Goal: Transaction & Acquisition: Purchase product/service

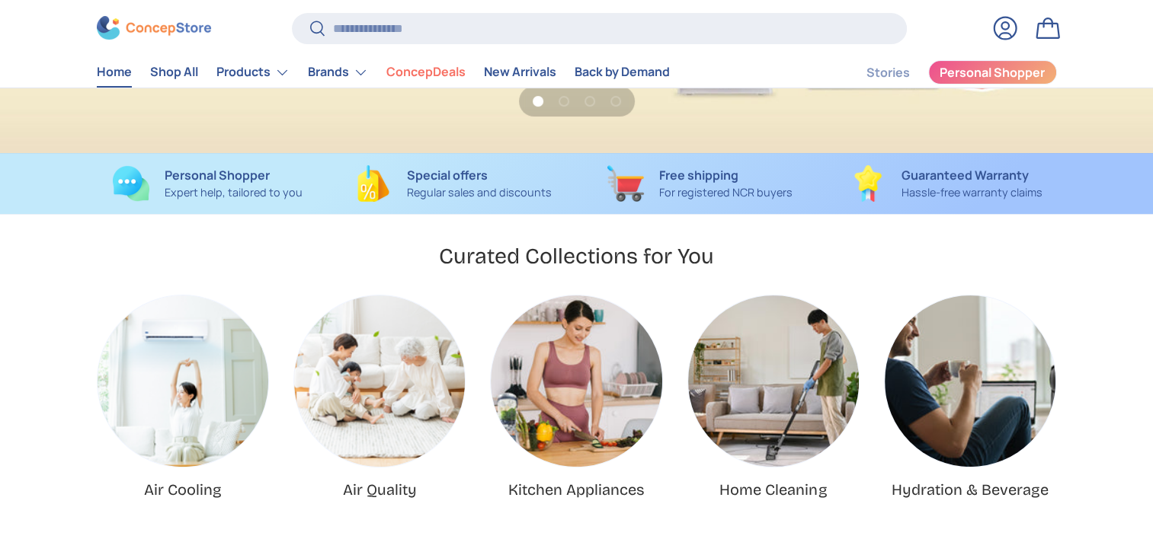
scroll to position [76, 0]
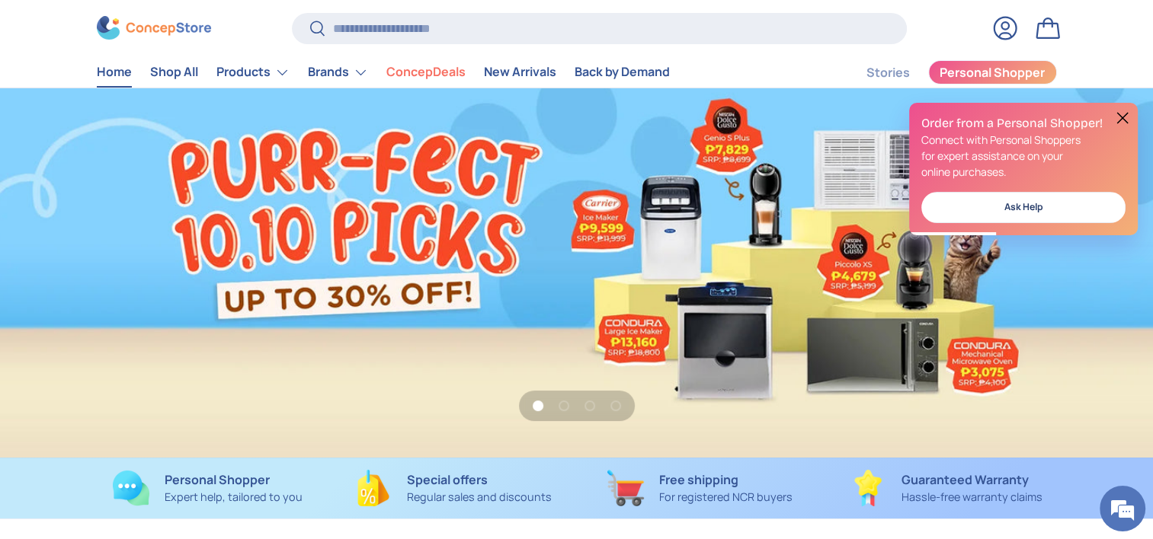
click at [1122, 115] on button at bounding box center [1122, 118] width 18 height 18
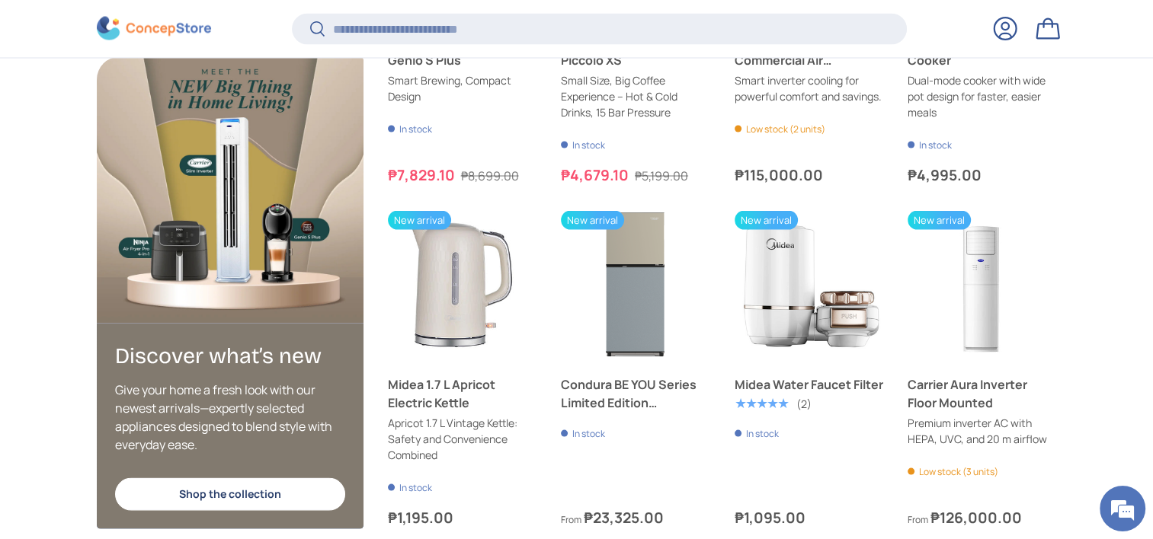
scroll to position [2984, 0]
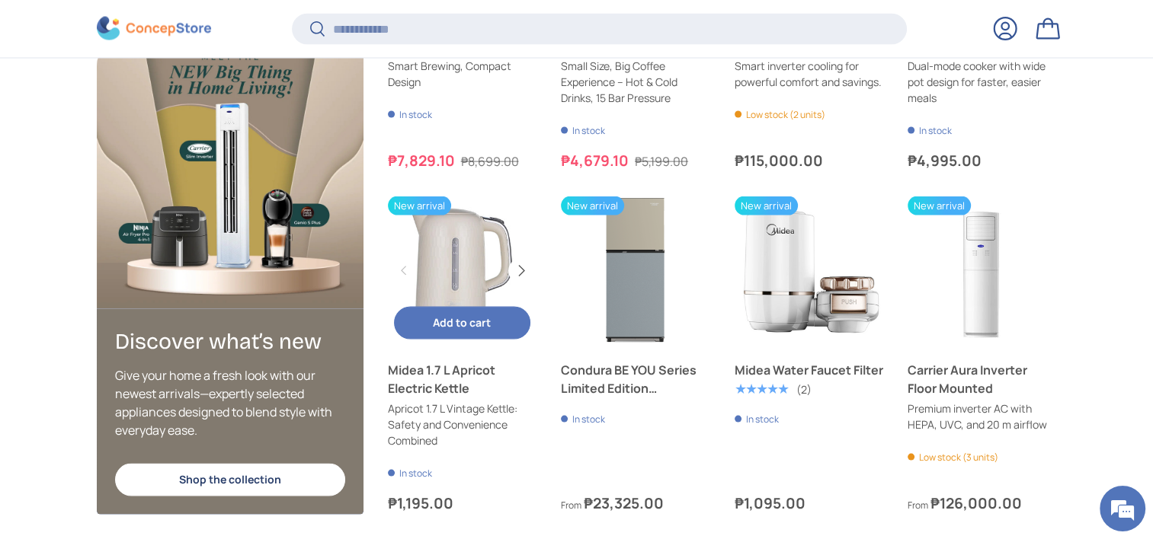
click at [522, 270] on button "Next" at bounding box center [520, 271] width 24 height 24
click at [402, 276] on button "Previous" at bounding box center [404, 271] width 24 height 24
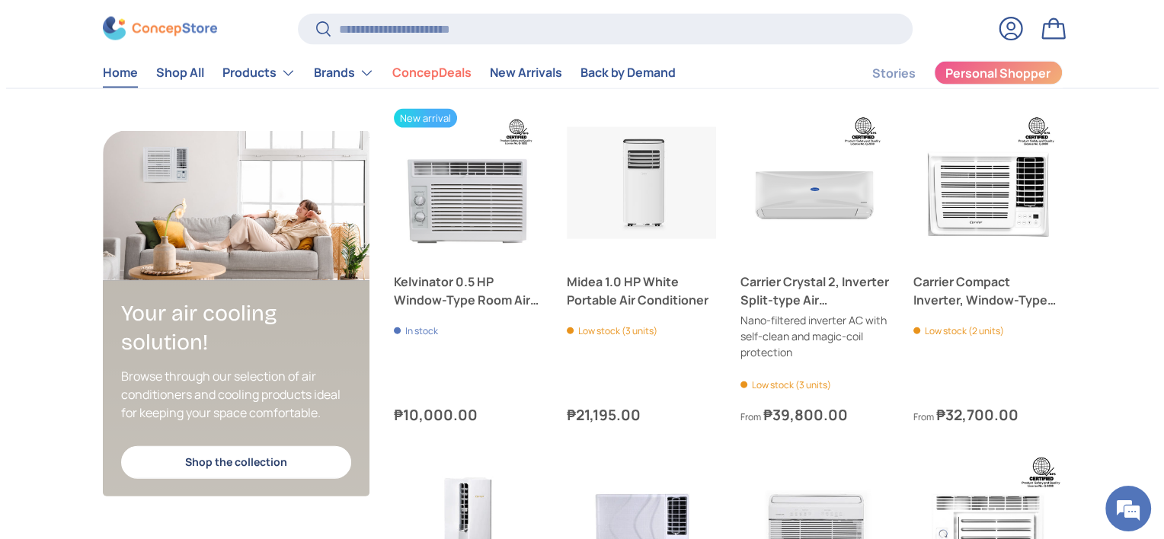
scroll to position [3048, 0]
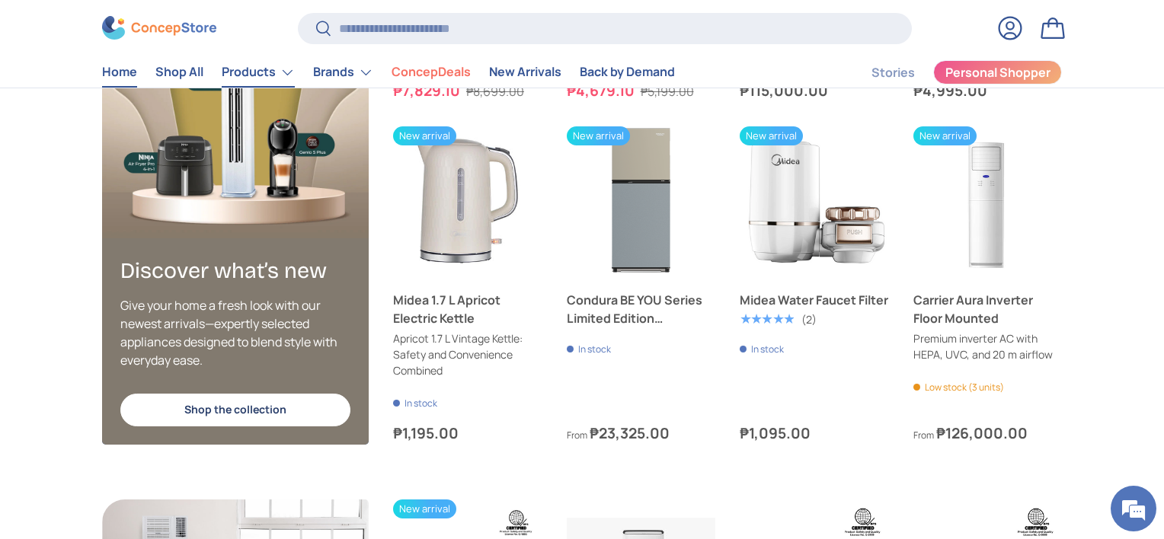
click at [265, 70] on link "Products" at bounding box center [258, 72] width 73 height 30
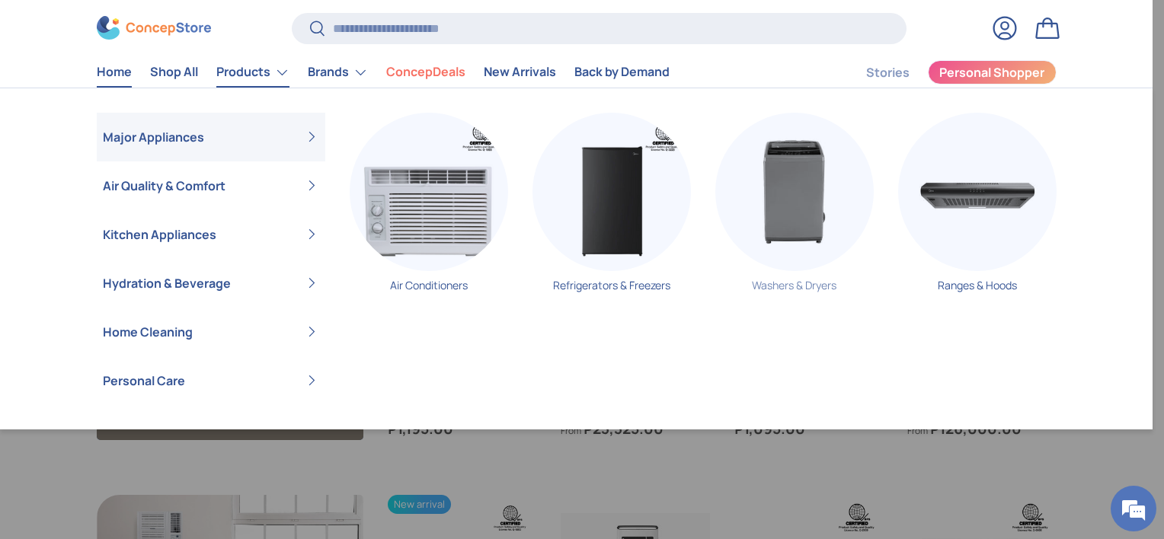
click at [791, 202] on img "Primary" at bounding box center [794, 192] width 158 height 158
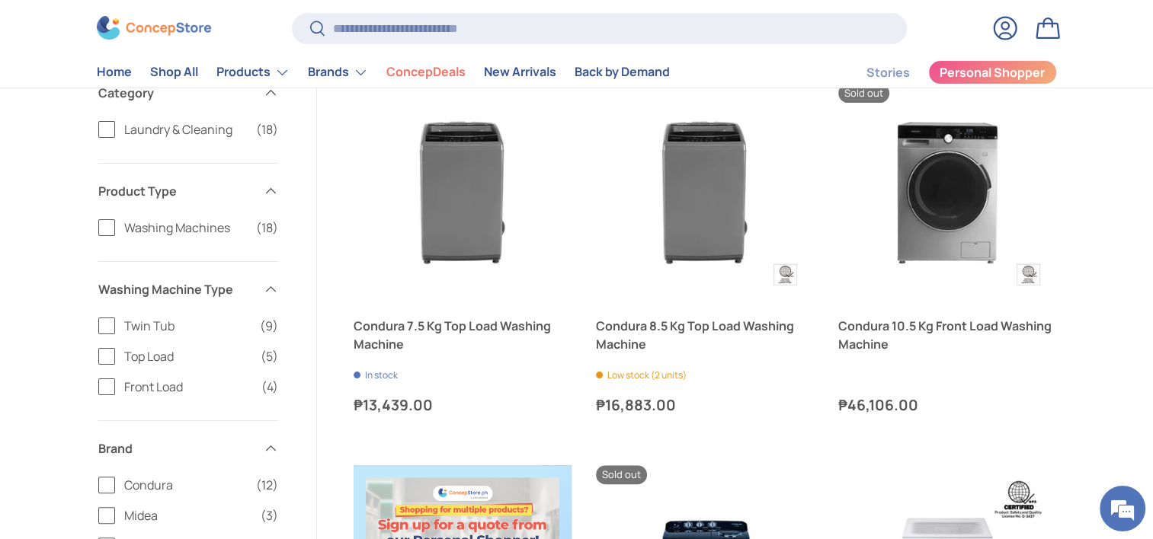
scroll to position [305, 0]
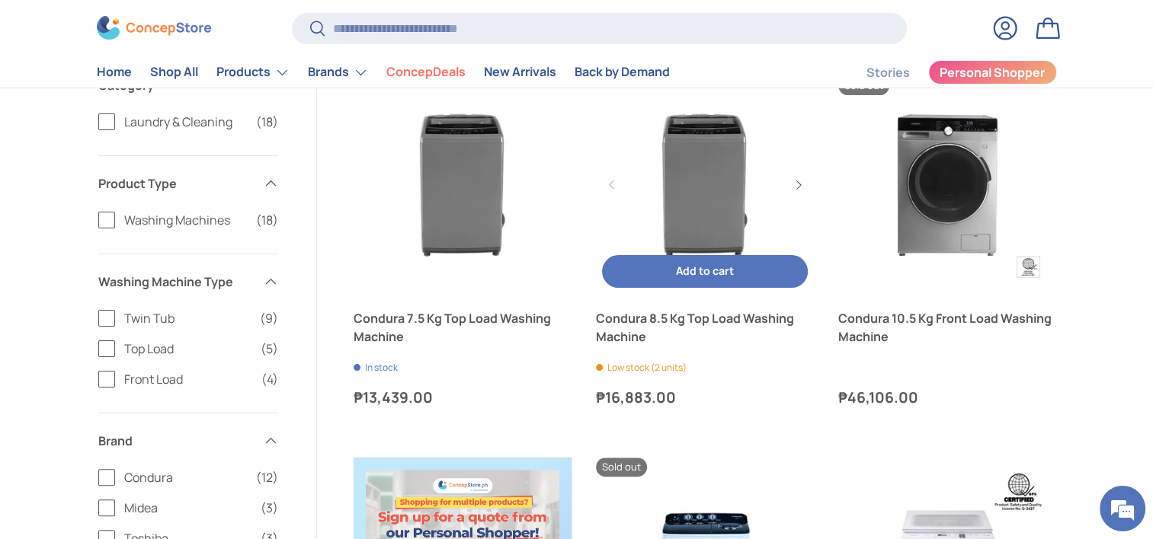
click at [732, 172] on link "Condura 8.5 Kg Top Load Washing Machine" at bounding box center [705, 185] width 218 height 218
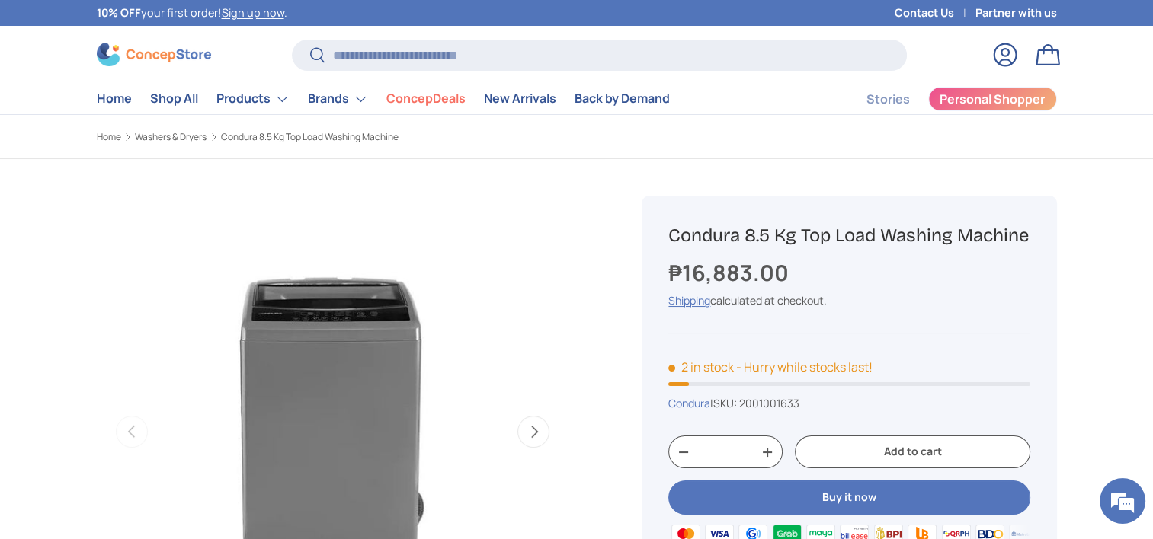
click at [540, 433] on button "Next" at bounding box center [533, 432] width 32 height 32
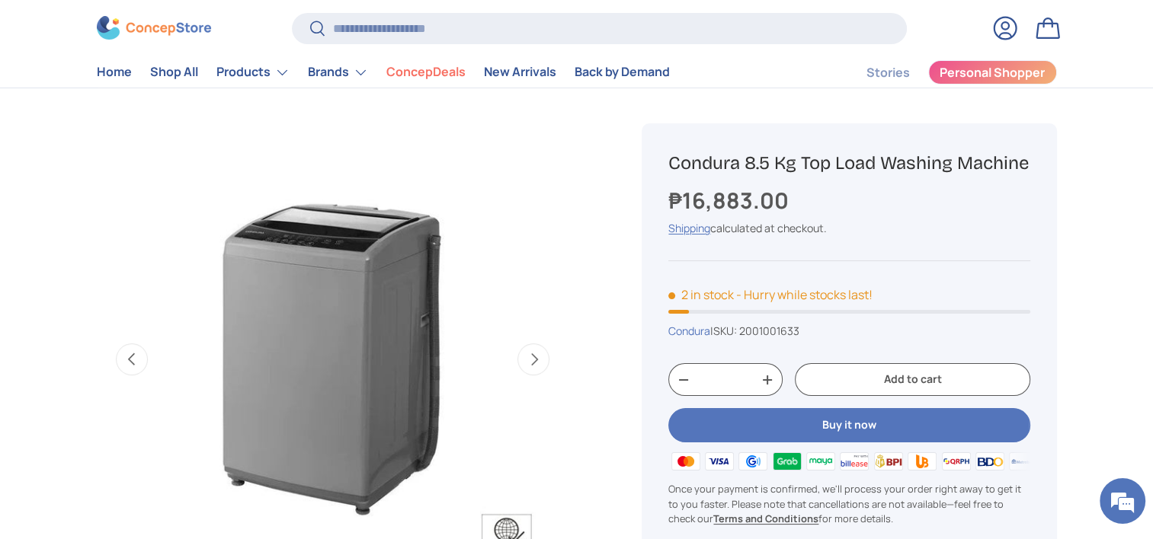
scroll to position [76, 0]
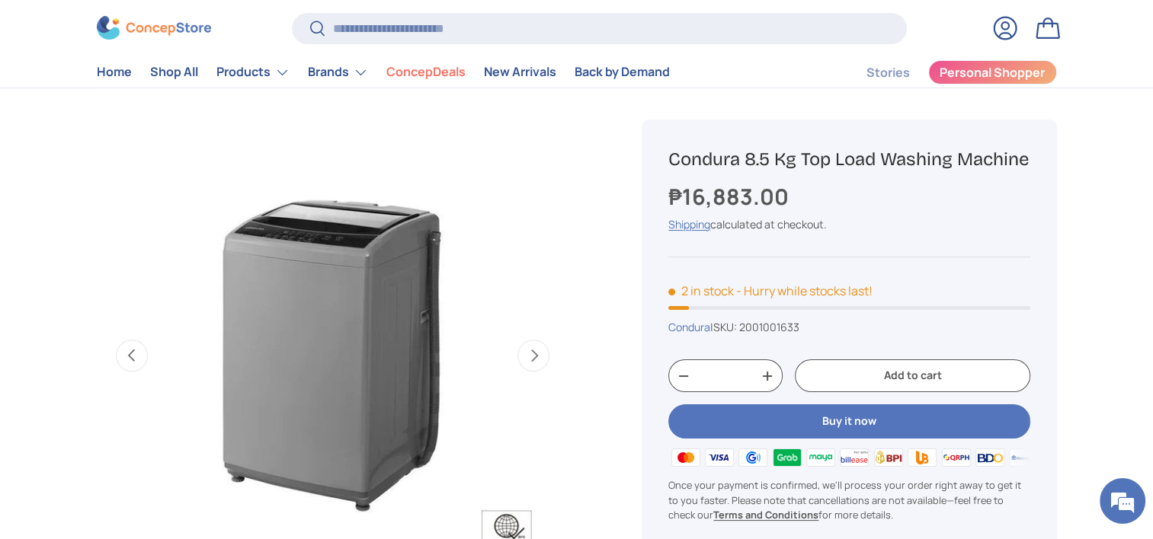
click at [539, 355] on button "Next" at bounding box center [533, 356] width 32 height 32
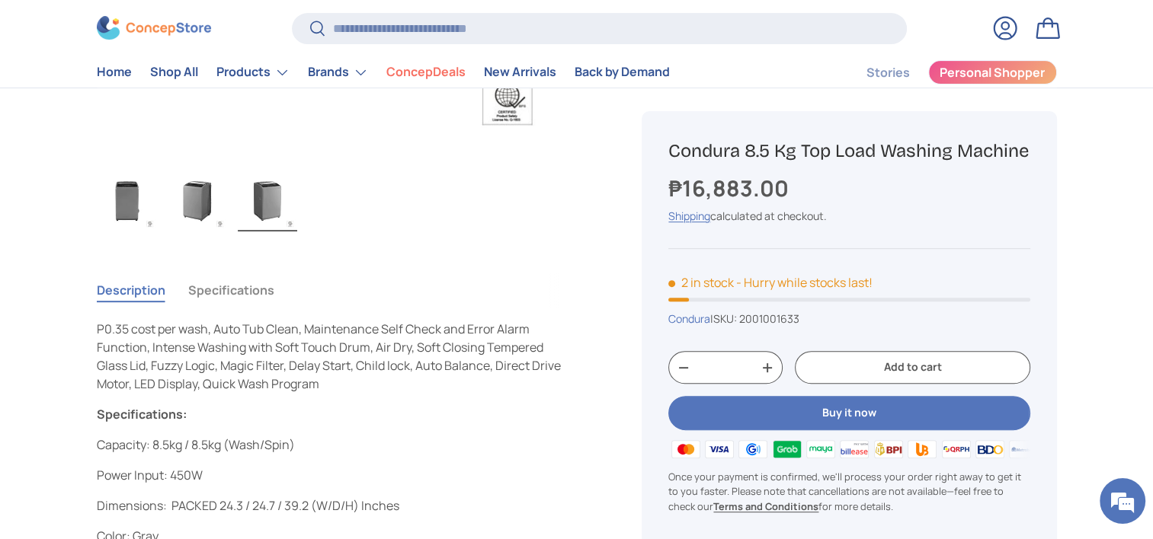
scroll to position [457, 0]
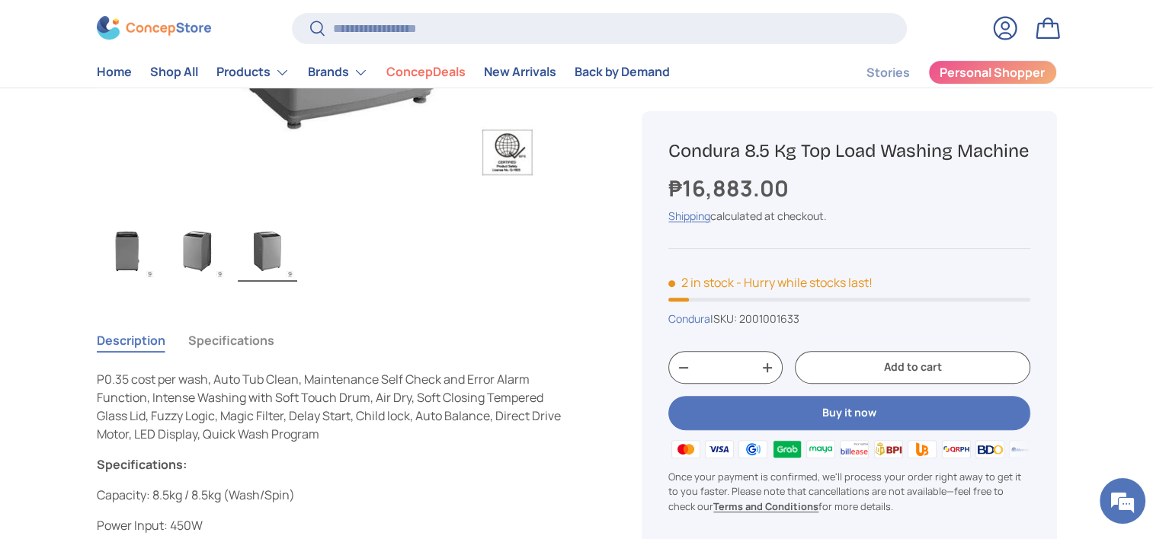
click at [201, 245] on img "Gallery Viewer" at bounding box center [197, 251] width 59 height 61
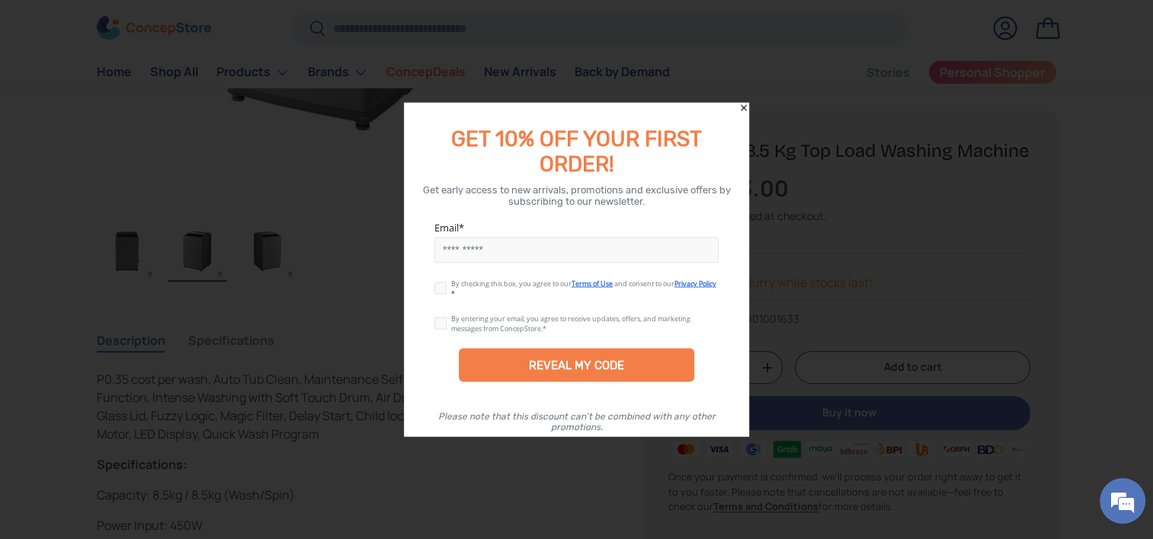
click at [744, 108] on icon "Close" at bounding box center [743, 108] width 11 height 11
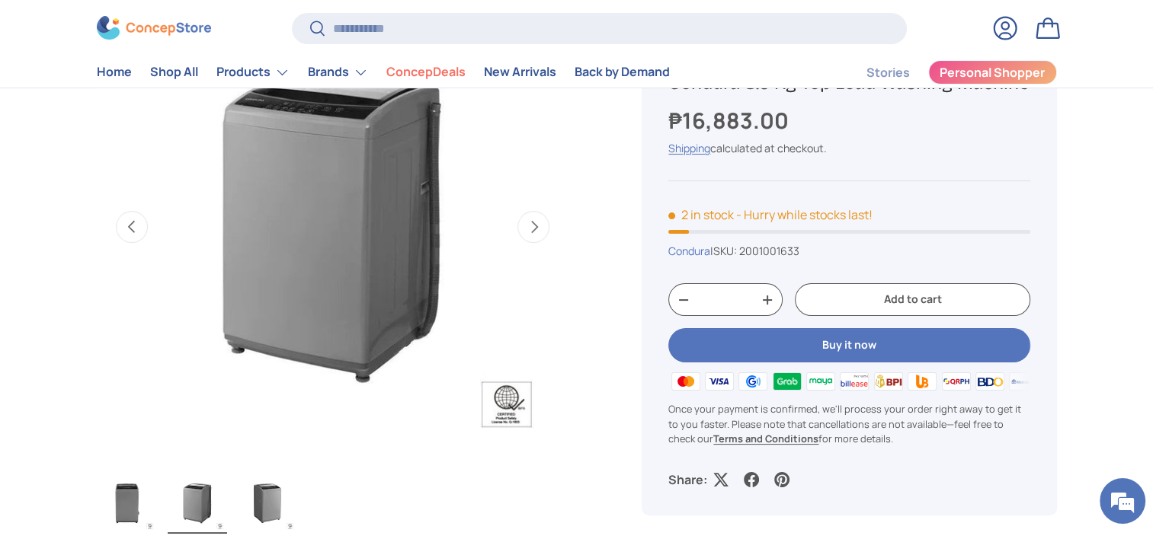
scroll to position [229, 0]
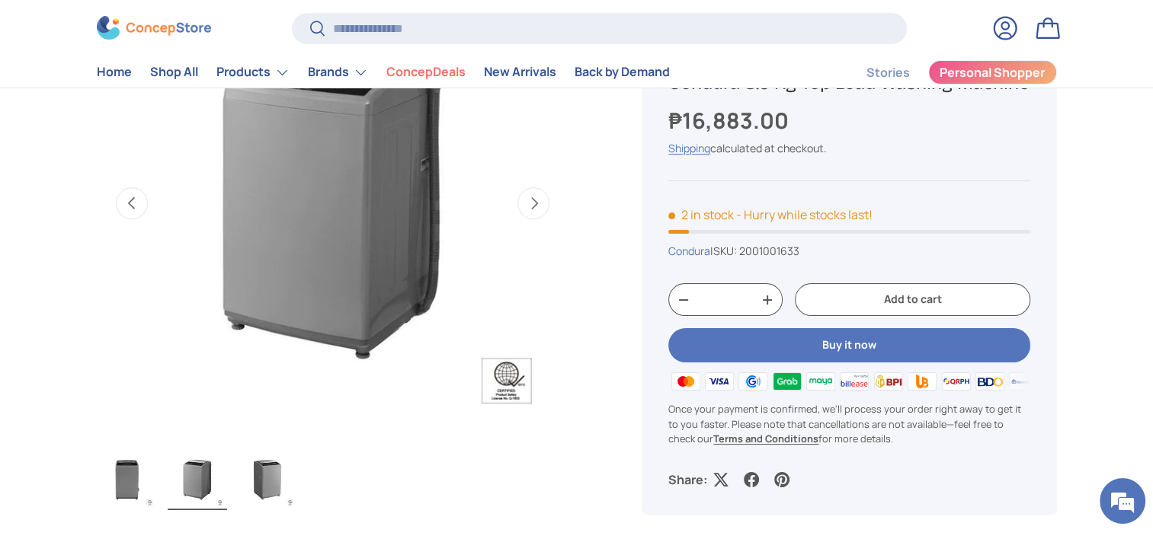
click at [926, 316] on button "Add to cart" at bounding box center [912, 299] width 235 height 33
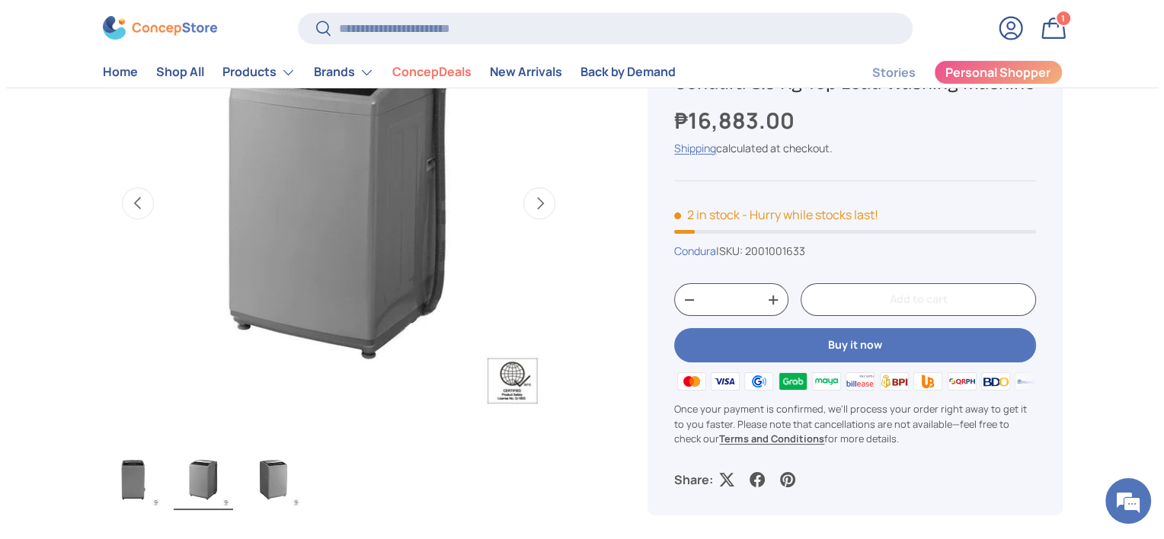
scroll to position [0, 0]
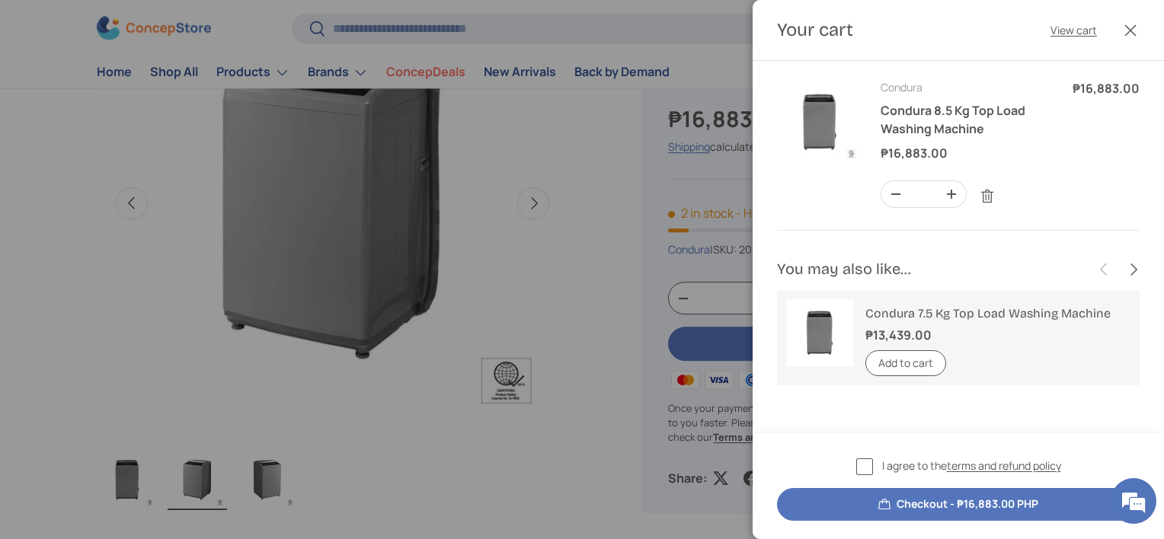
click at [862, 472] on label "I agree to the terms and refund policy" at bounding box center [958, 467] width 205 height 18
click at [917, 503] on button "Checkout - ₱16,883.00 PHP" at bounding box center [958, 504] width 363 height 33
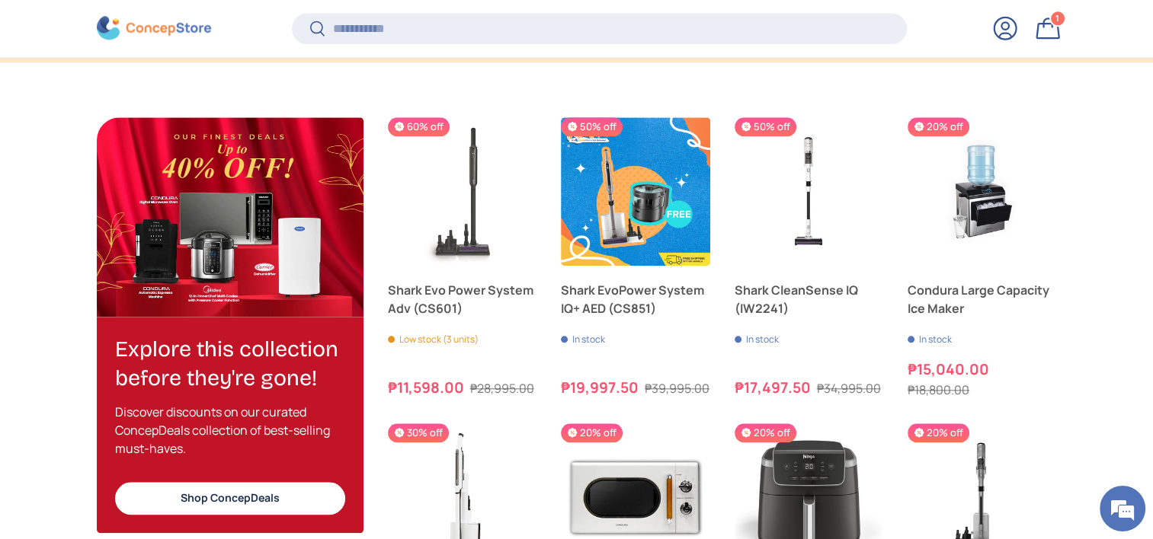
scroll to position [1536, 0]
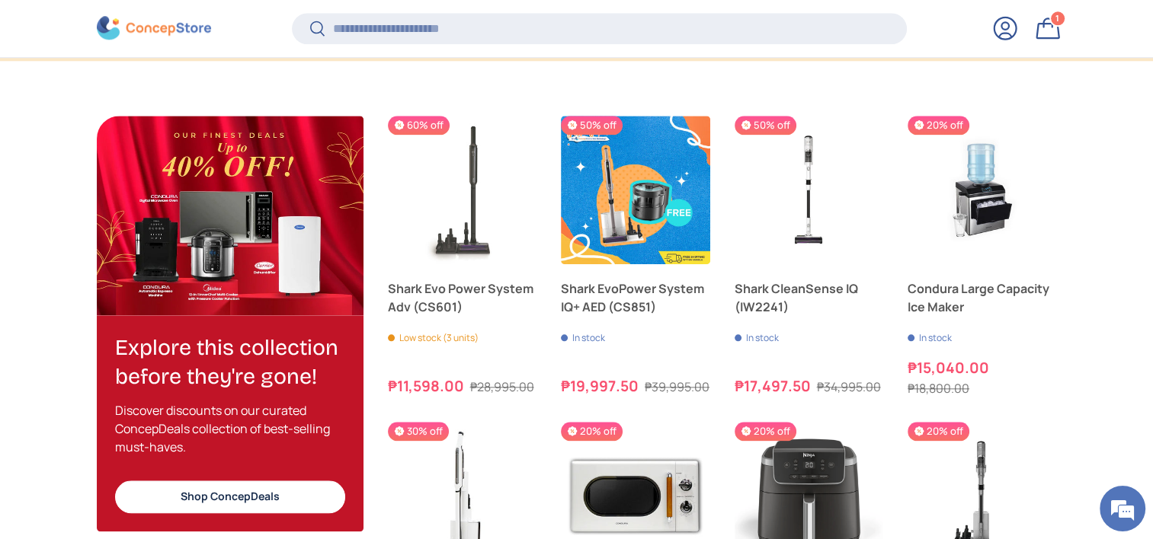
click at [175, 24] on img at bounding box center [154, 29] width 114 height 24
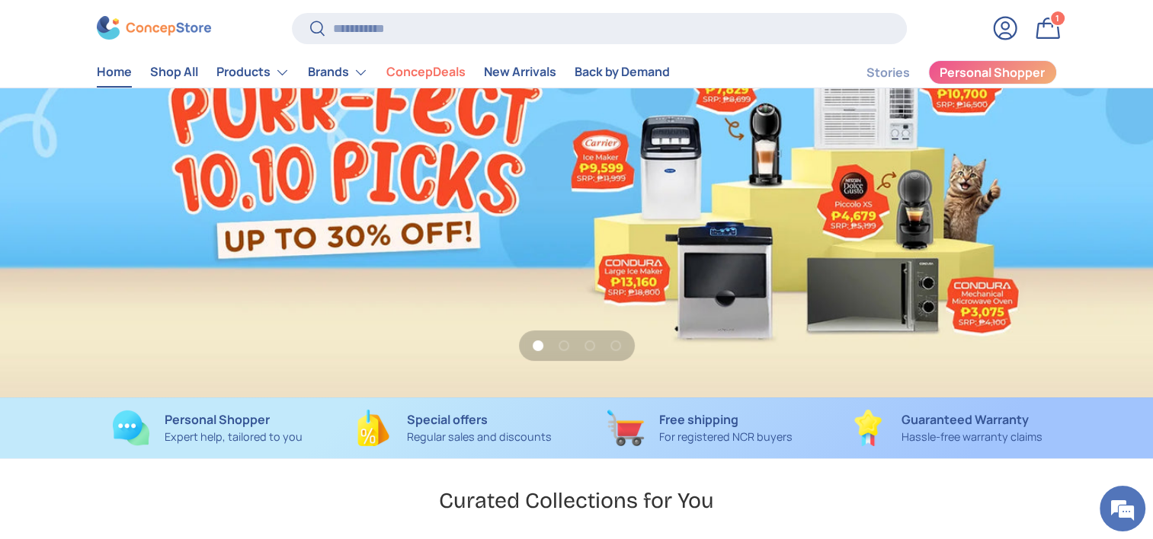
scroll to position [152, 0]
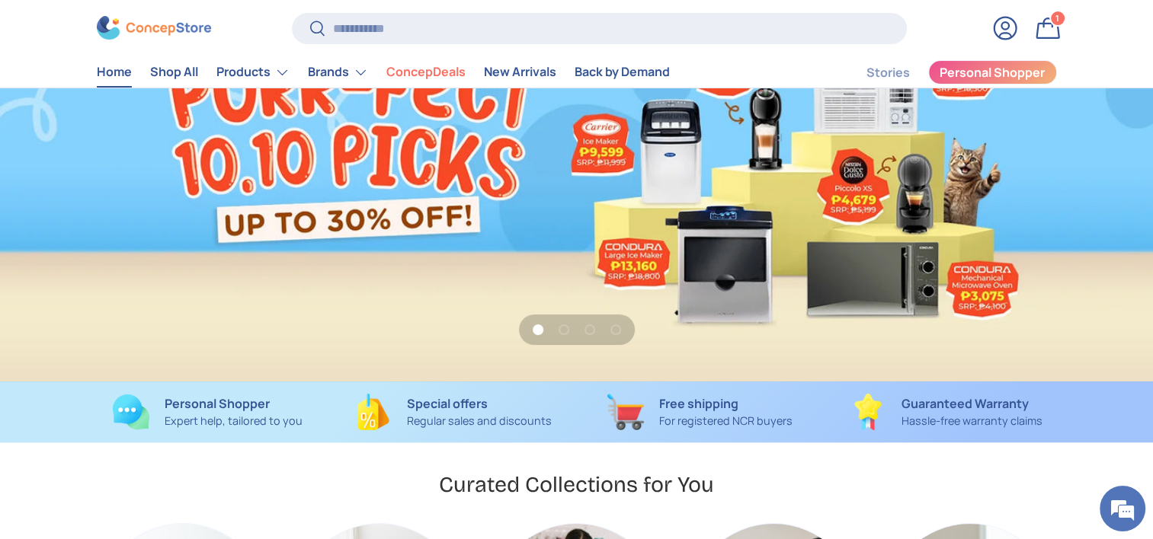
click at [689, 222] on link "1 of 4" at bounding box center [576, 172] width 1153 height 419
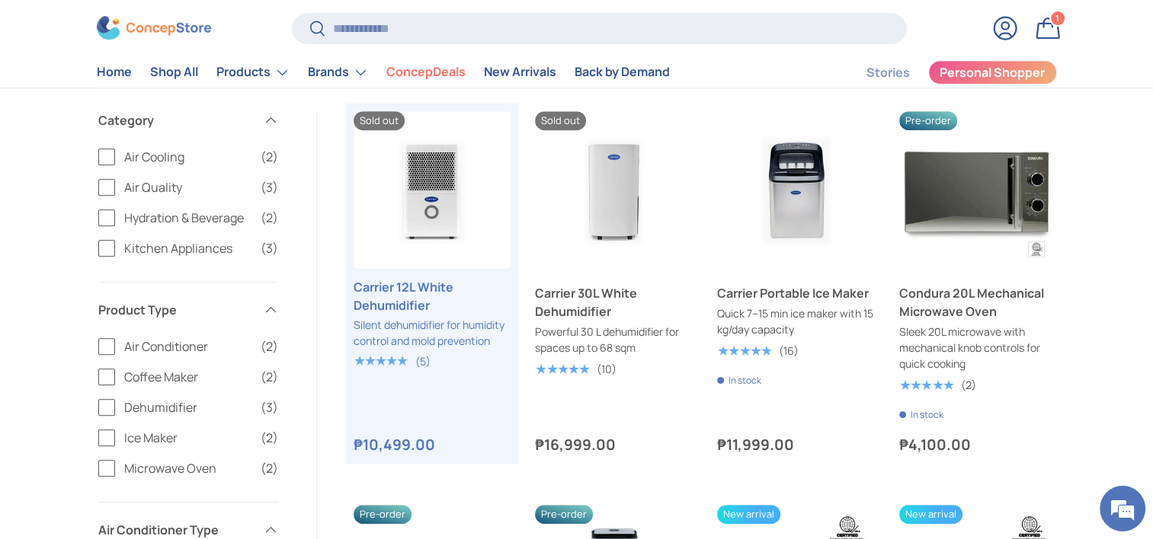
scroll to position [685, 0]
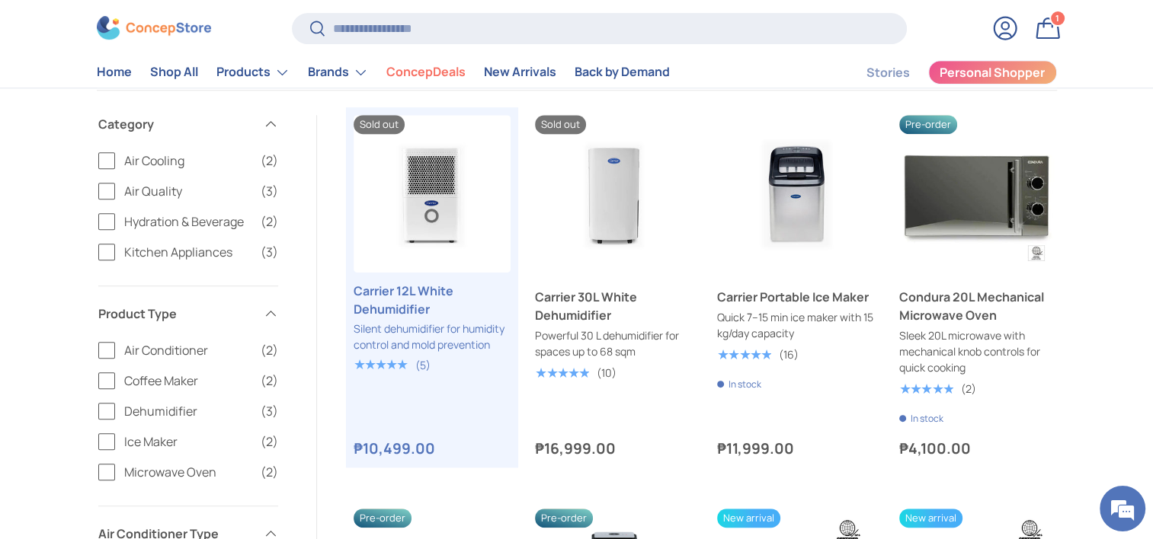
click at [172, 31] on img at bounding box center [154, 29] width 114 height 24
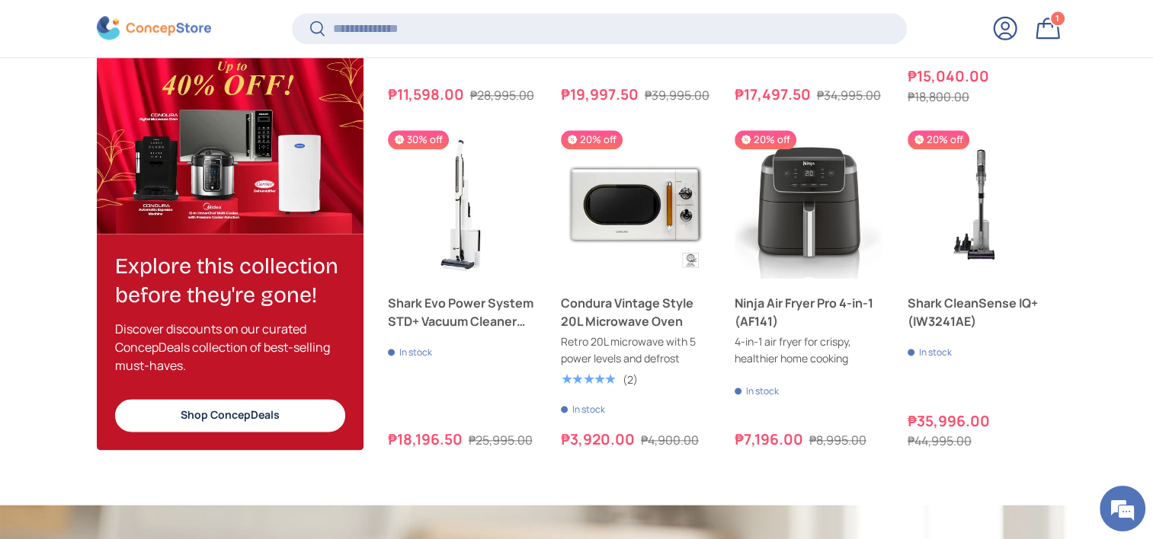
scroll to position [1841, 0]
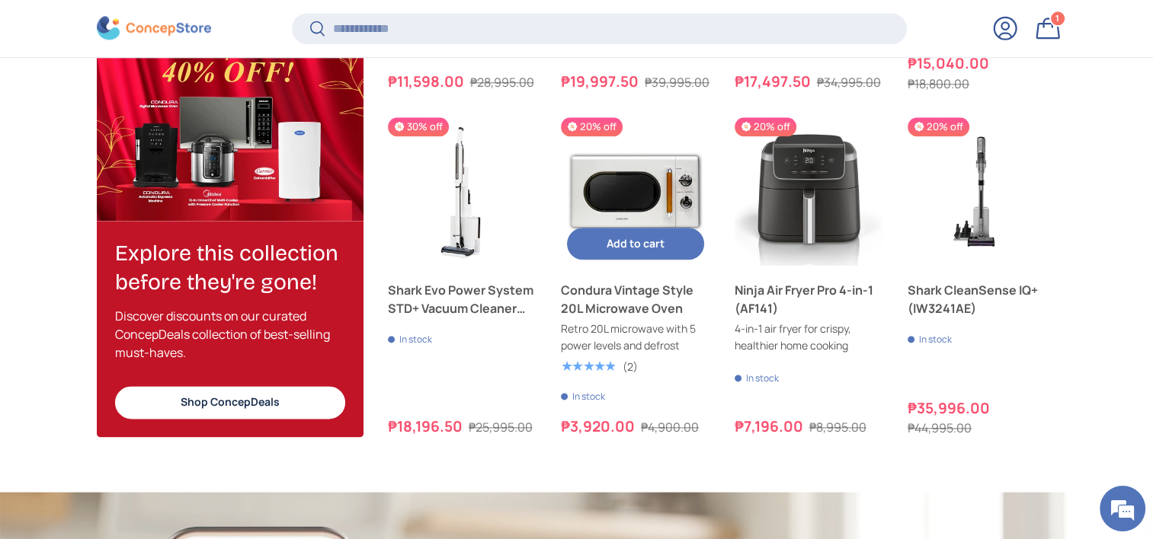
click at [613, 262] on div "Add to cart Add to cart View details" at bounding box center [635, 244] width 149 height 45
click at [652, 244] on span "Add to cart" at bounding box center [635, 243] width 58 height 14
click at [1049, 28] on link "Bag 2 2 items" at bounding box center [1048, 28] width 34 height 34
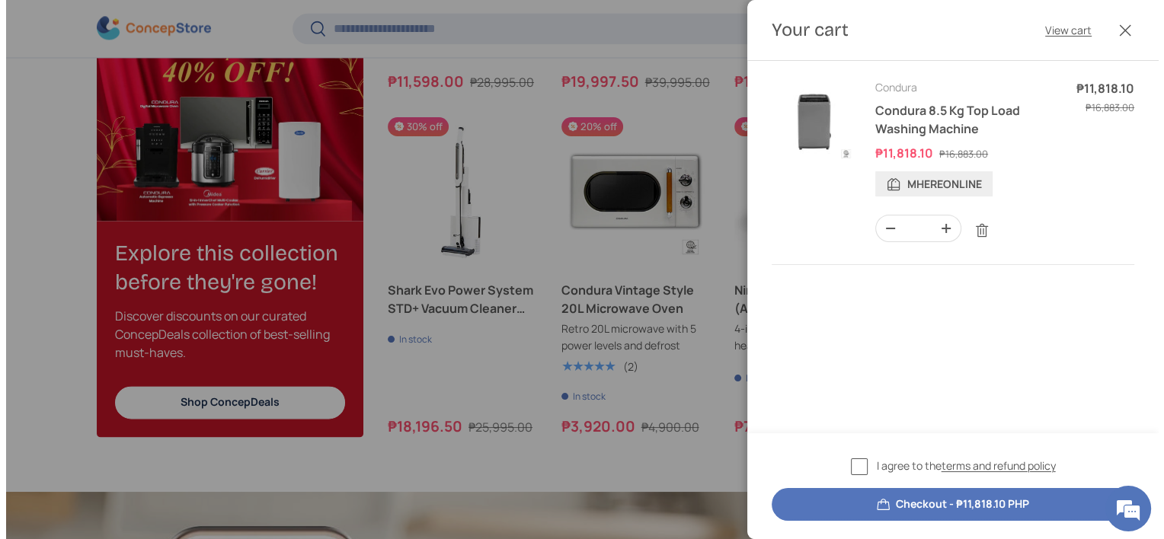
scroll to position [0, 0]
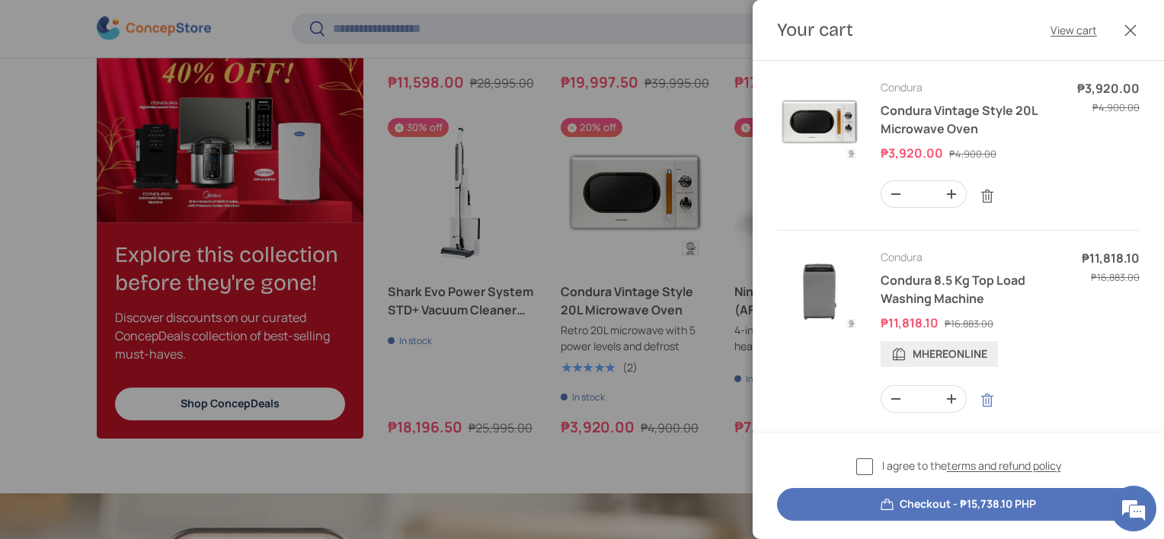
click at [992, 402] on link "Remove" at bounding box center [987, 400] width 29 height 29
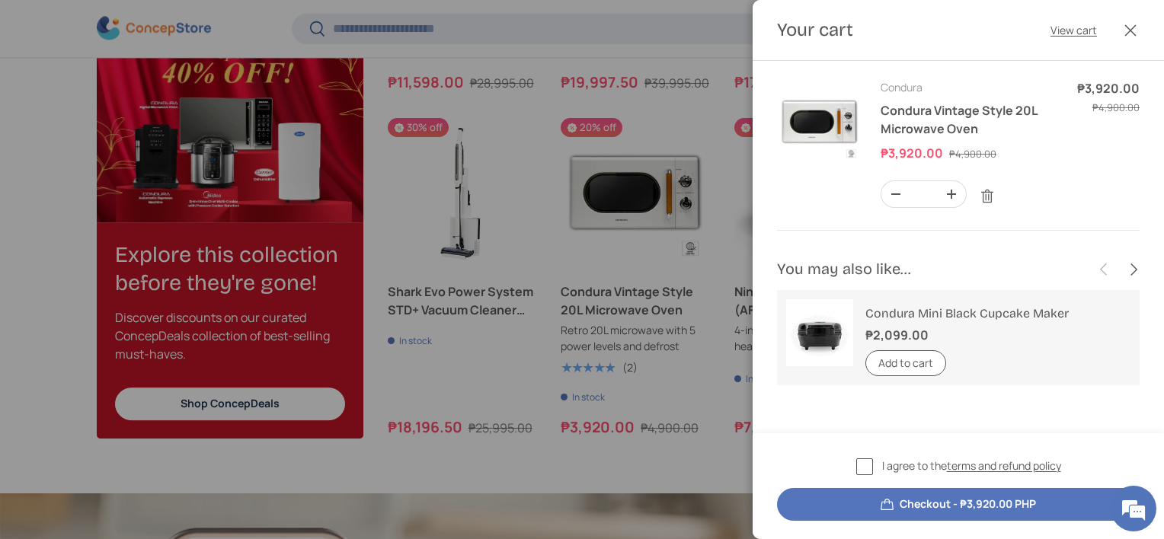
click at [961, 502] on button "Checkout - ₱3,920.00 PHP" at bounding box center [958, 504] width 363 height 33
click at [868, 464] on label "I agree to the terms and refund policy" at bounding box center [958, 467] width 205 height 18
click at [933, 507] on button "Checkout - ₱3,920.00 PHP" at bounding box center [958, 504] width 363 height 33
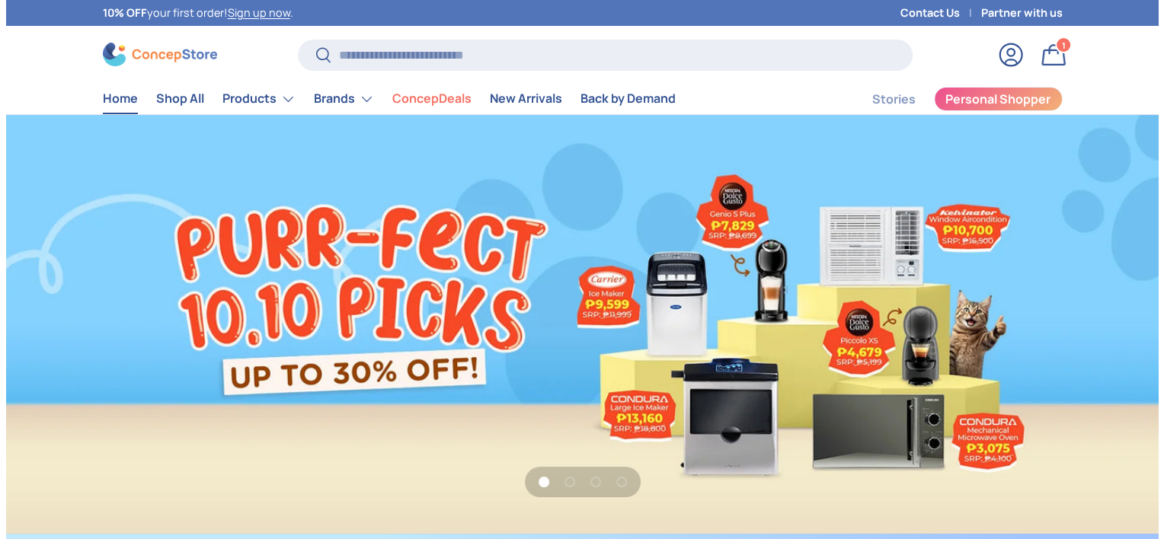
scroll to position [3941, 6229]
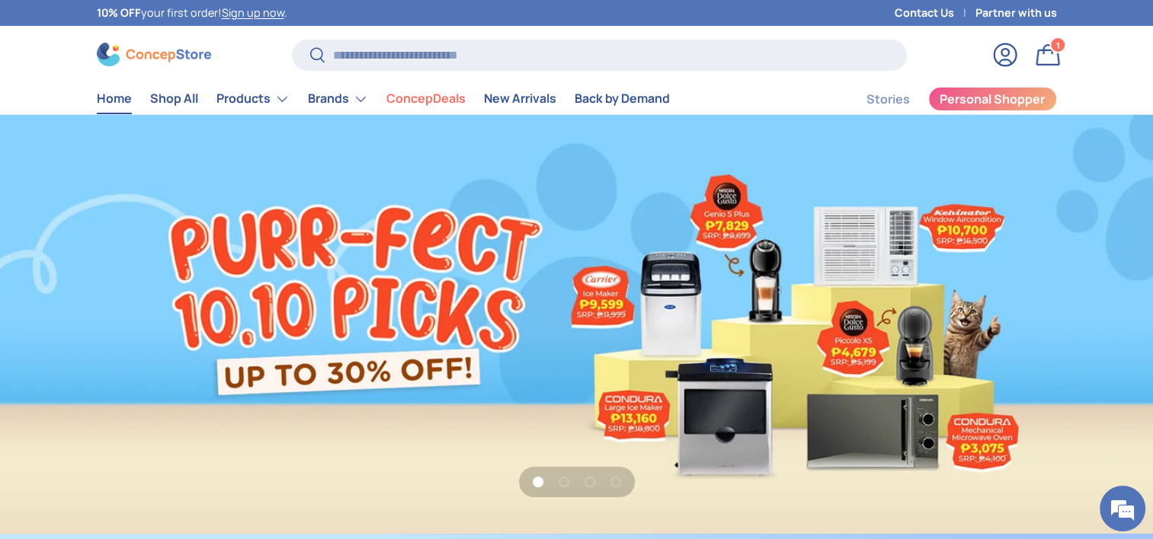
click at [1051, 59] on link "Bag 1 1 item" at bounding box center [1048, 55] width 34 height 34
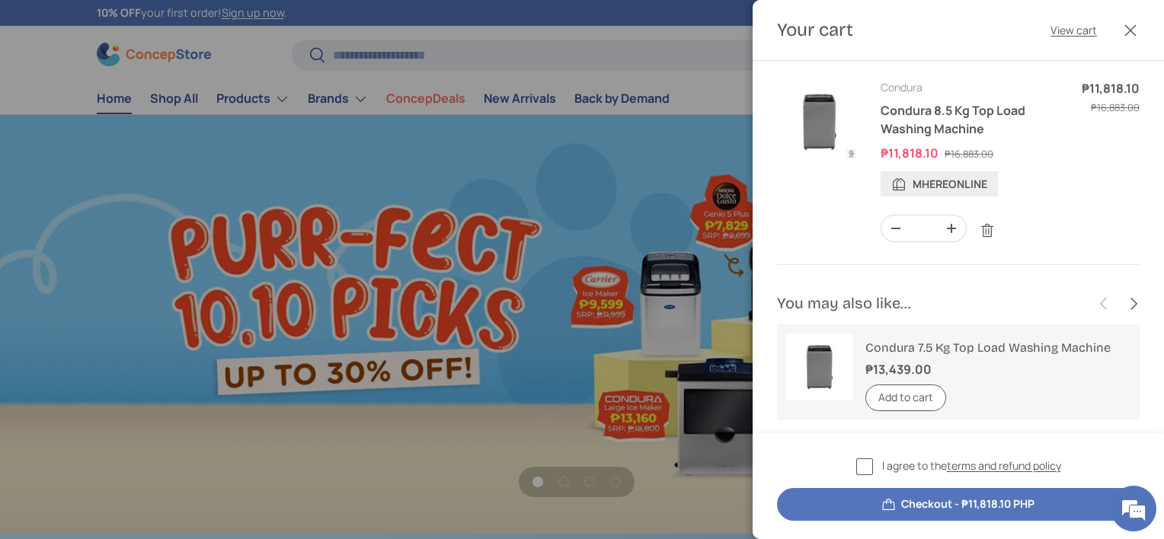
click at [991, 226] on link "Remove" at bounding box center [987, 230] width 29 height 29
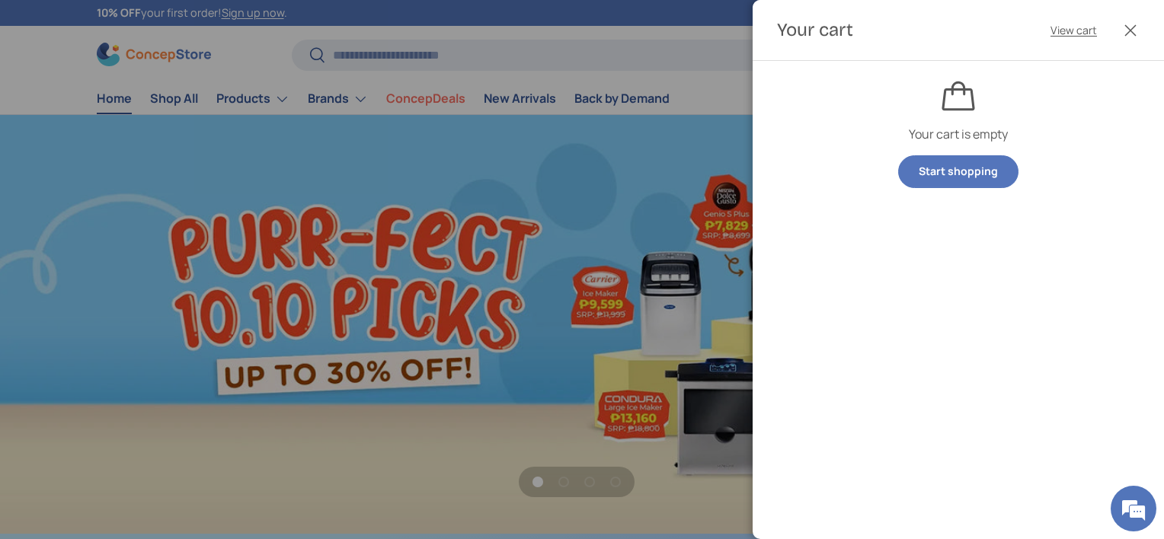
click at [1130, 30] on button "Close" at bounding box center [1131, 31] width 34 height 34
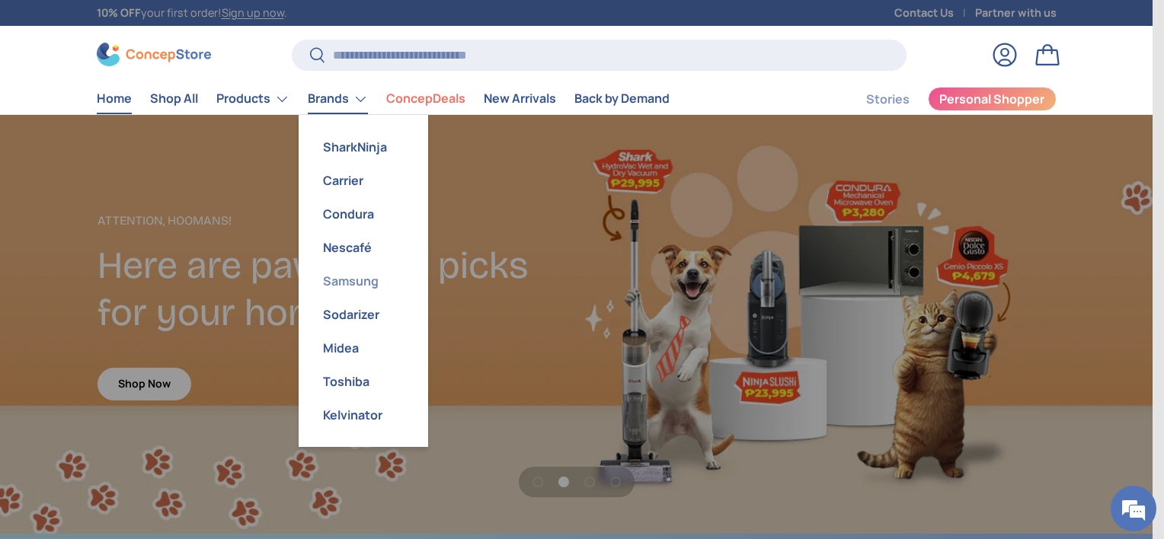
scroll to position [0, 0]
click at [357, 280] on link "Samsung" at bounding box center [363, 281] width 111 height 34
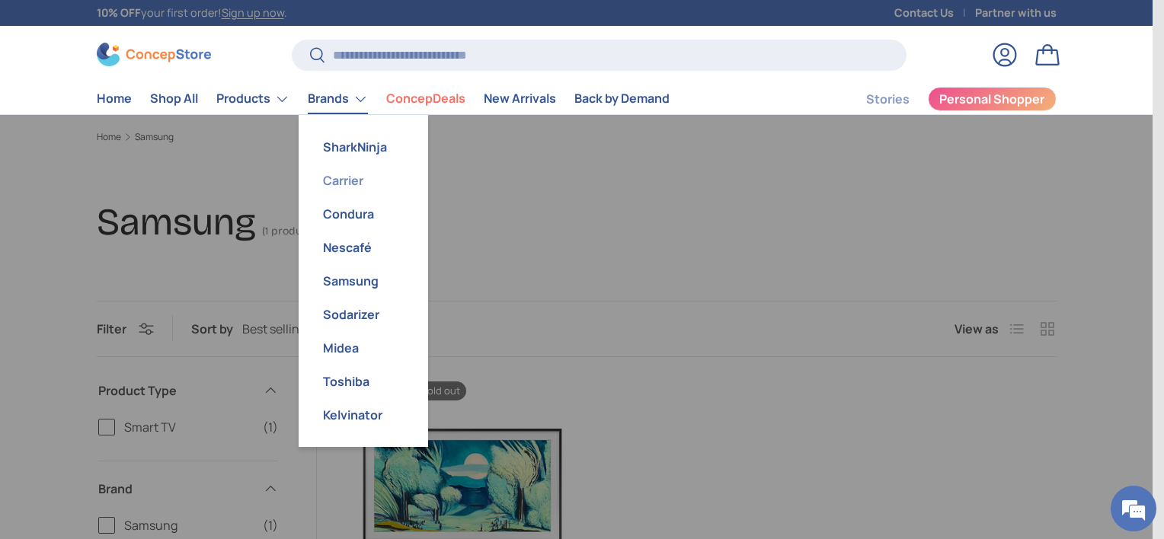
click at [352, 183] on link "Carrier" at bounding box center [363, 181] width 111 height 34
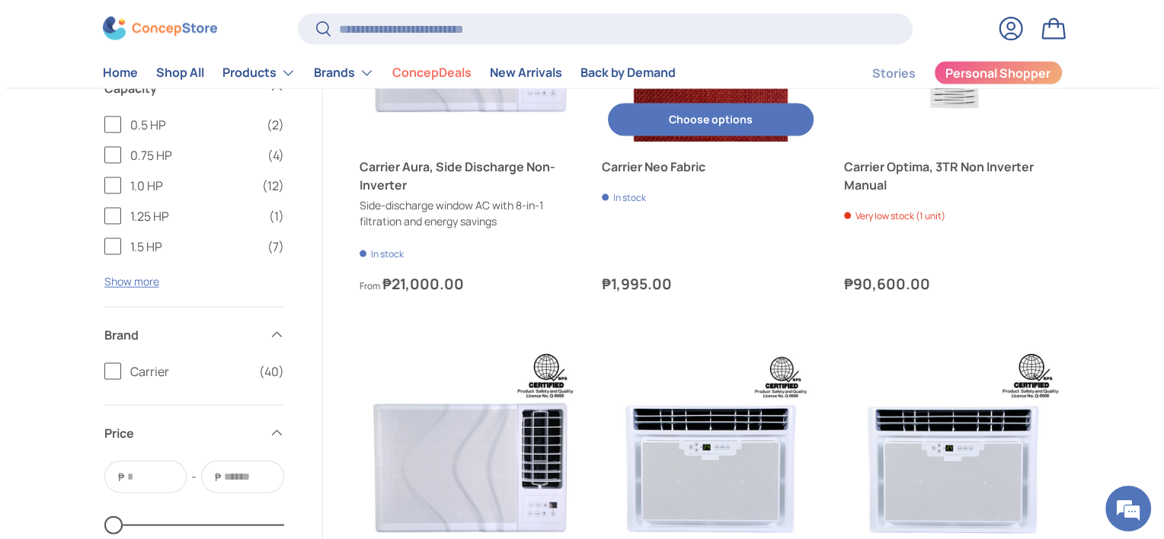
scroll to position [3425, 0]
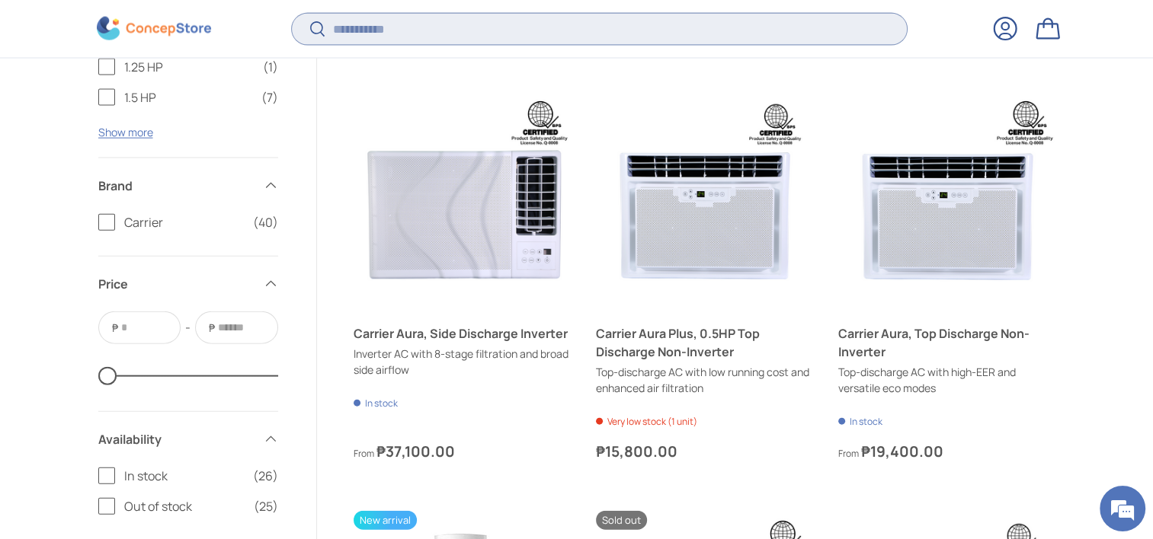
click at [424, 18] on input "Search" at bounding box center [599, 28] width 614 height 31
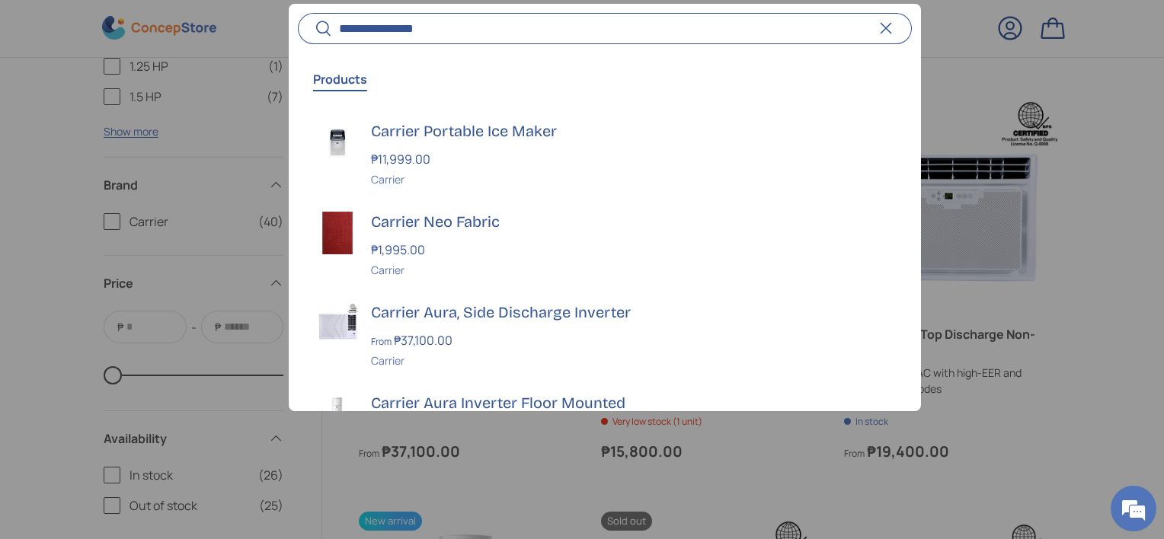
type input "**********"
click at [298, 12] on button "Search" at bounding box center [315, 30] width 34 height 36
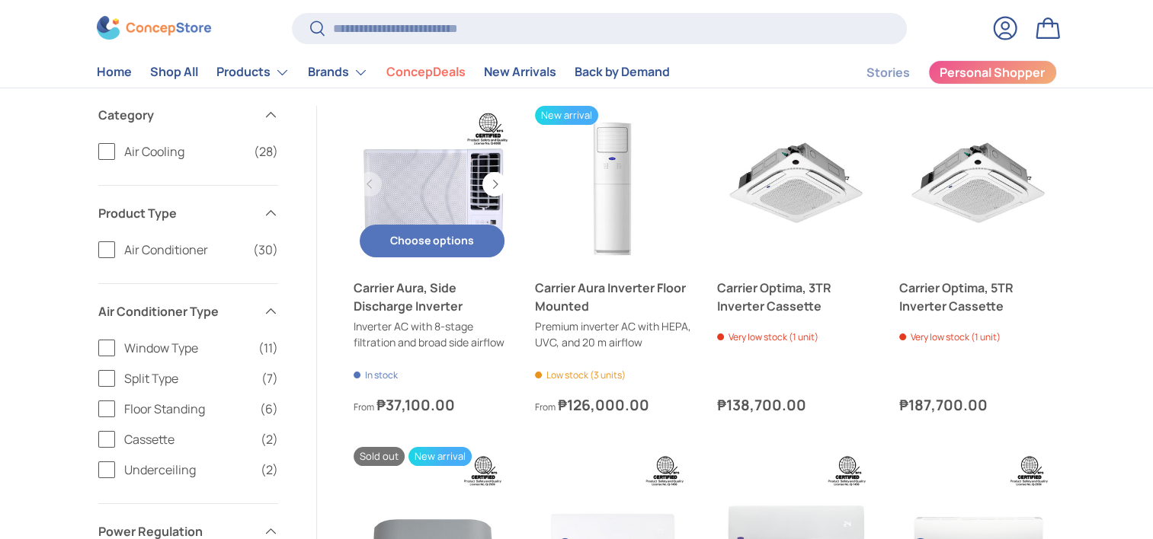
scroll to position [229, 0]
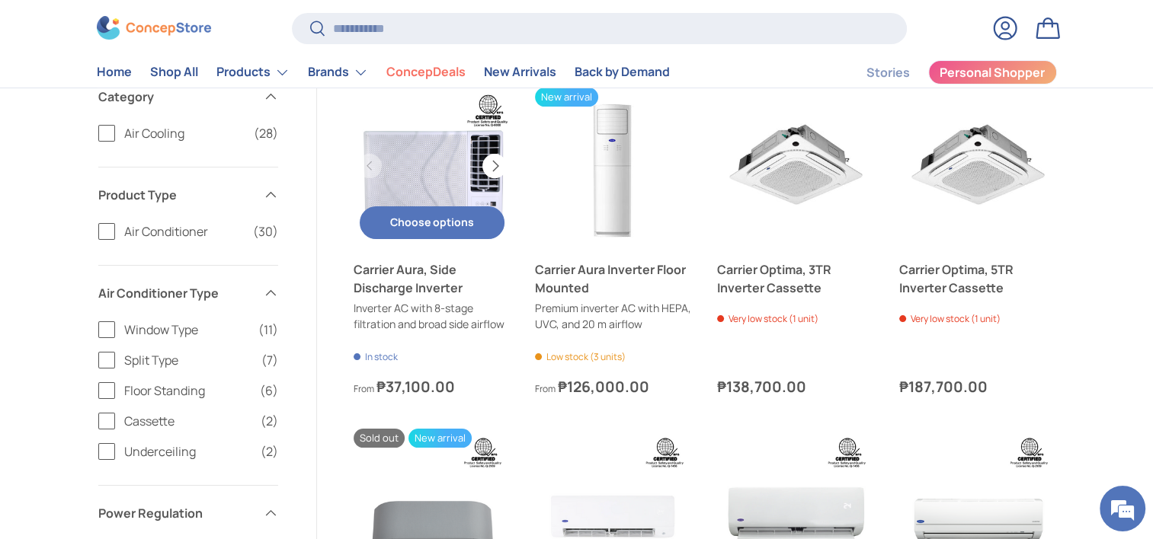
click at [501, 168] on button "Next" at bounding box center [494, 166] width 24 height 24
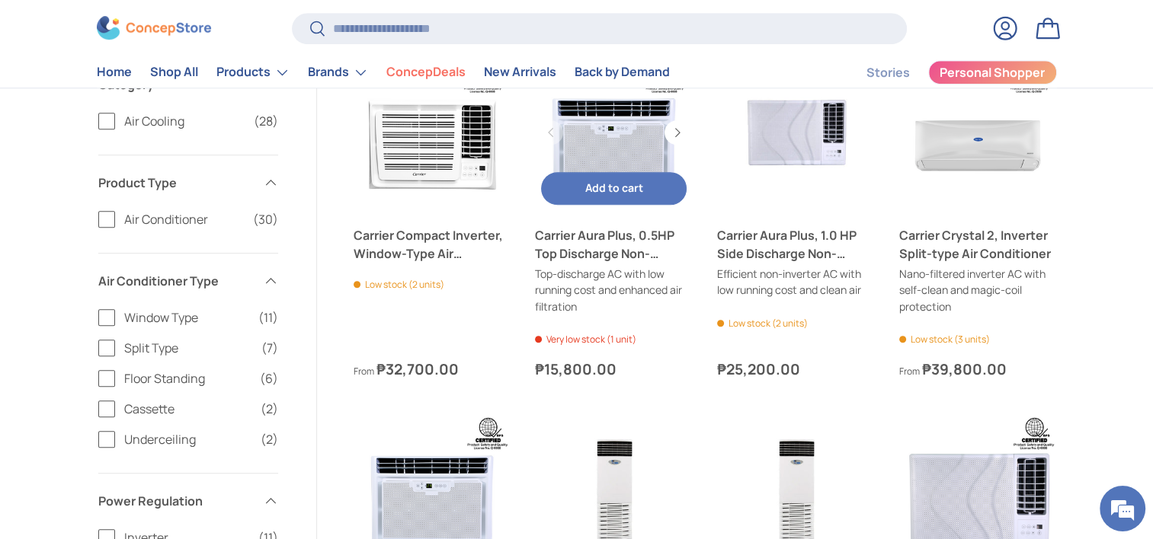
scroll to position [914, 0]
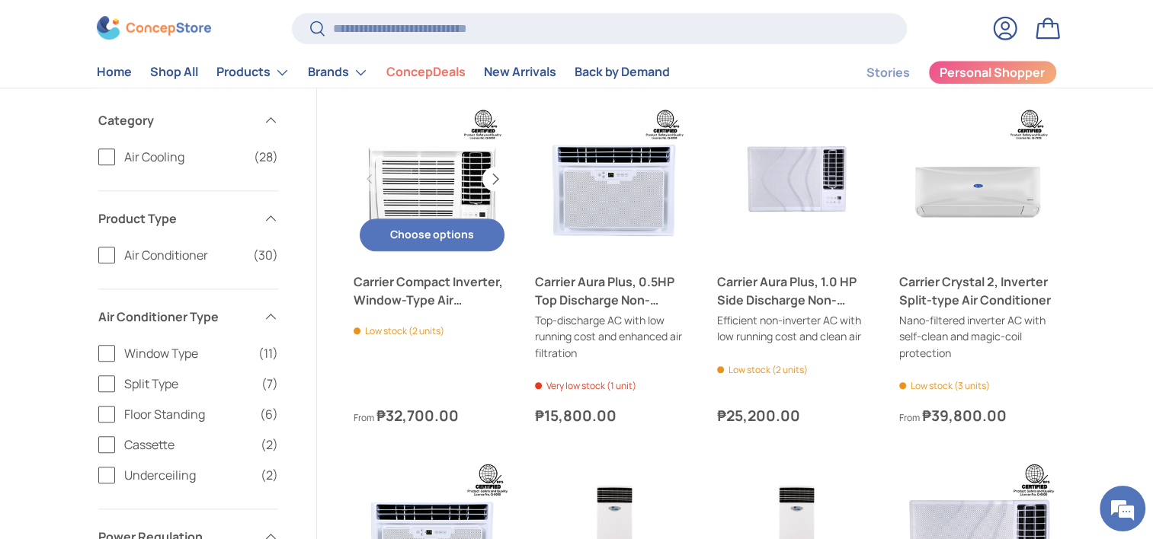
click at [491, 180] on button "Next" at bounding box center [494, 179] width 24 height 24
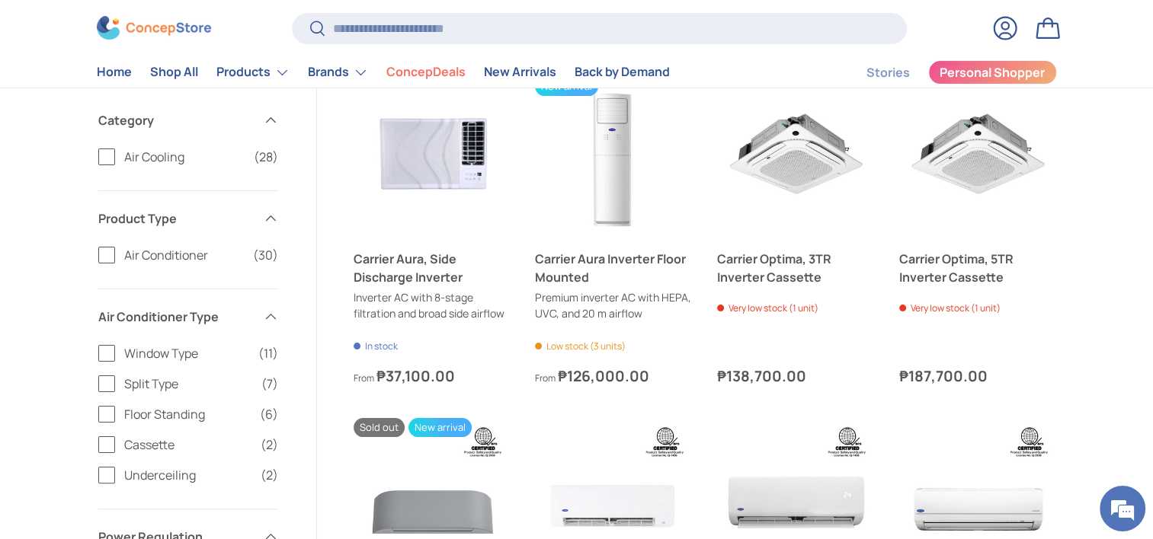
scroll to position [229, 0]
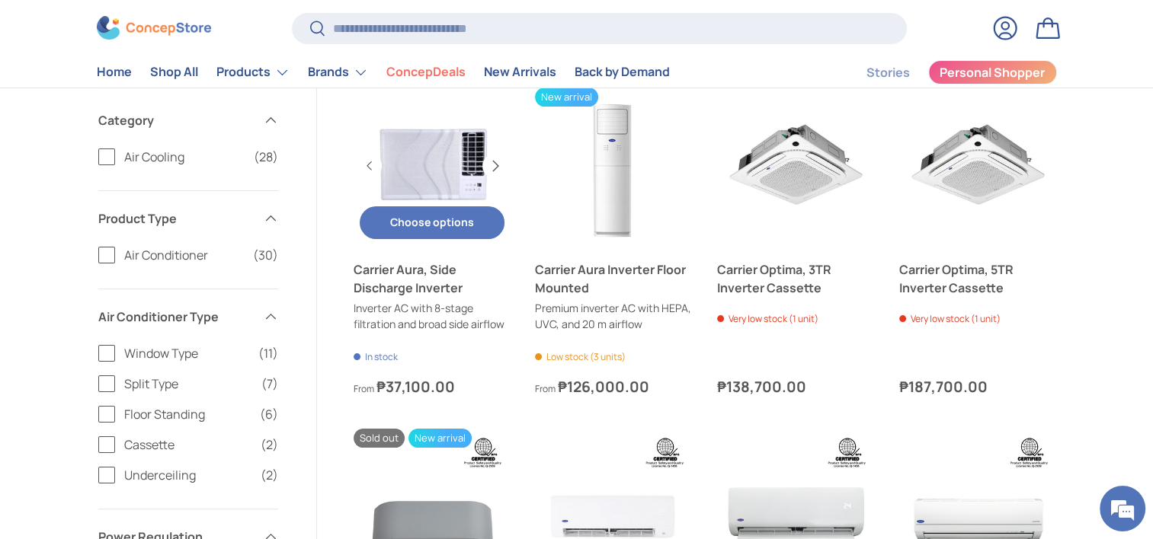
click at [488, 162] on button "Next" at bounding box center [494, 166] width 24 height 24
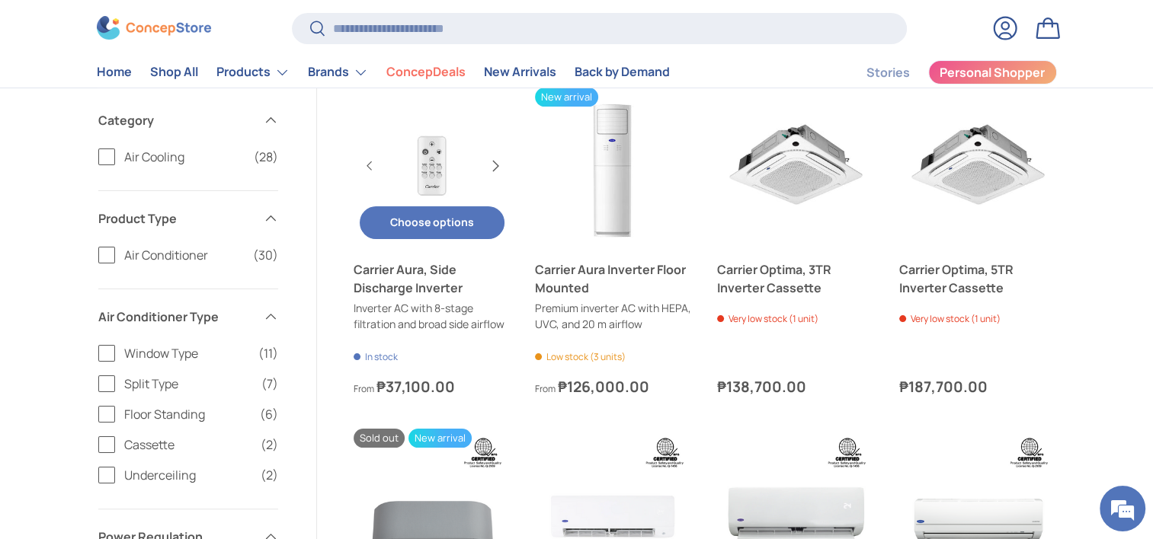
click at [488, 164] on button "Next" at bounding box center [494, 166] width 24 height 24
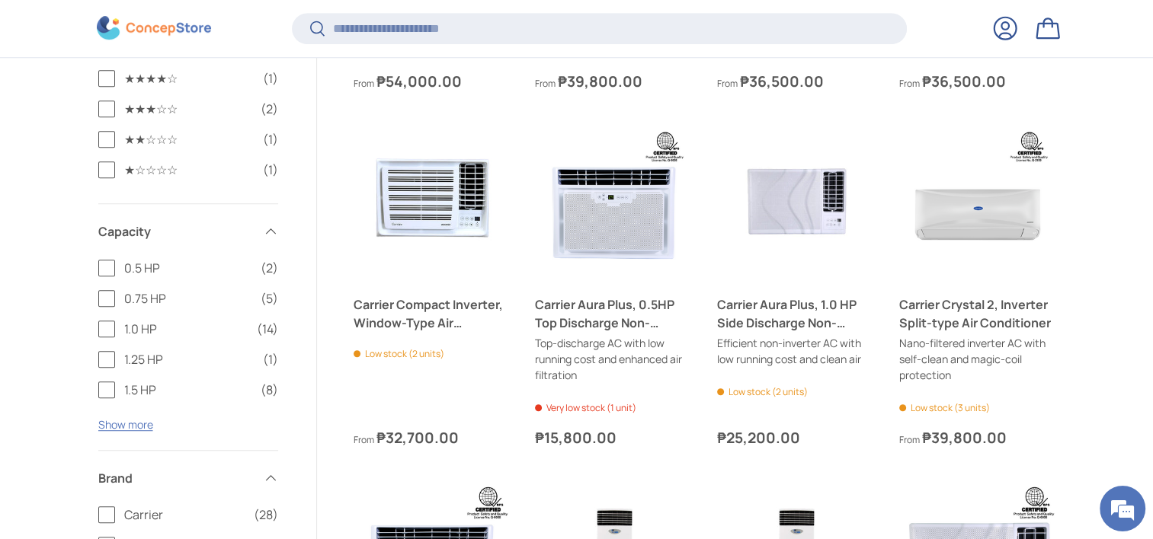
scroll to position [884, 0]
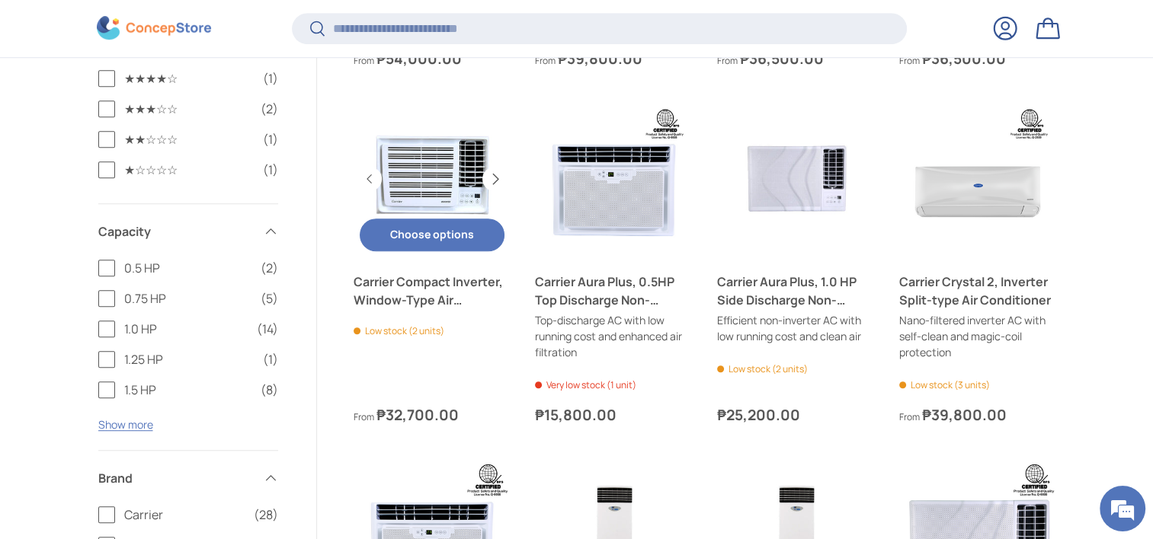
click at [488, 178] on button "Next" at bounding box center [494, 179] width 24 height 24
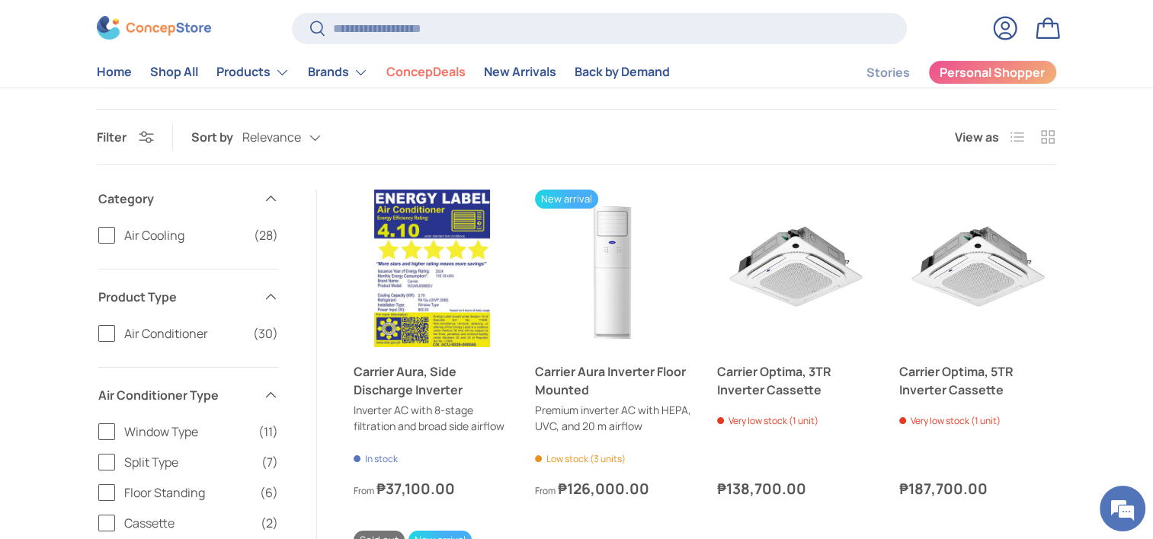
scroll to position [152, 0]
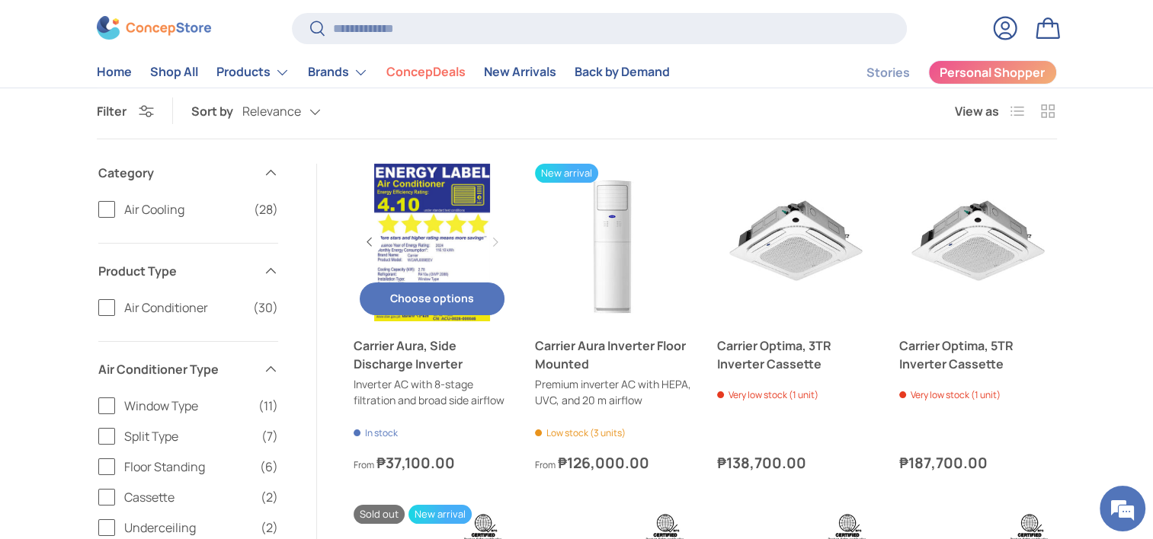
click at [445, 231] on link "Carrier Aura, Side Discharge Inverter" at bounding box center [433, 243] width 158 height 158
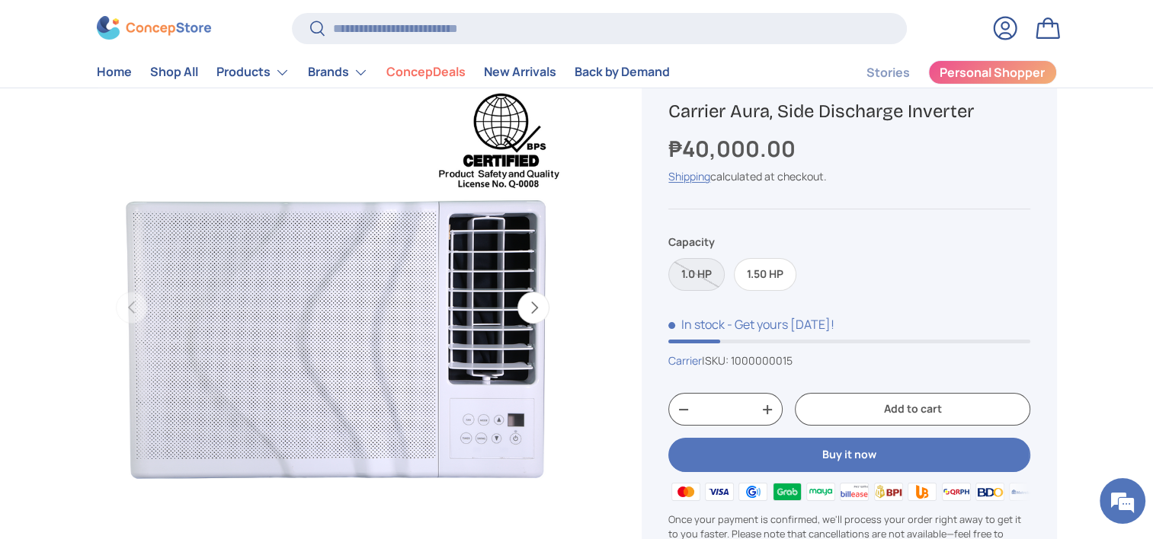
scroll to position [76, 0]
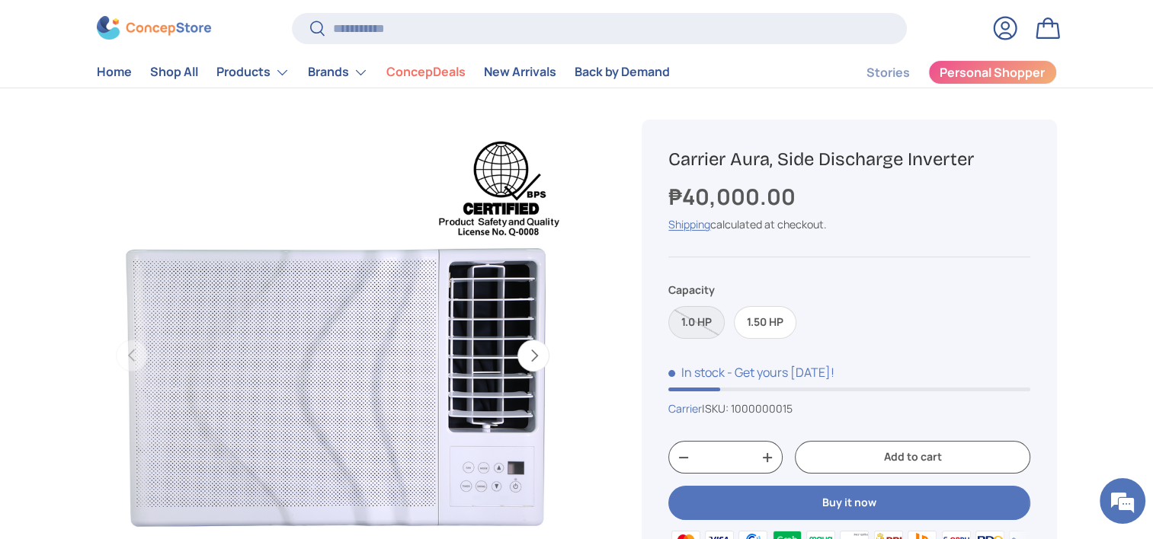
click at [706, 326] on label "1.0 HP" at bounding box center [696, 322] width 56 height 33
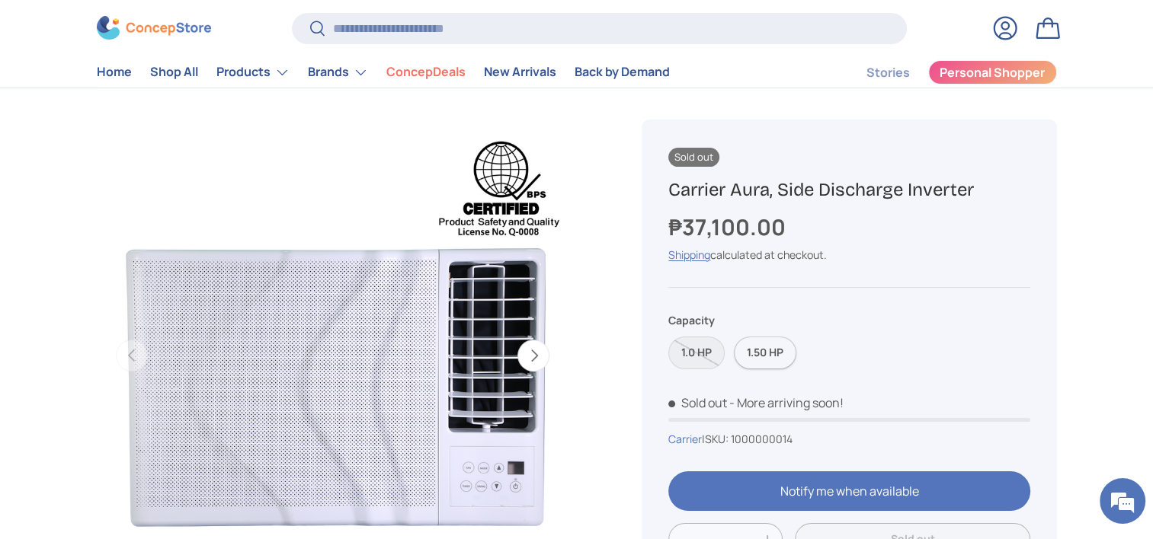
click at [763, 347] on label "1.50 HP" at bounding box center [765, 353] width 62 height 33
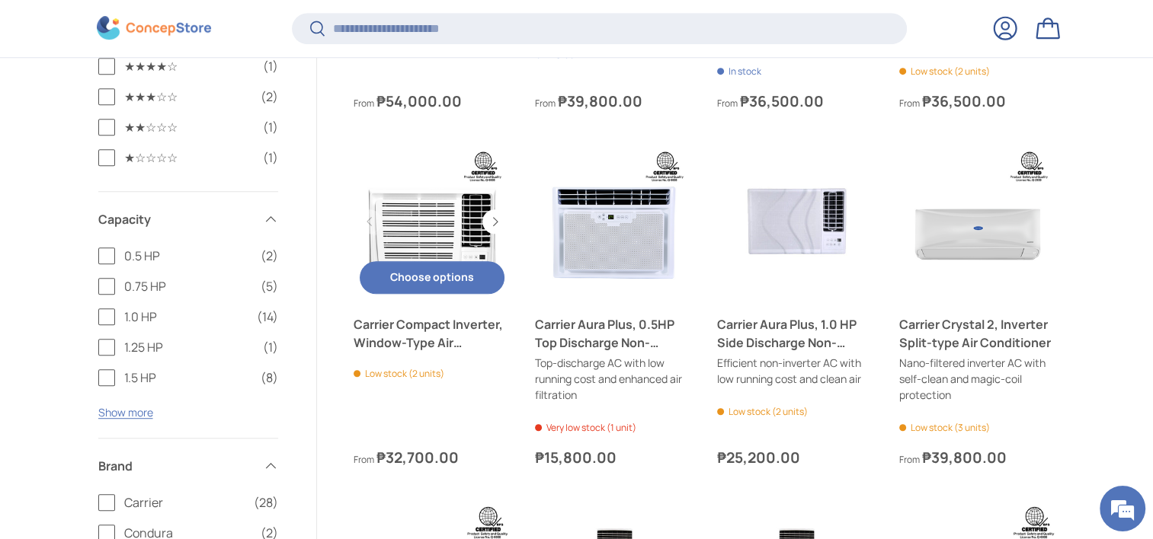
scroll to position [884, 0]
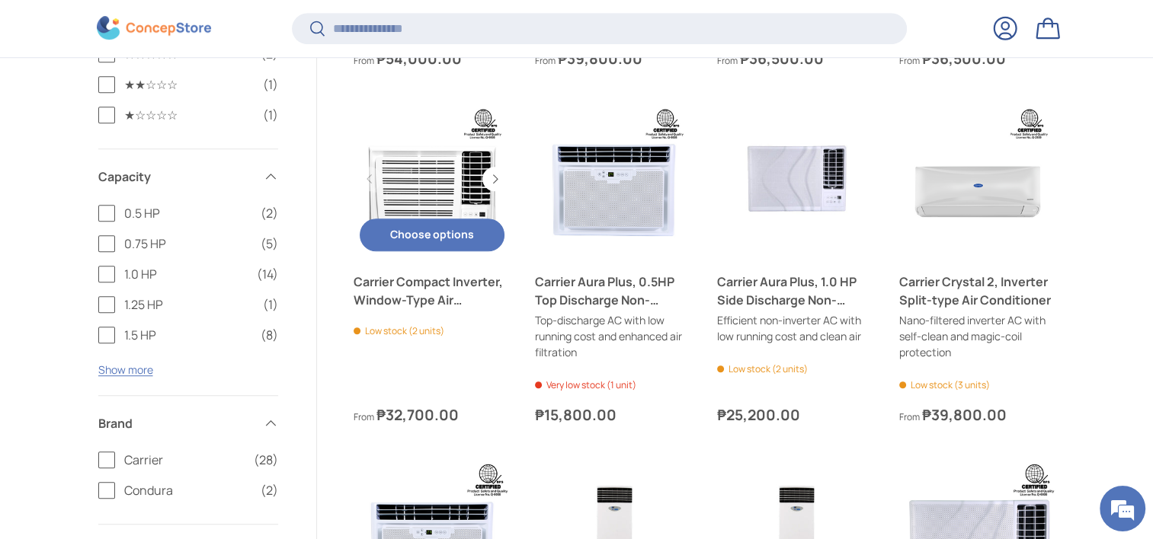
click at [434, 205] on link "Carrier Compact Inverter, Window-Type Air Conditioner" at bounding box center [433, 179] width 158 height 158
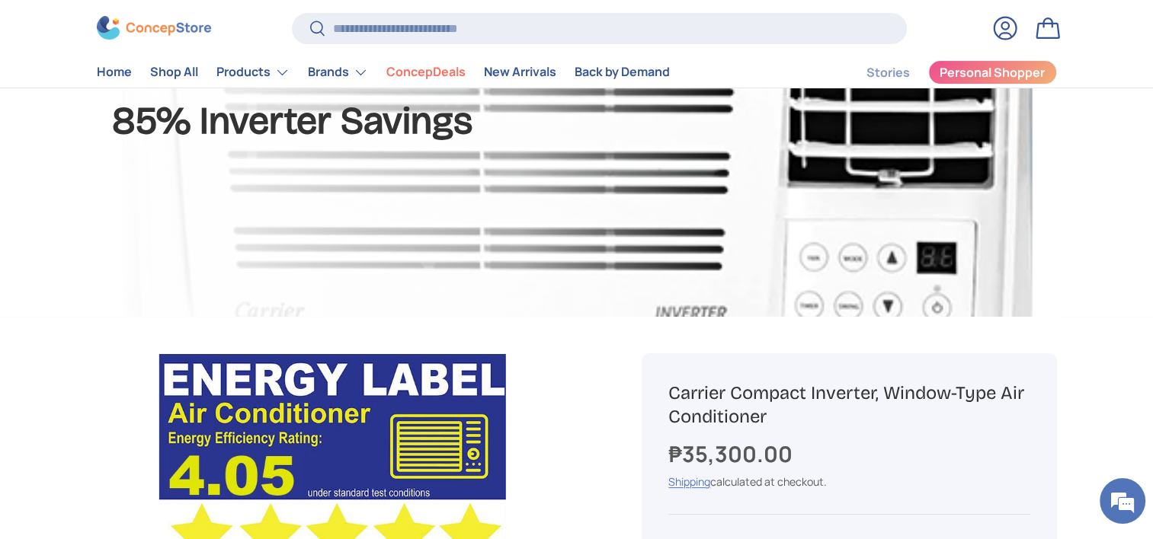
scroll to position [606, 0]
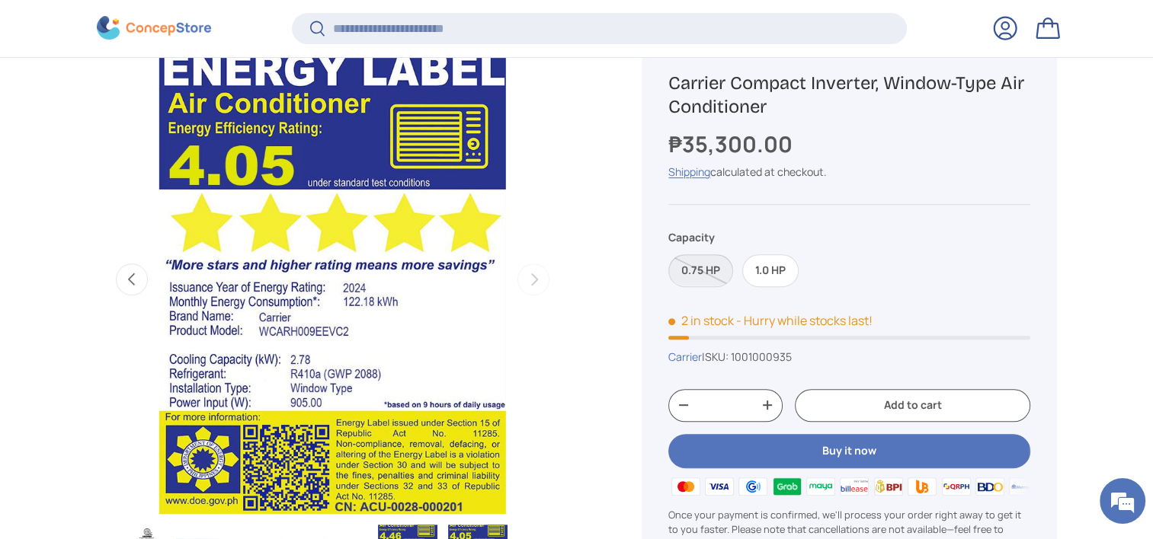
click at [698, 262] on label "0.75 HP" at bounding box center [700, 270] width 65 height 33
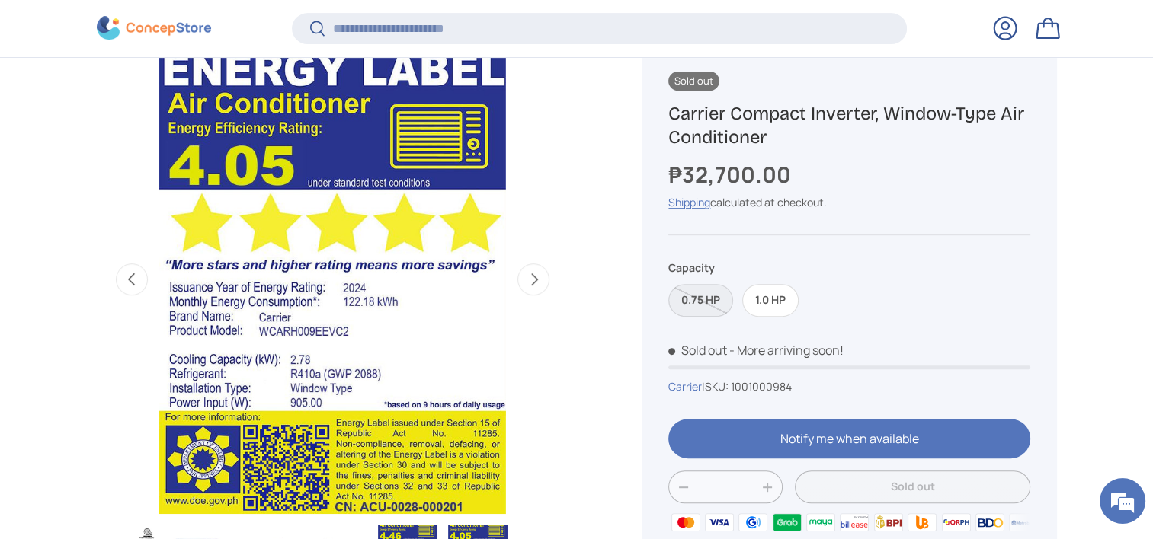
scroll to position [0, 1920]
click at [772, 295] on label "1.0 HP" at bounding box center [770, 300] width 56 height 33
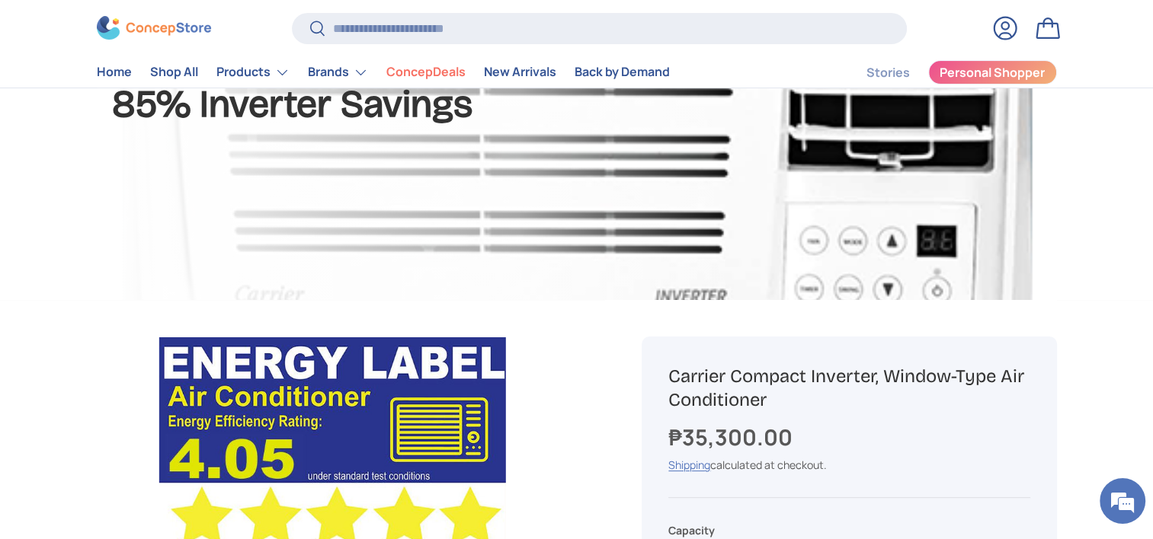
scroll to position [305, 0]
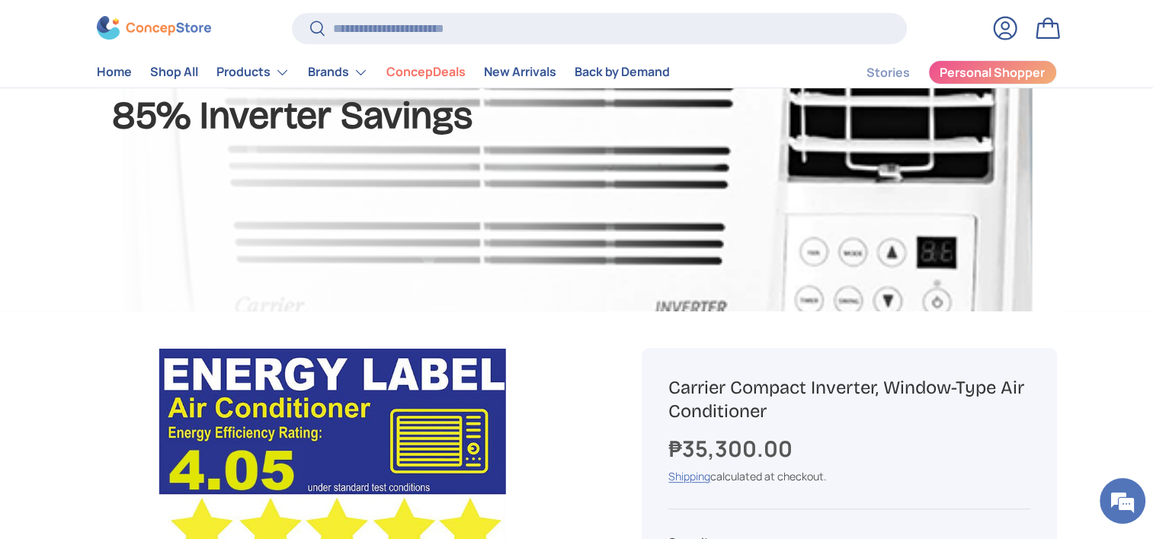
click at [1055, 33] on link "Bag" at bounding box center [1048, 28] width 34 height 34
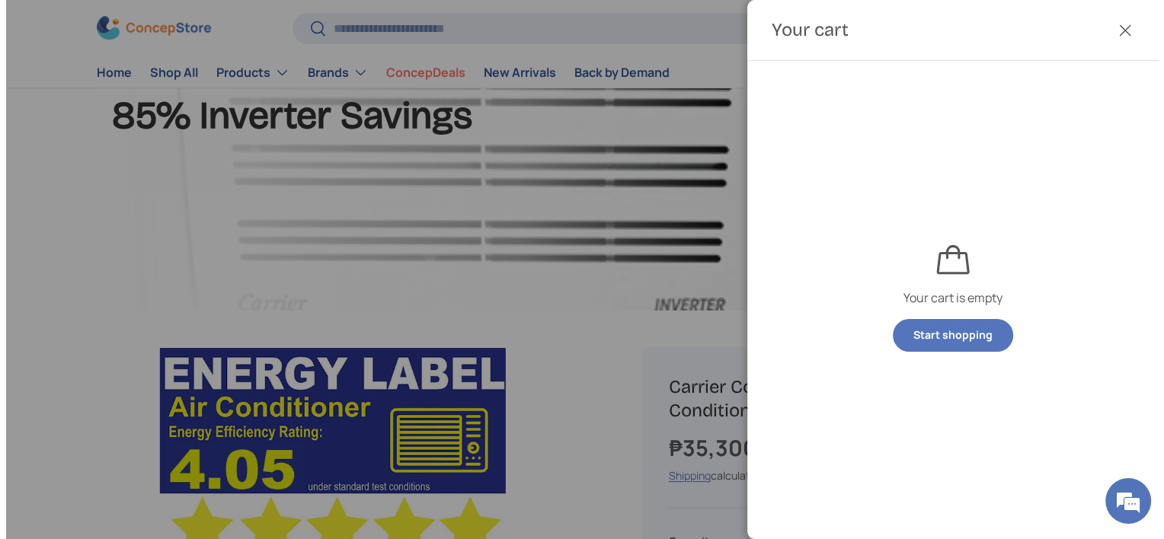
scroll to position [0, 0]
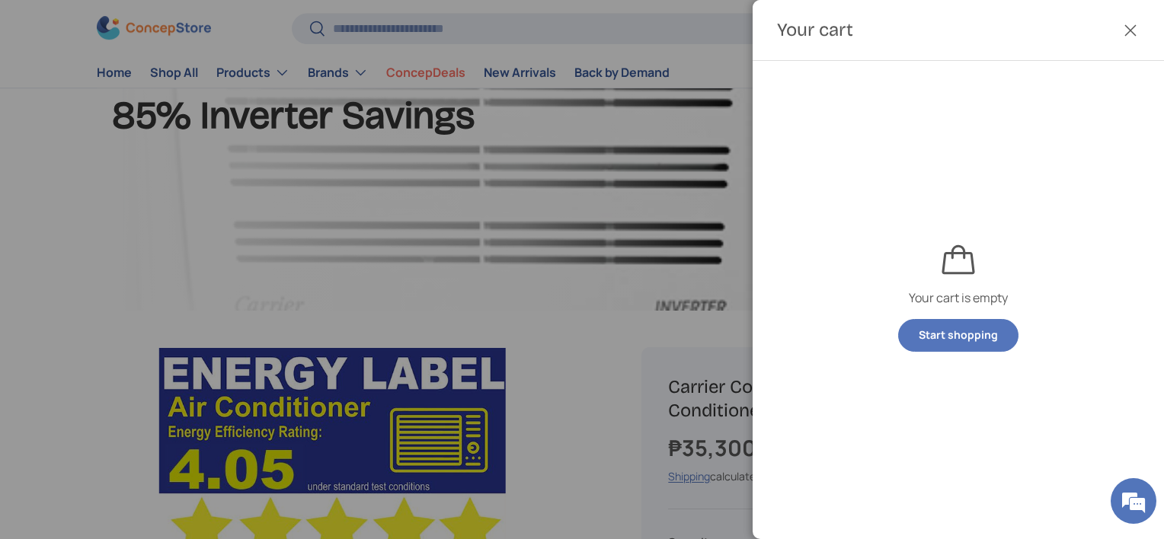
drag, startPoint x: 442, startPoint y: 193, endPoint x: 439, endPoint y: 162, distance: 30.6
click at [442, 190] on div at bounding box center [582, 269] width 1164 height 539
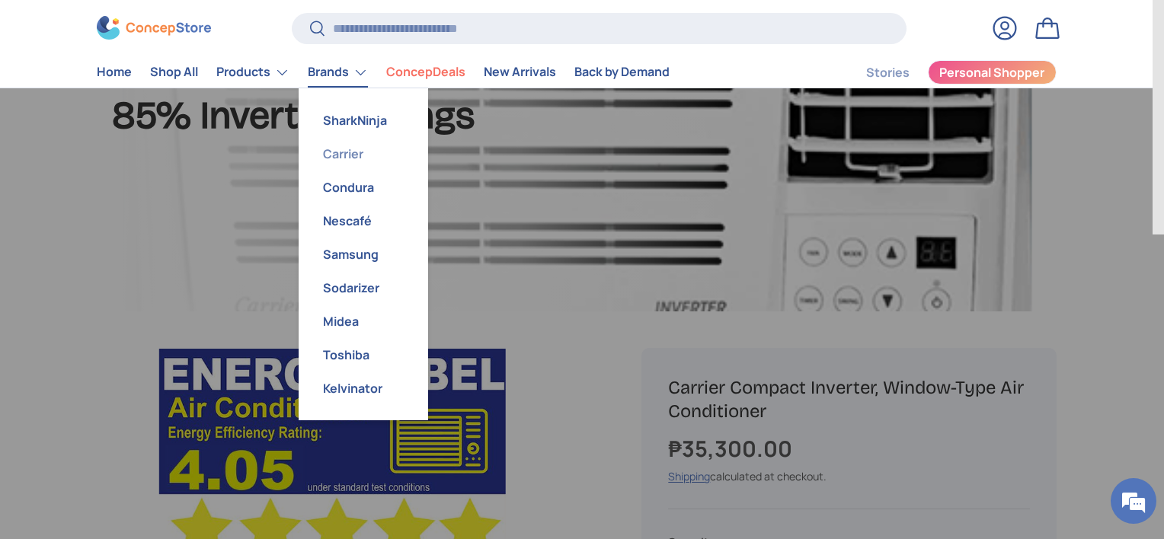
click at [352, 157] on link "Carrier" at bounding box center [363, 154] width 111 height 34
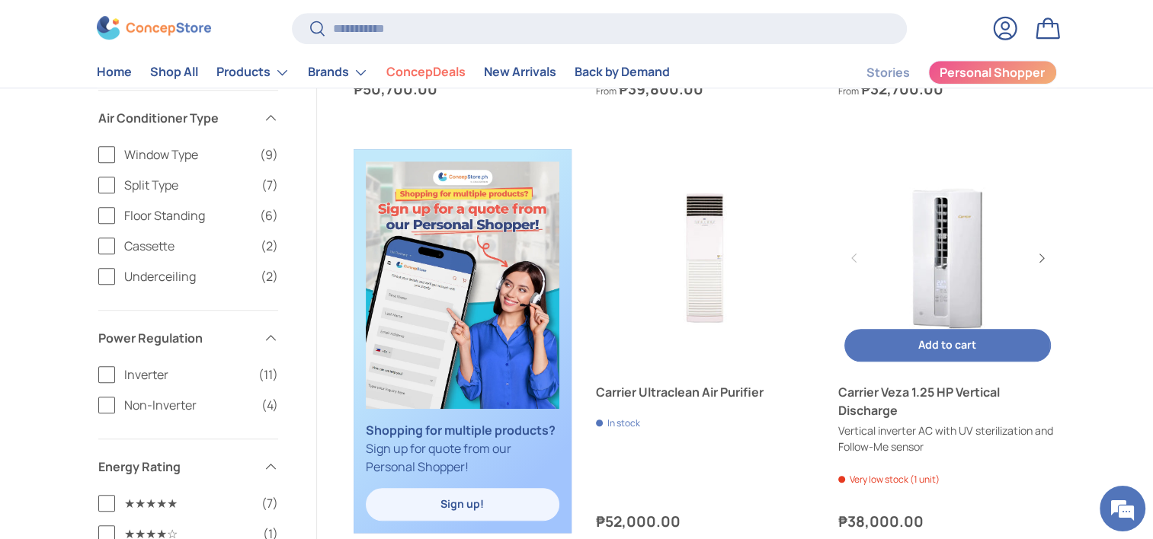
scroll to position [837, 0]
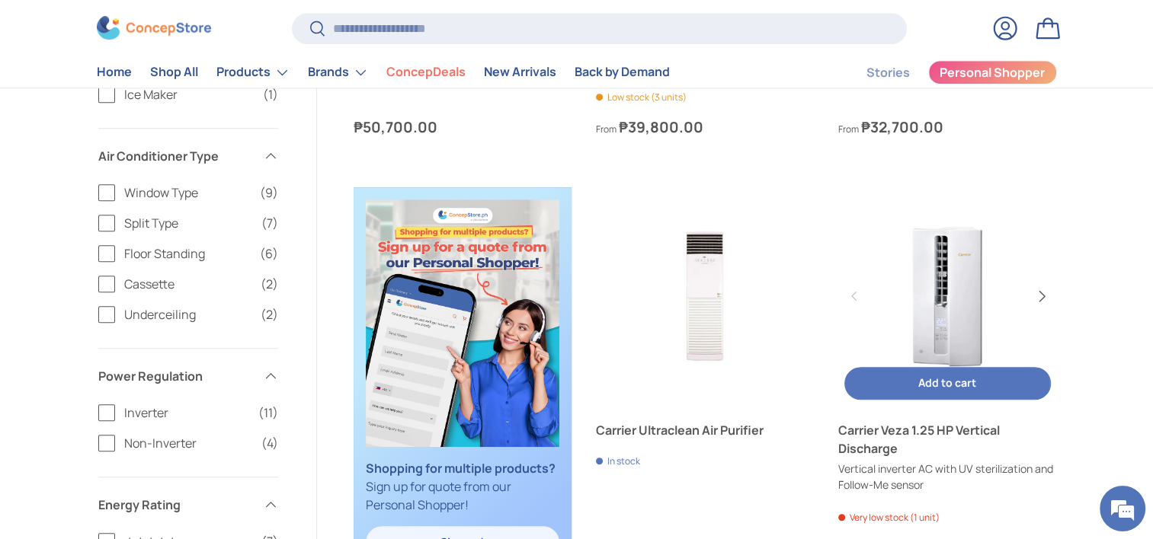
click at [1039, 301] on button "Next" at bounding box center [1041, 296] width 24 height 24
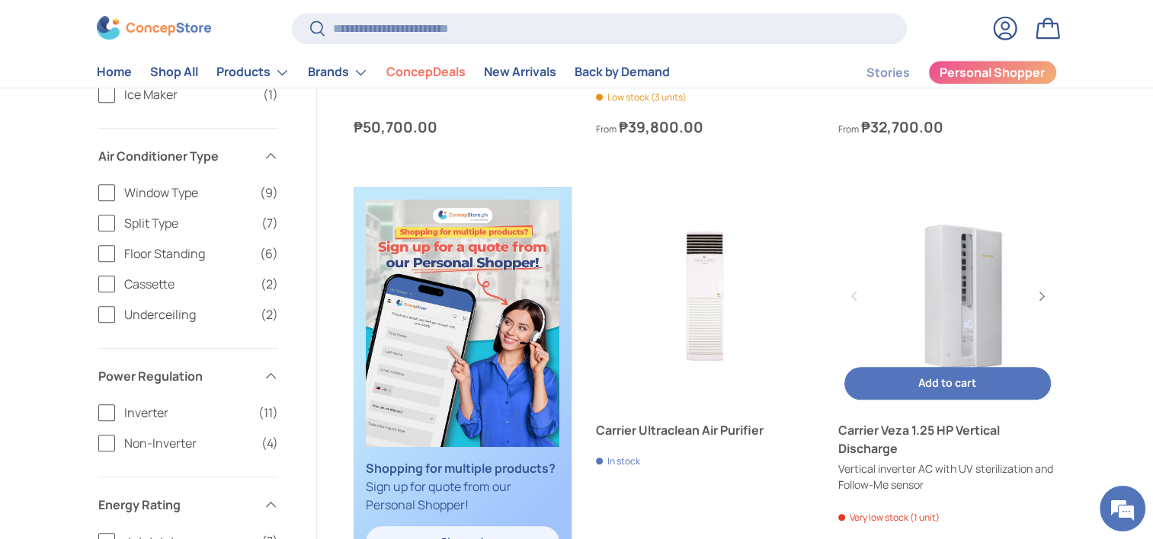
scroll to position [0, 218]
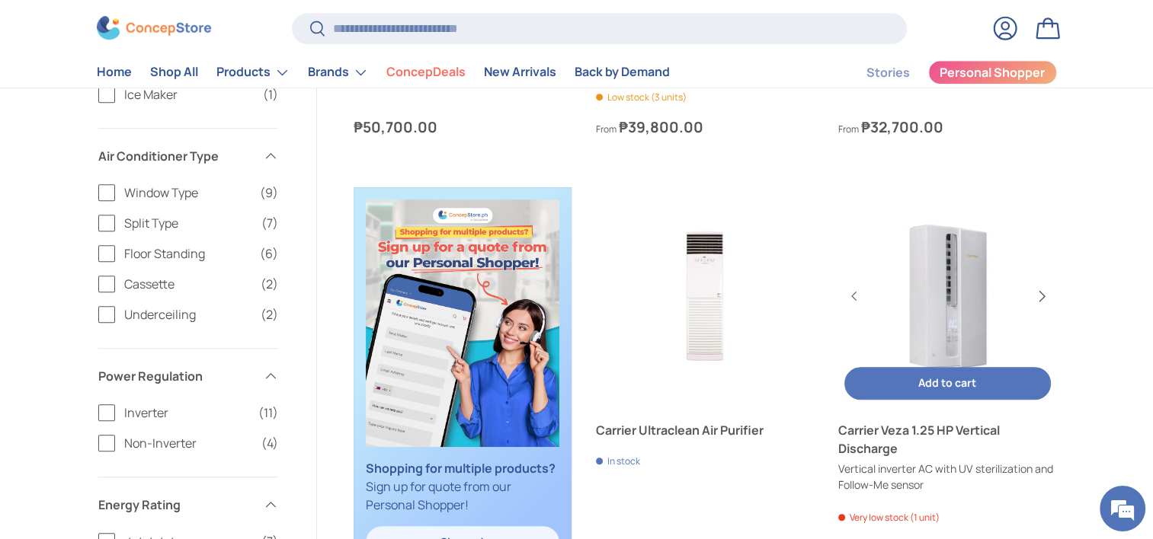
click at [1034, 290] on button "Next" at bounding box center [1041, 296] width 24 height 24
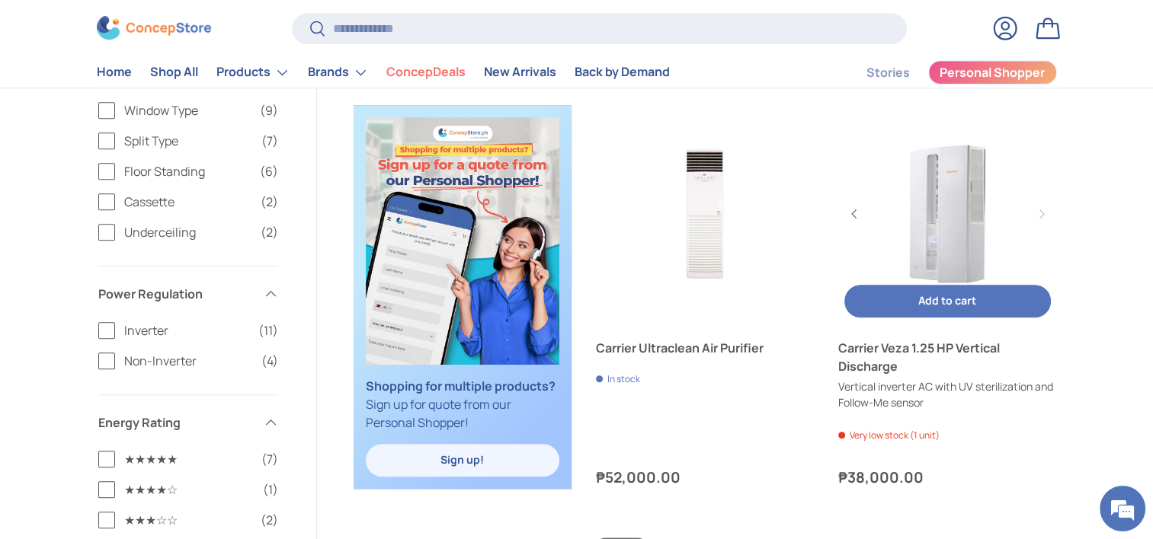
scroll to position [914, 0]
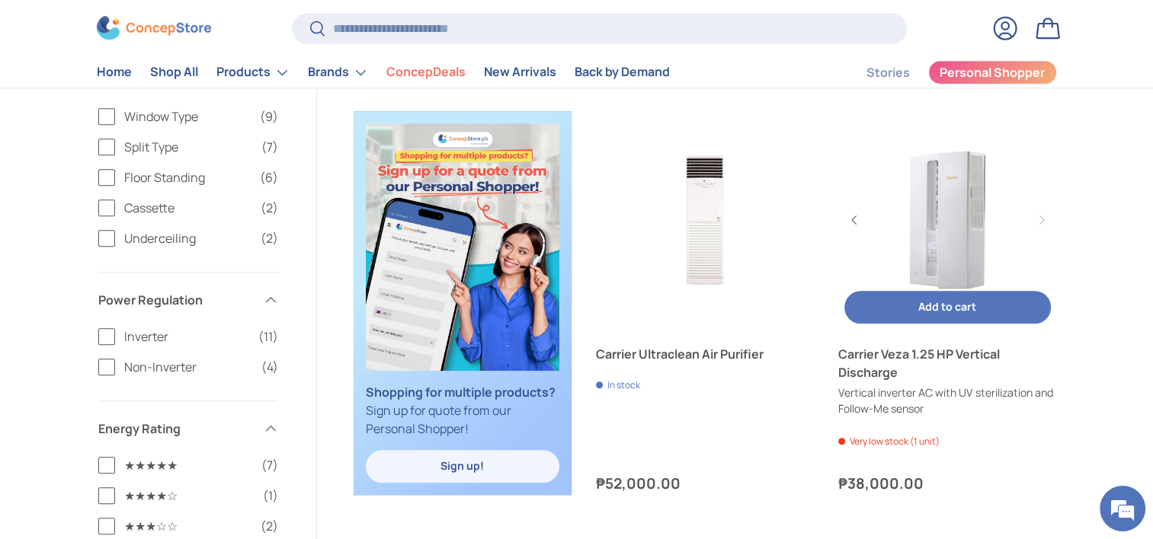
click at [955, 232] on link "Carrier Veza 1.25 HP Vertical Discharge" at bounding box center [948, 220] width 218 height 218
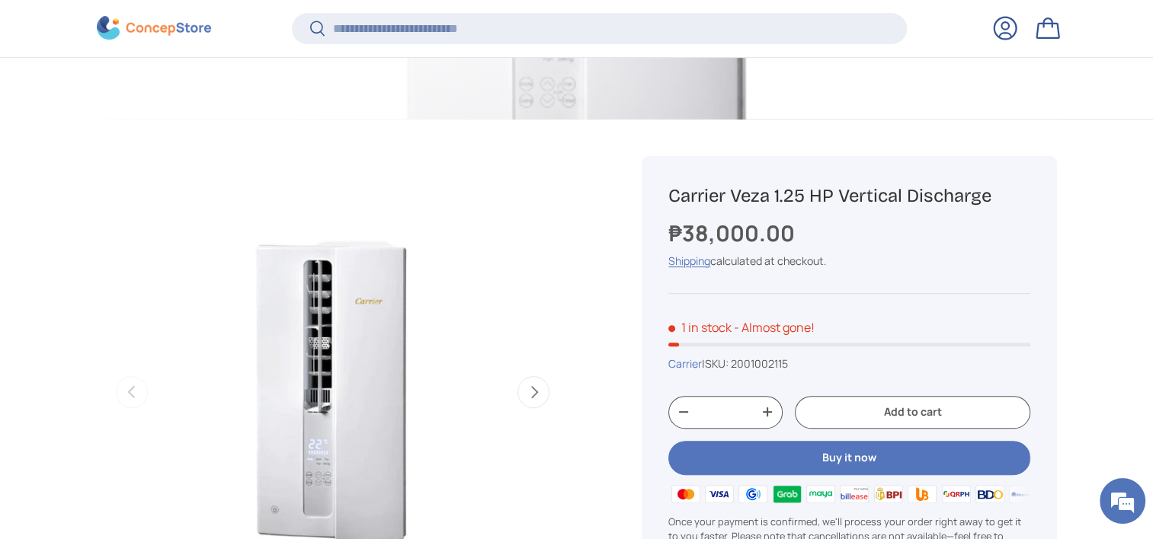
scroll to position [530, 0]
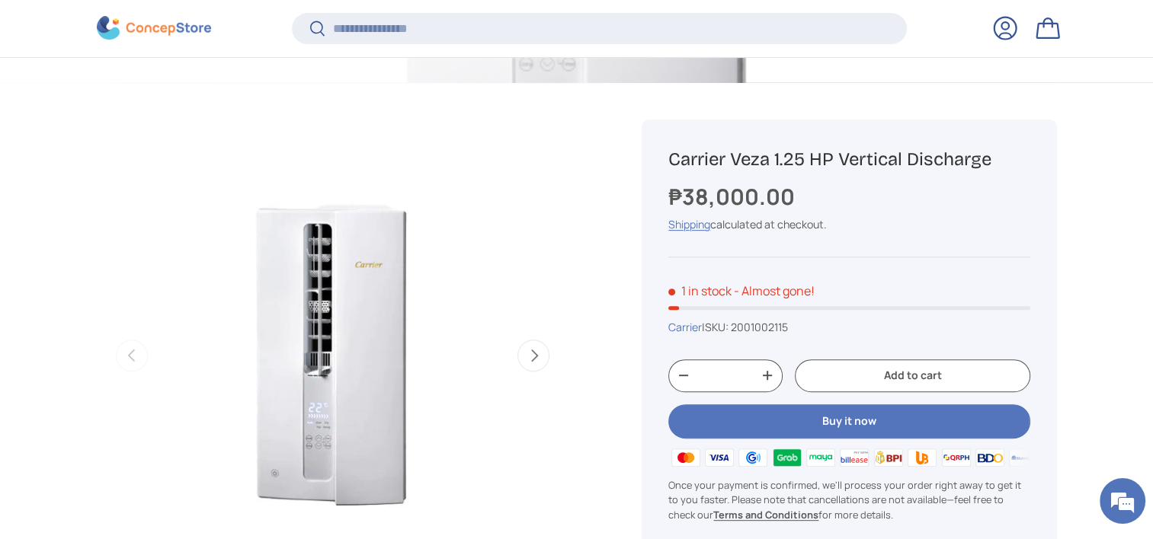
click at [533, 360] on button "Next" at bounding box center [533, 356] width 32 height 32
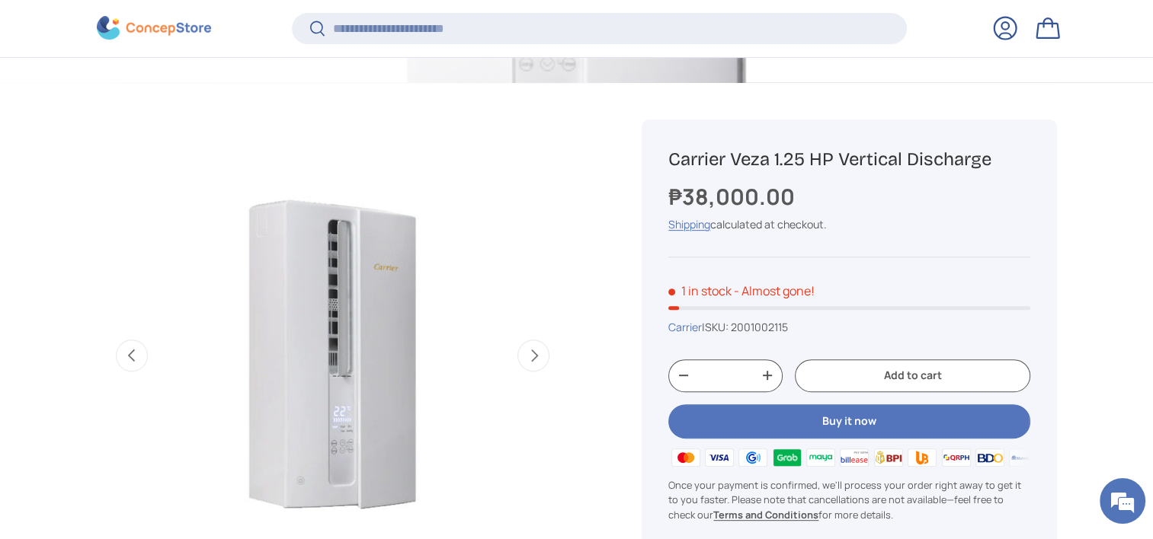
click at [535, 358] on button "Next" at bounding box center [533, 356] width 32 height 32
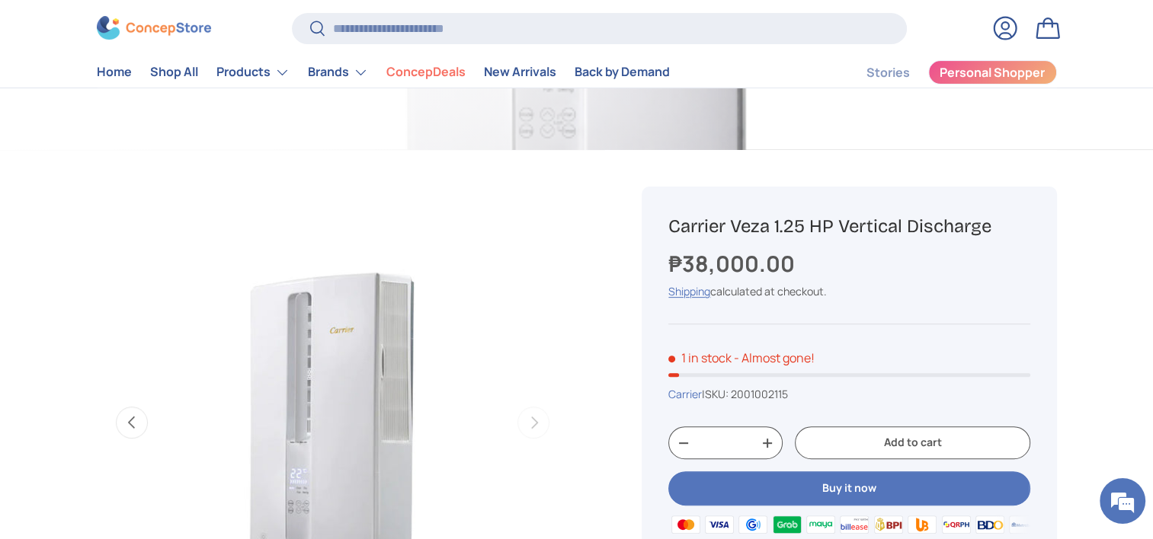
scroll to position [457, 0]
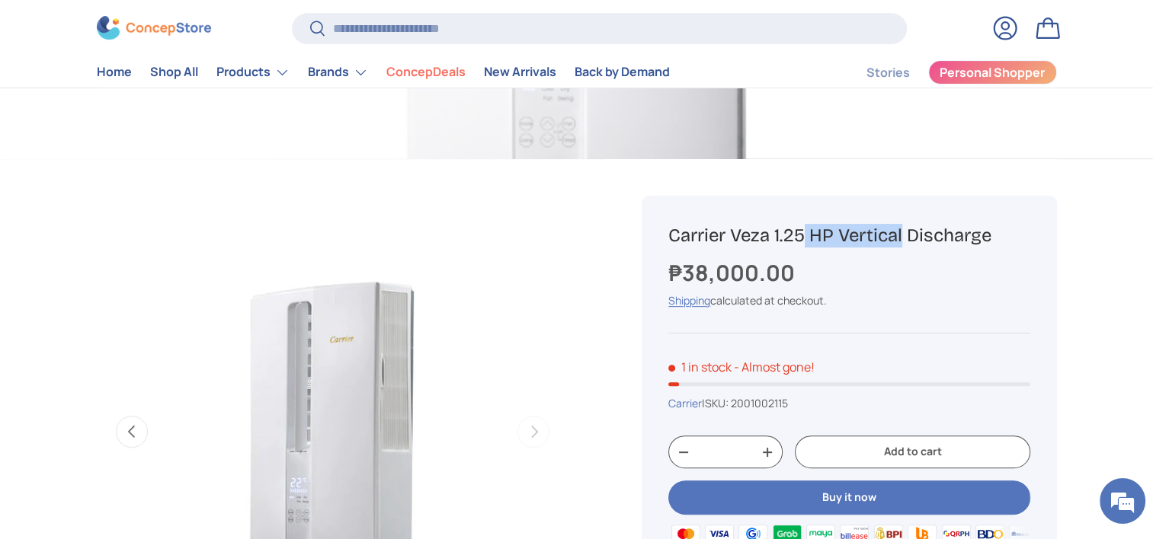
drag, startPoint x: 662, startPoint y: 233, endPoint x: 766, endPoint y: 234, distance: 104.4
click at [766, 234] on div "Carrier Veza 1.25 HP Vertical Discharge ₱38,000.00 Unit price / Unavailable Shi…" at bounding box center [849, 432] width 414 height 472
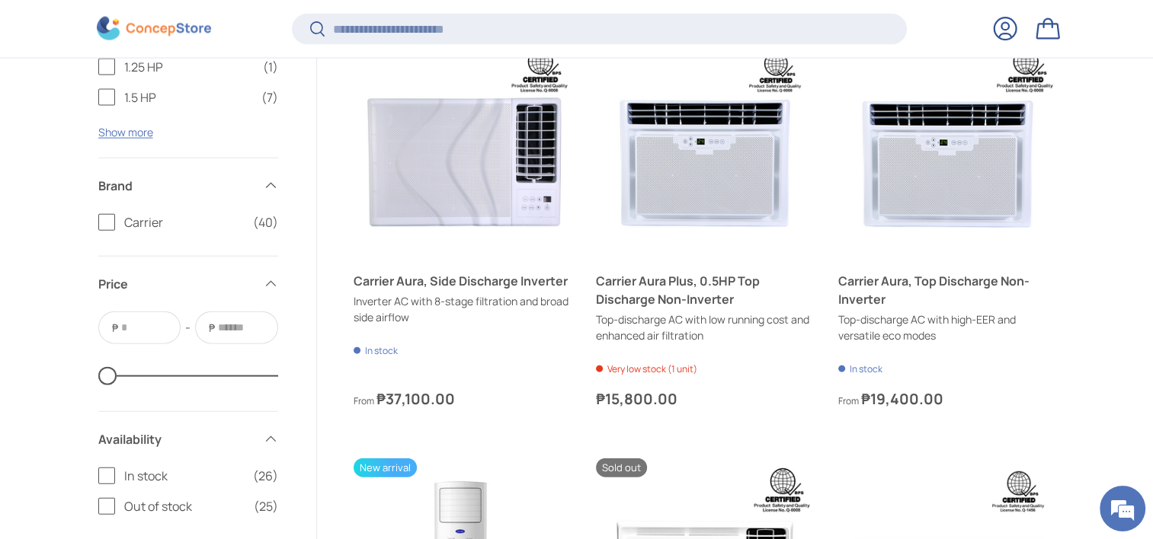
scroll to position [3577, 0]
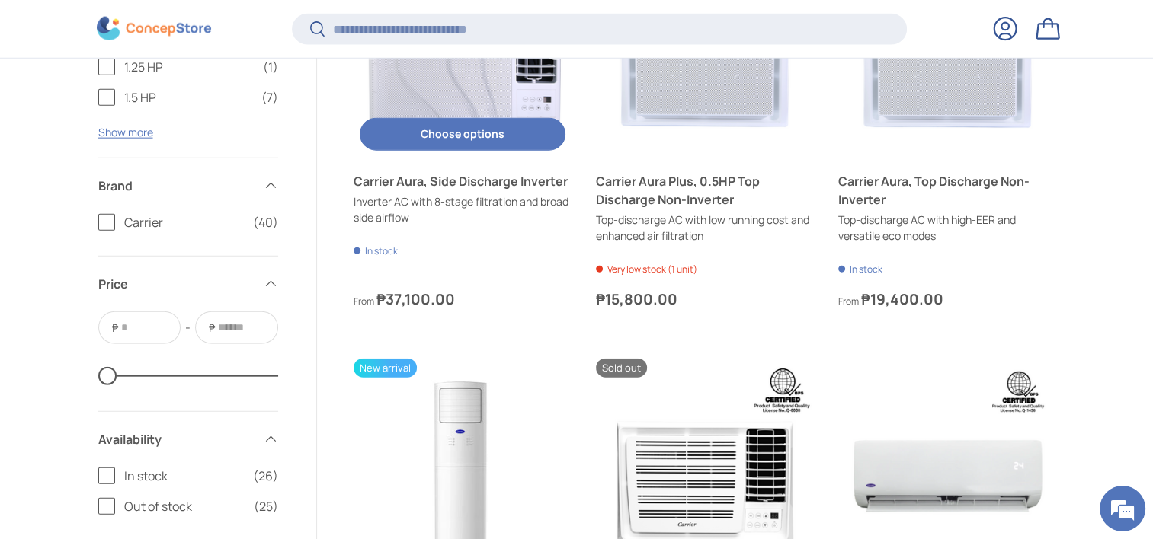
click at [477, 133] on button "Choose options Choose options" at bounding box center [463, 134] width 206 height 33
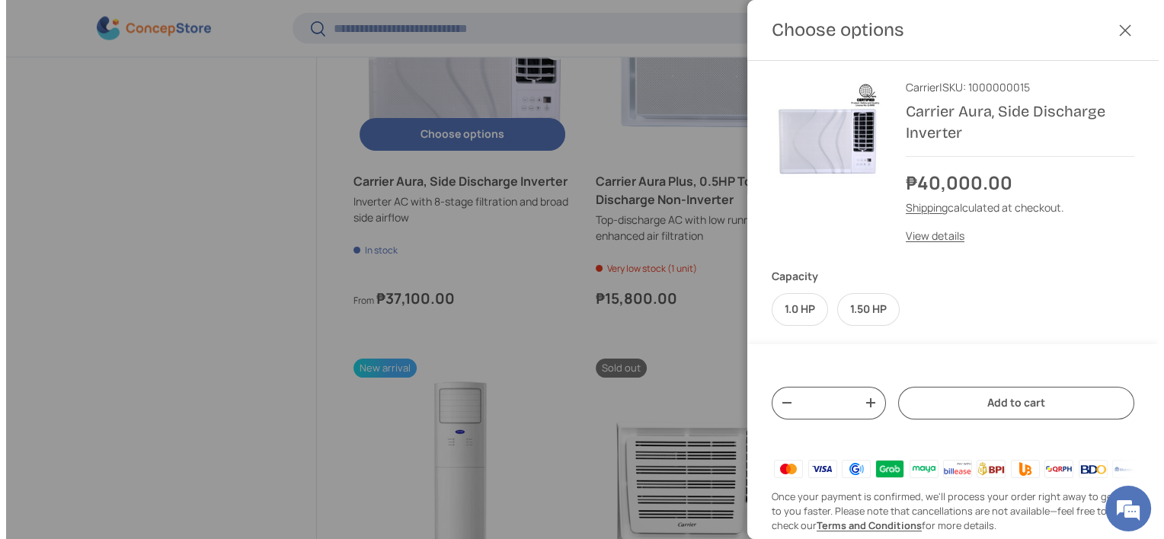
scroll to position [0, 0]
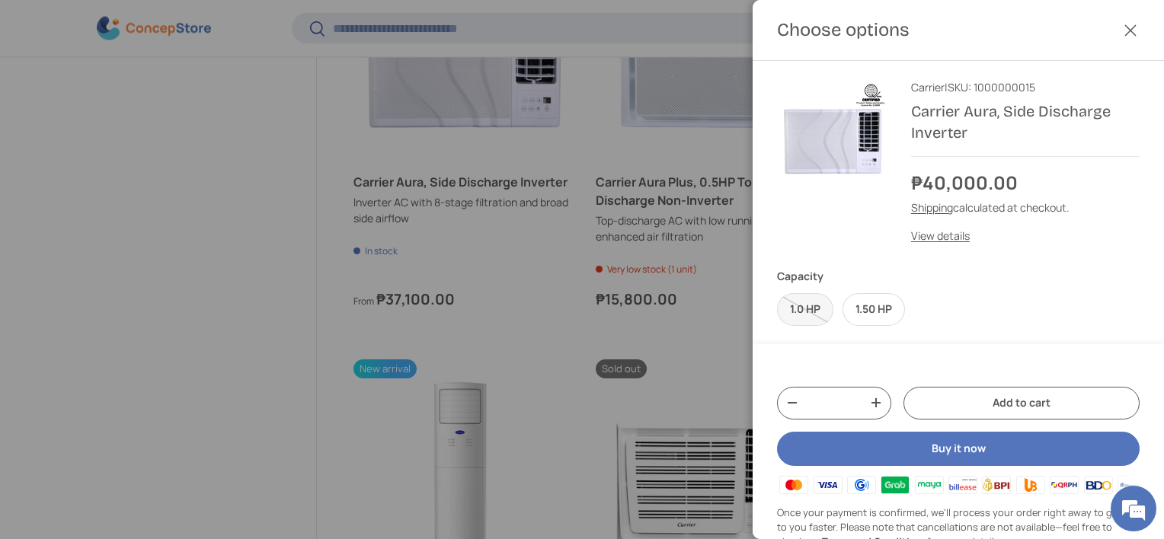
click at [1029, 420] on button "Add to cart" at bounding box center [1022, 403] width 236 height 33
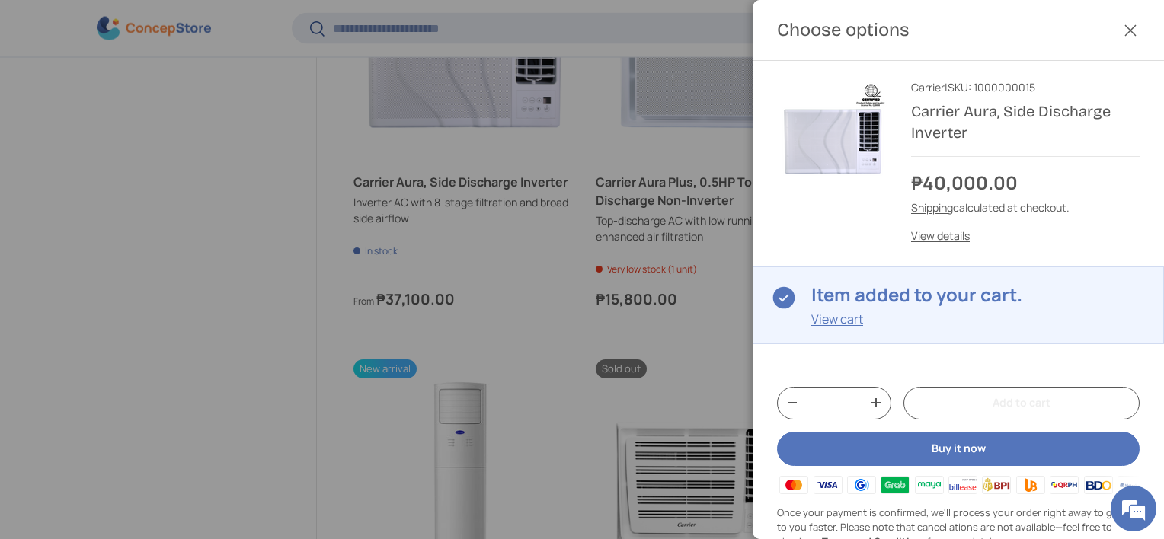
click at [1115, 32] on button "Close" at bounding box center [1131, 31] width 34 height 34
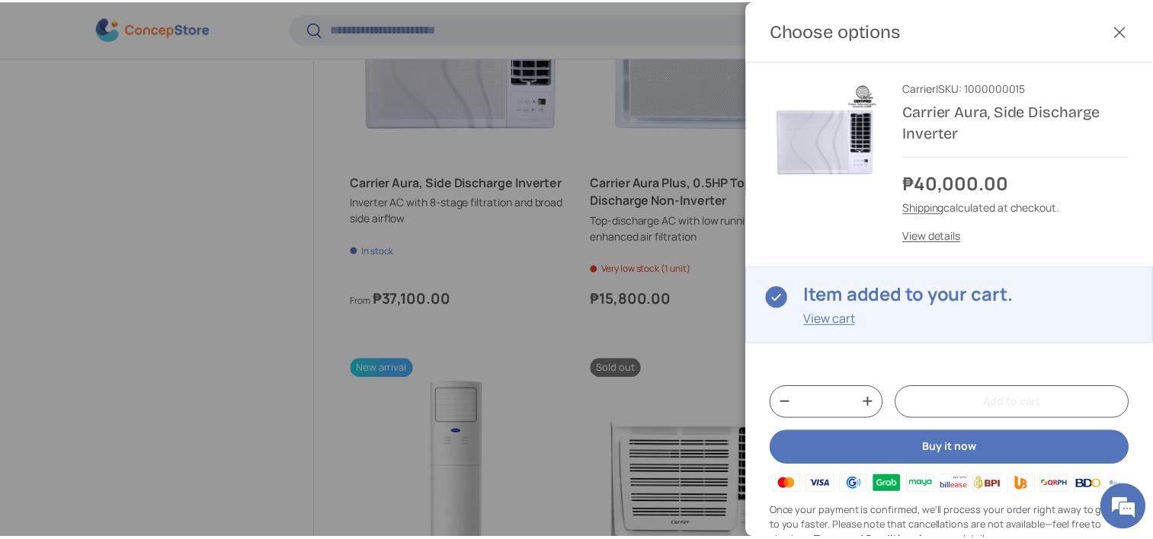
scroll to position [3577, 0]
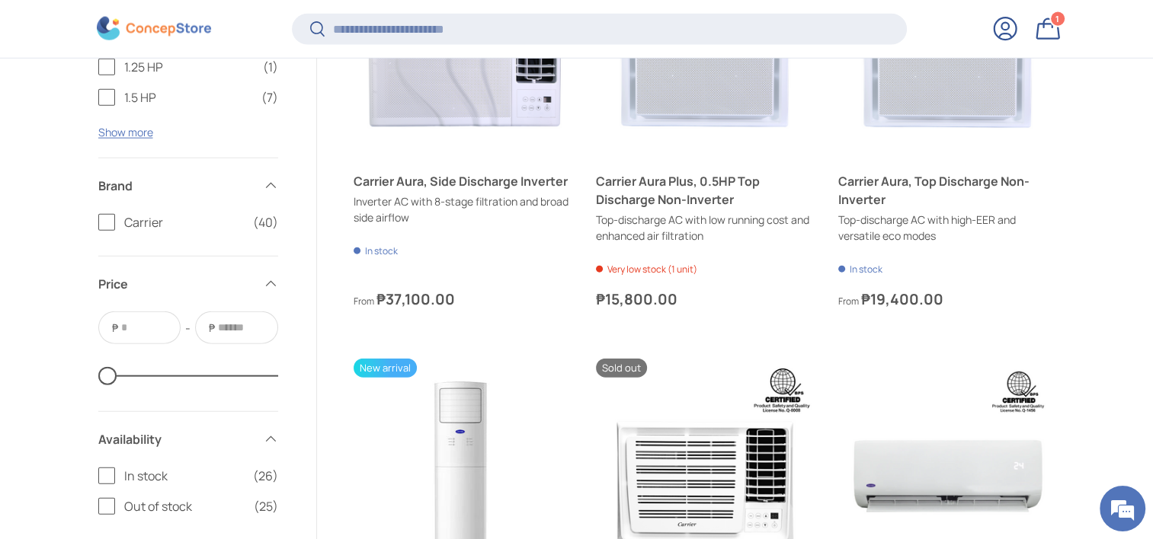
drag, startPoint x: 1076, startPoint y: 24, endPoint x: 1054, endPoint y: 27, distance: 22.2
click at [1075, 24] on header "Search Search Reset Log in Bag 1 1 item Menu Home Shop All Products Back Produc…" at bounding box center [577, 34] width 1058 height 46
click at [1051, 27] on link "Bag 1 1 item" at bounding box center [1048, 28] width 34 height 34
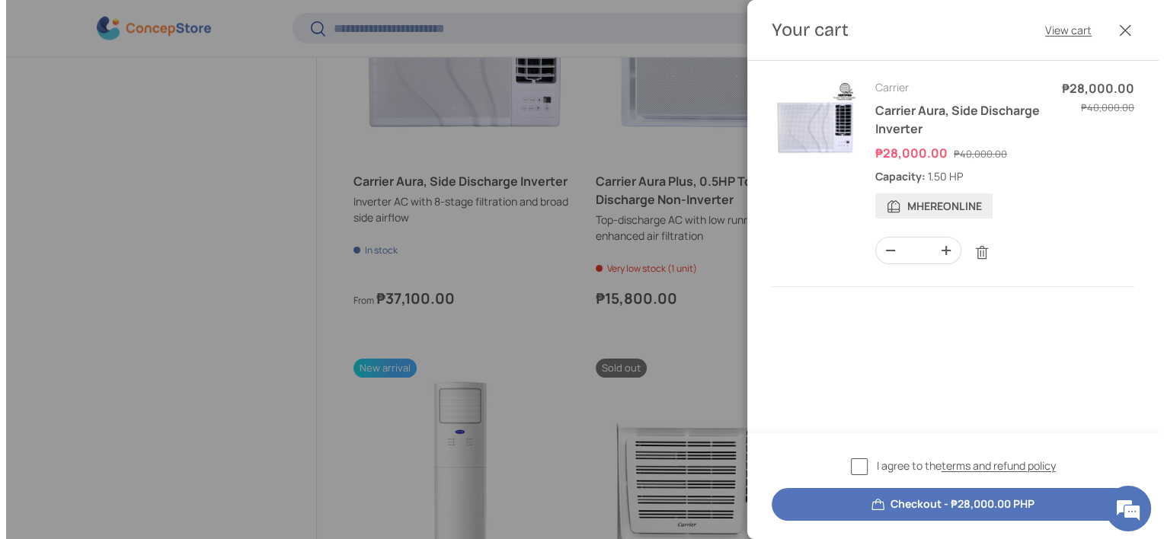
scroll to position [0, 0]
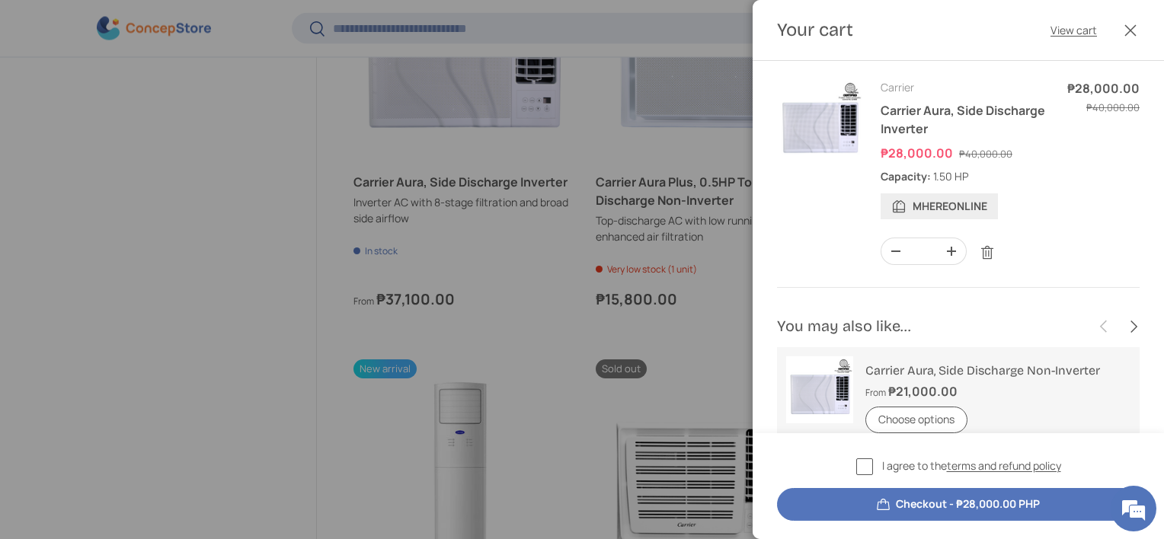
click at [1131, 24] on button "Close" at bounding box center [1131, 31] width 34 height 34
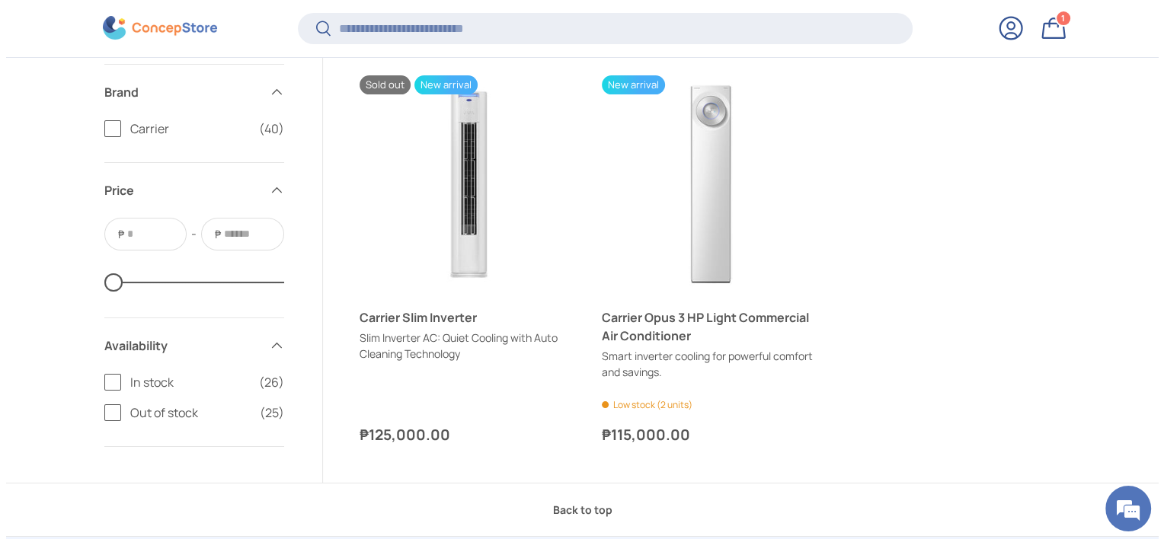
scroll to position [5939, 0]
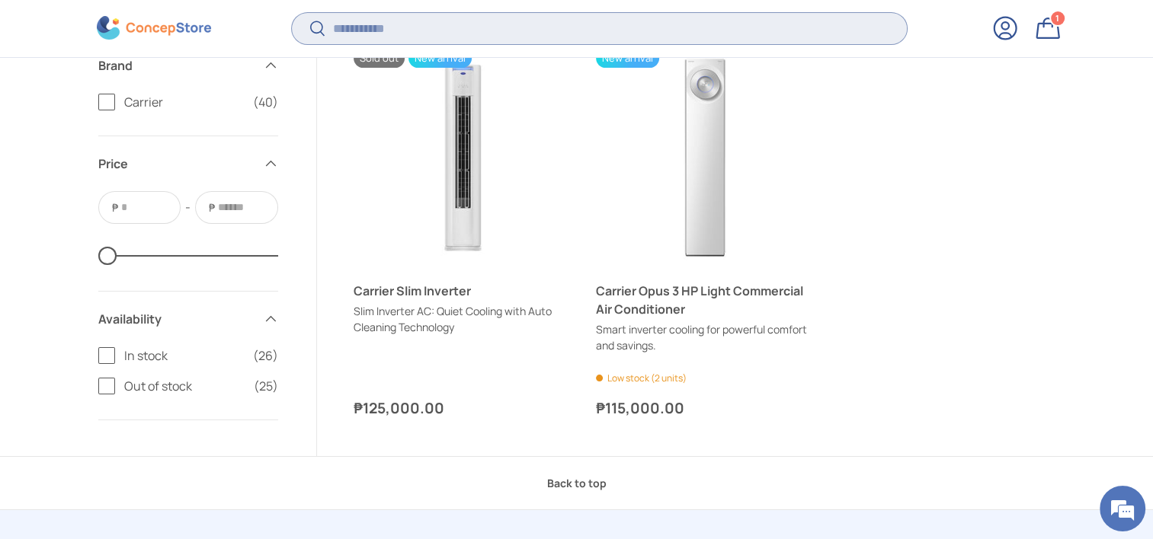
click at [416, 25] on input "Search" at bounding box center [599, 28] width 614 height 31
type input "**********"
click at [292, 12] on button "Search" at bounding box center [309, 30] width 34 height 36
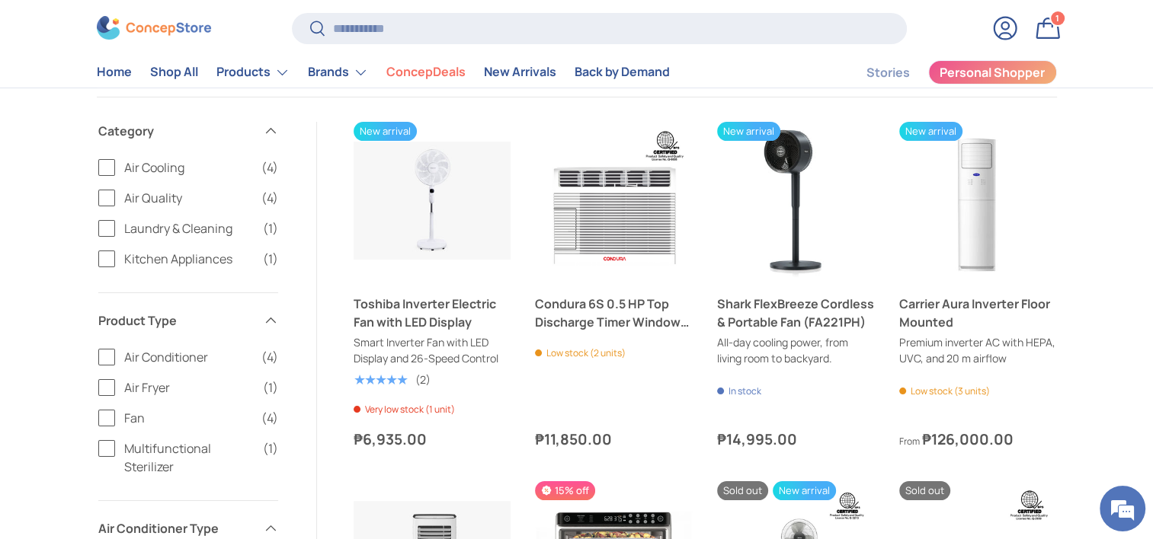
scroll to position [152, 0]
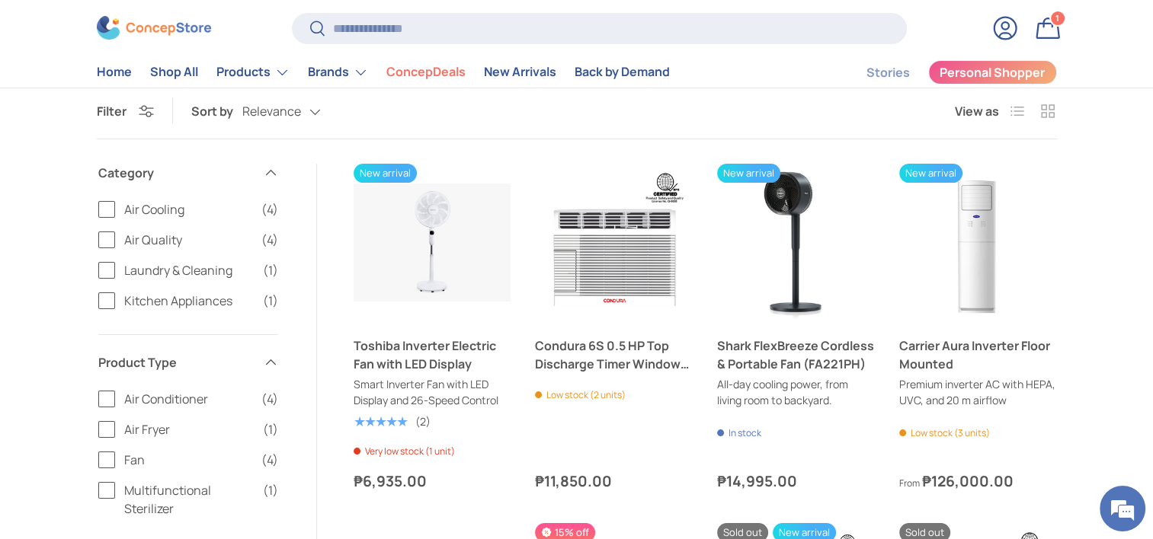
click at [1043, 28] on link "Bag 1 1 item" at bounding box center [1048, 28] width 34 height 34
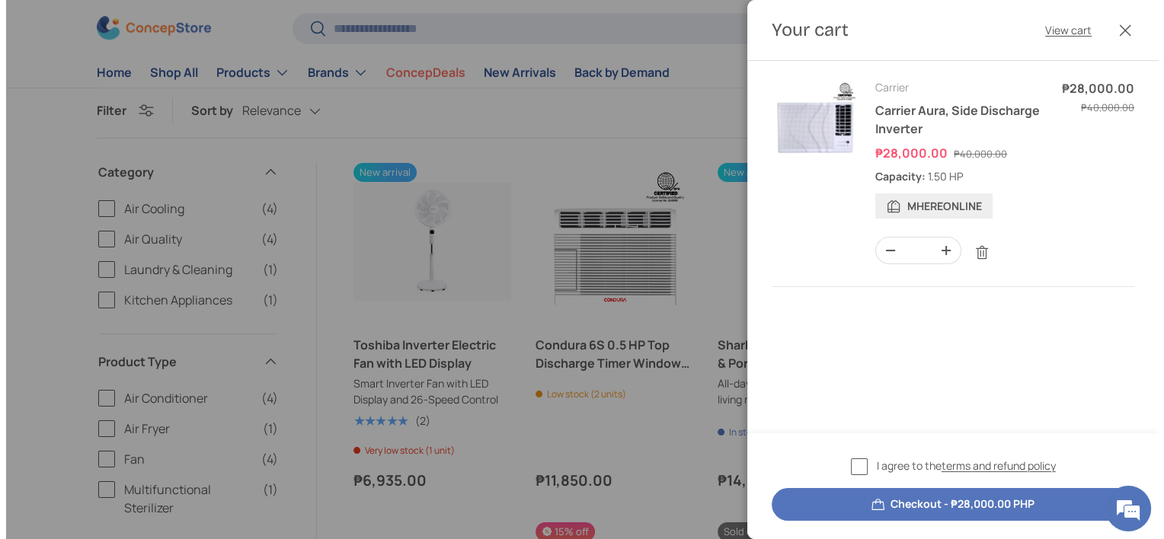
scroll to position [0, 0]
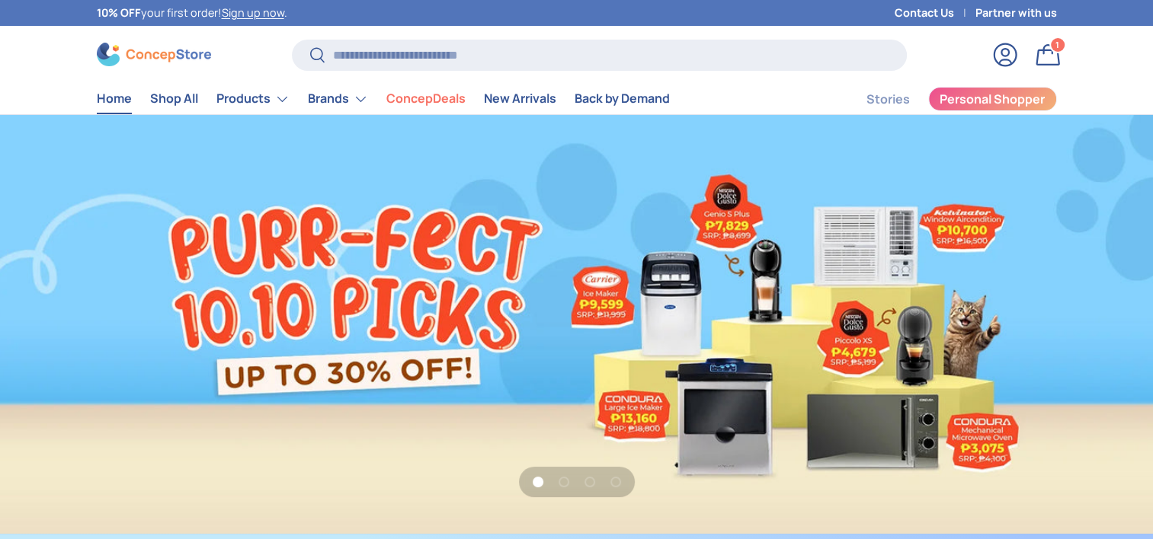
scroll to position [3941, 6229]
click at [174, 101] on link "Shop All" at bounding box center [174, 99] width 48 height 30
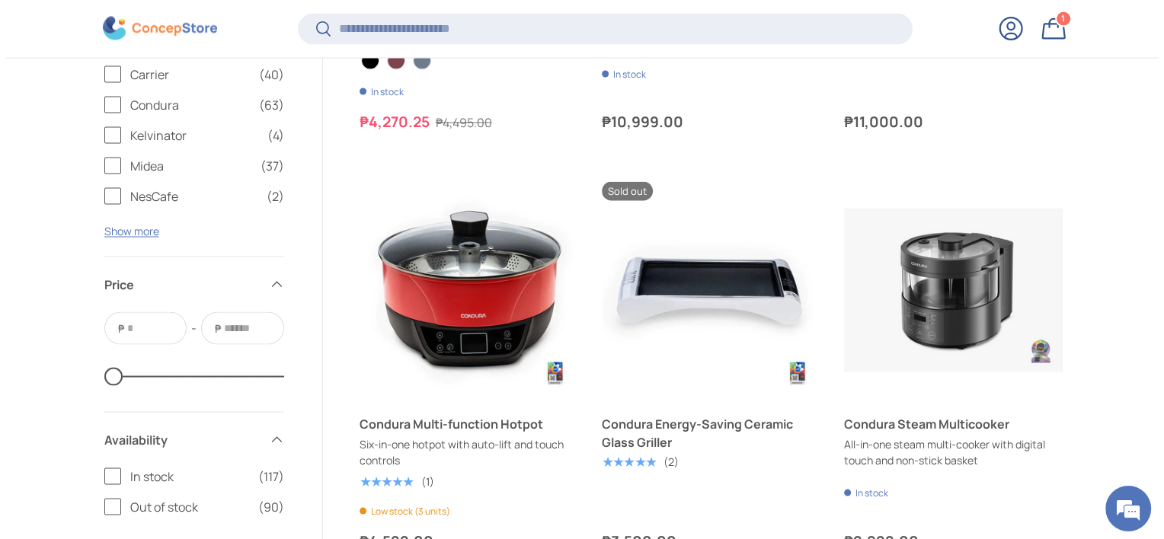
scroll to position [2892, 0]
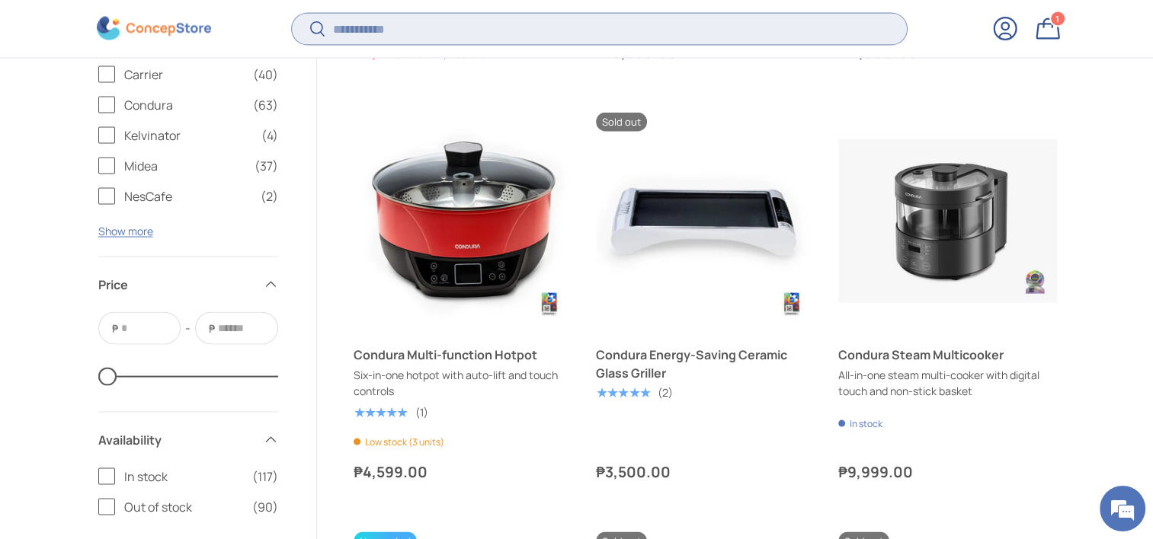
click at [355, 25] on input "Search" at bounding box center [599, 28] width 614 height 31
type input "*******"
click at [292, 12] on button "Search" at bounding box center [309, 30] width 34 height 36
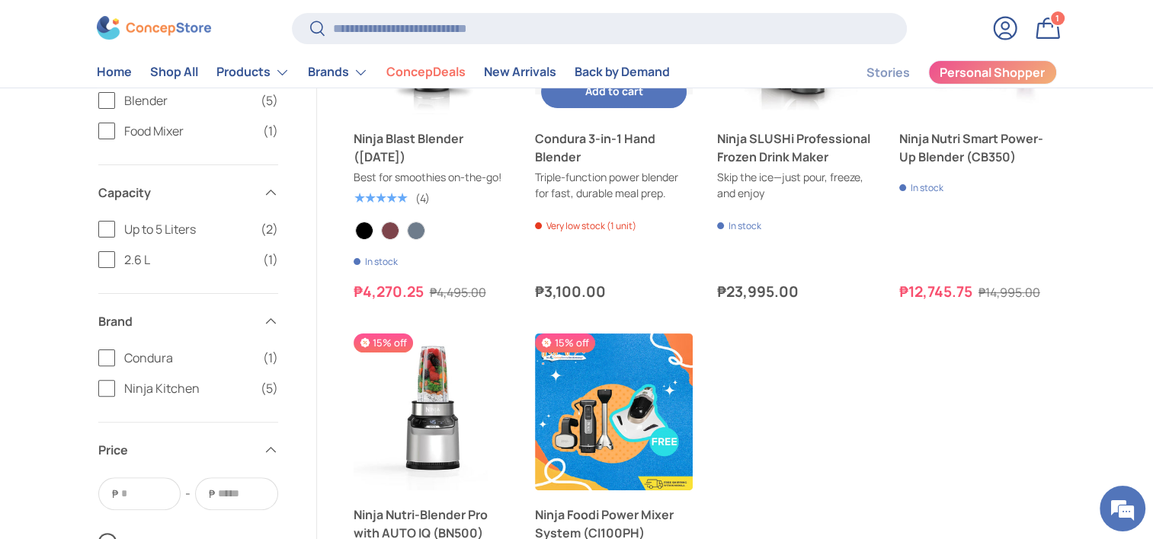
scroll to position [125, 0]
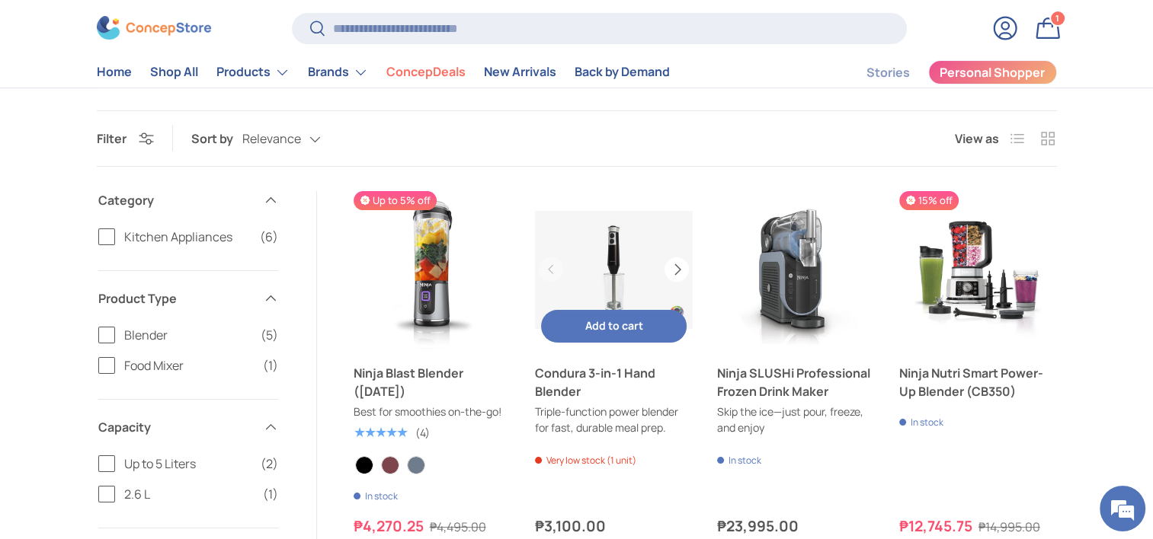
click at [670, 261] on button "Next" at bounding box center [676, 270] width 24 height 24
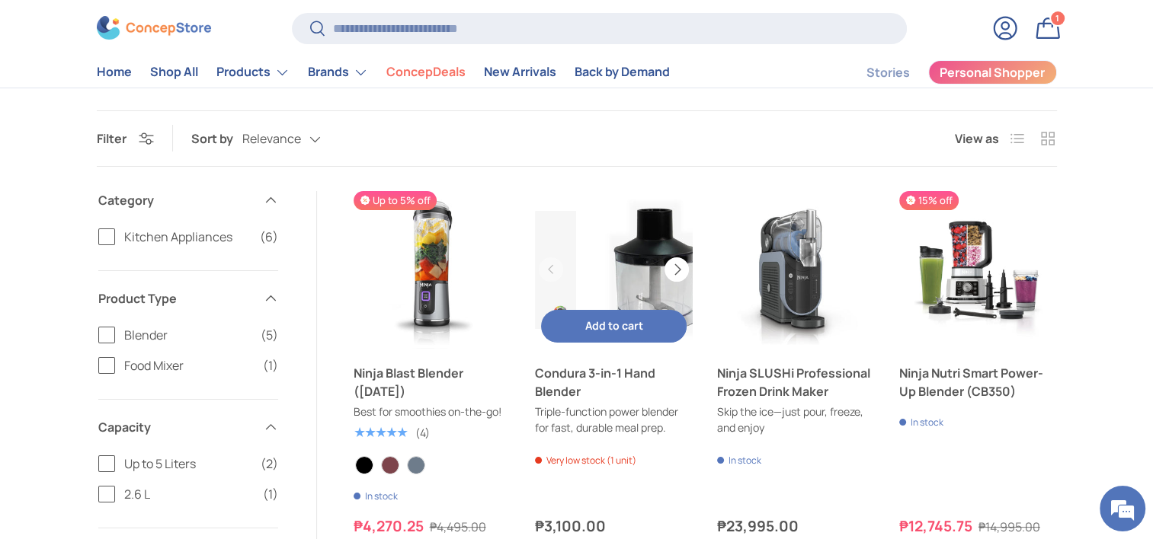
scroll to position [0, 157]
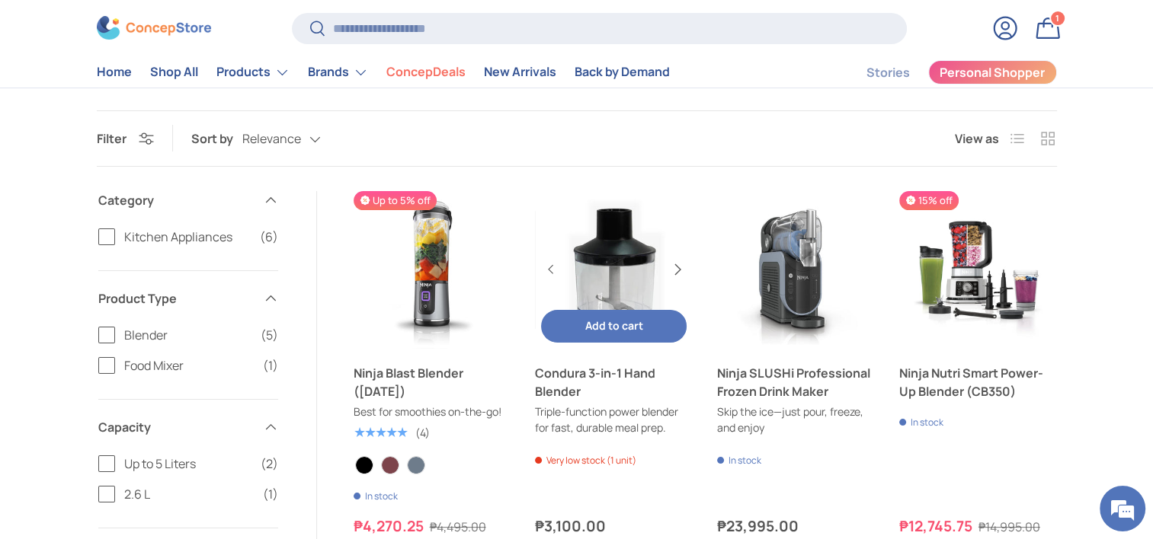
click at [680, 275] on button "Next" at bounding box center [676, 270] width 24 height 24
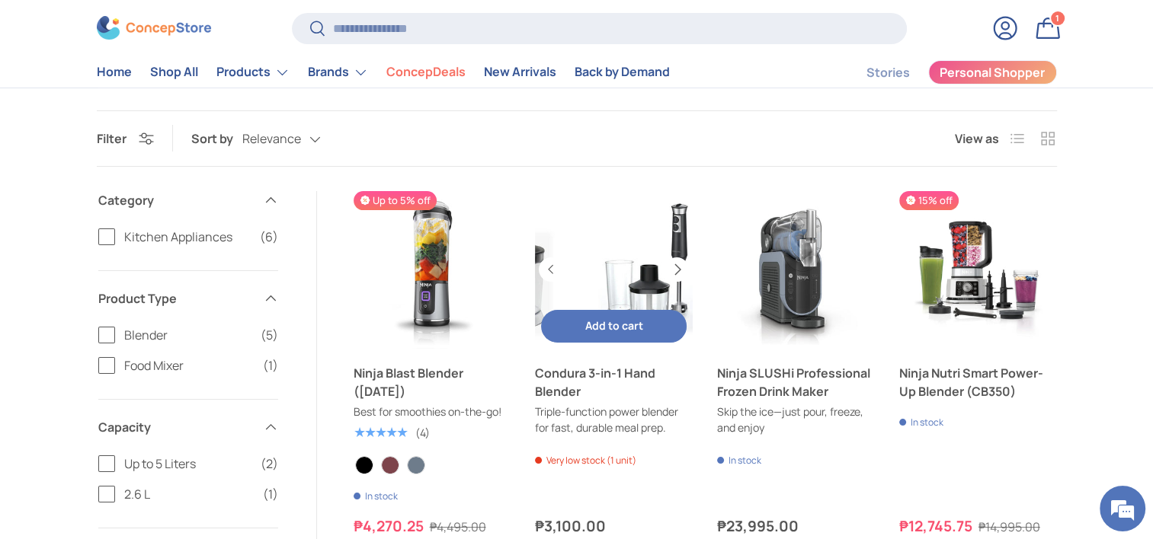
scroll to position [0, 315]
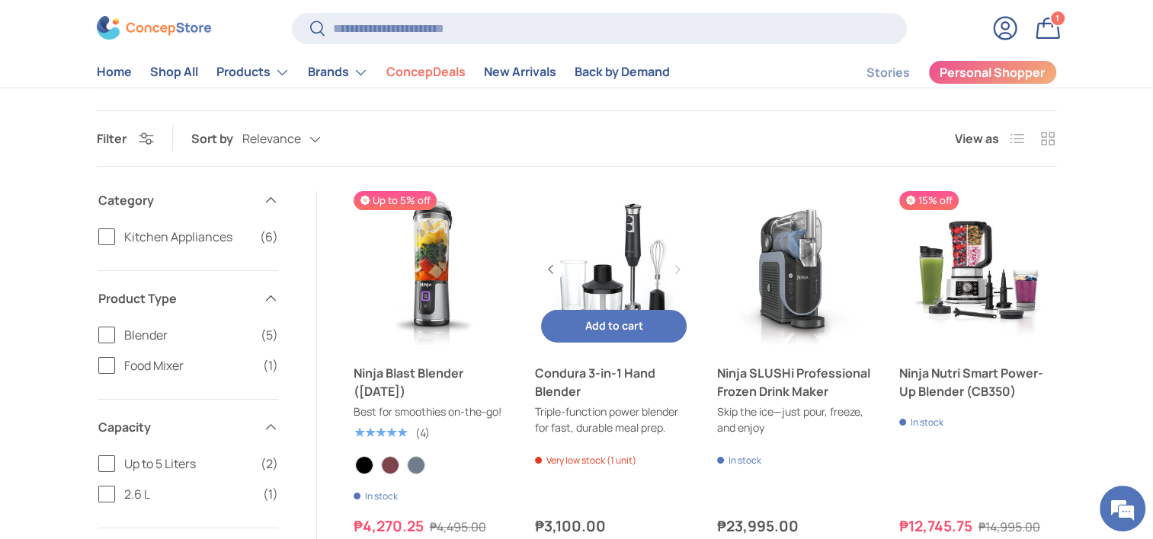
click at [615, 280] on link "Condura 3-in-1 Hand Blender" at bounding box center [615, 270] width 158 height 158
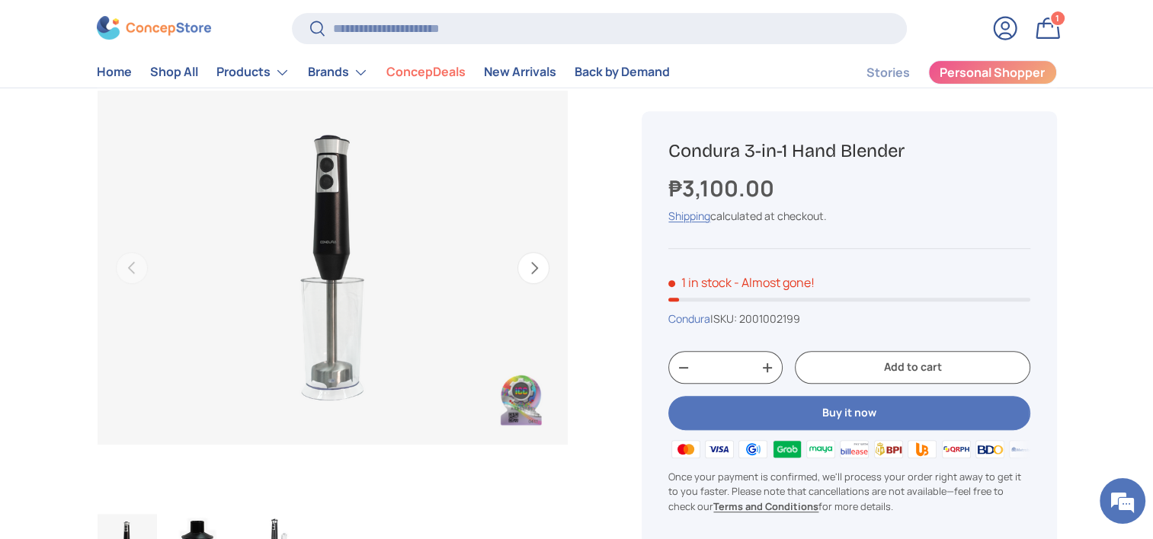
scroll to position [610, 0]
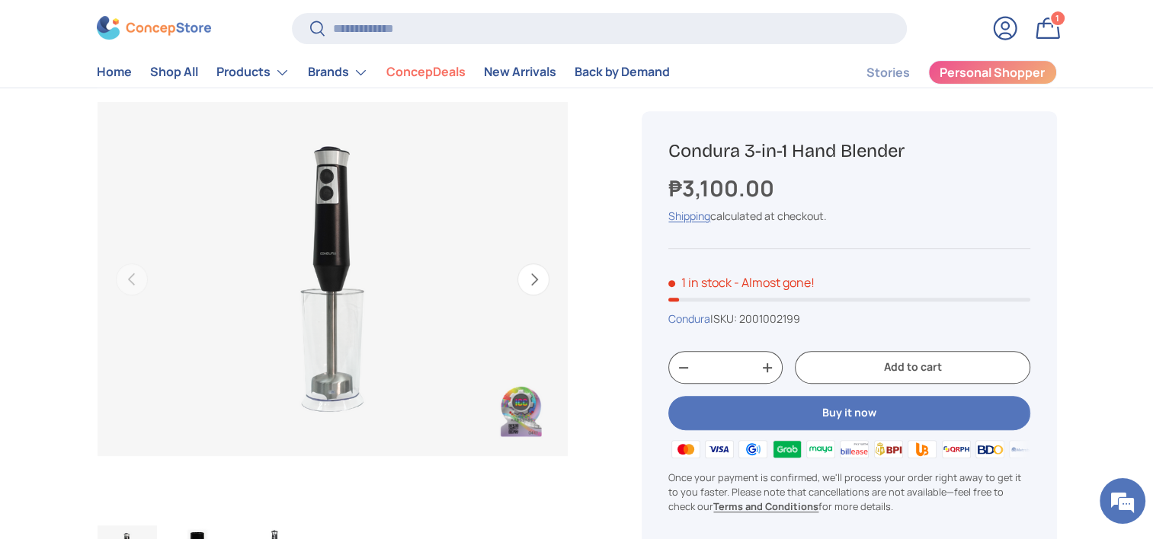
click at [533, 271] on button "Next" at bounding box center [533, 280] width 32 height 32
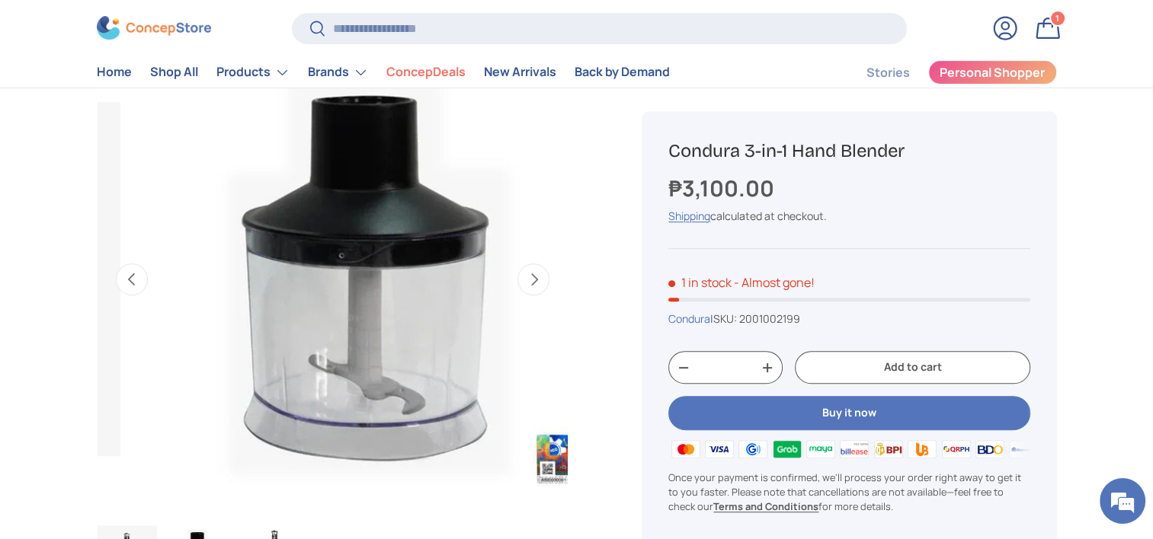
scroll to position [0, 480]
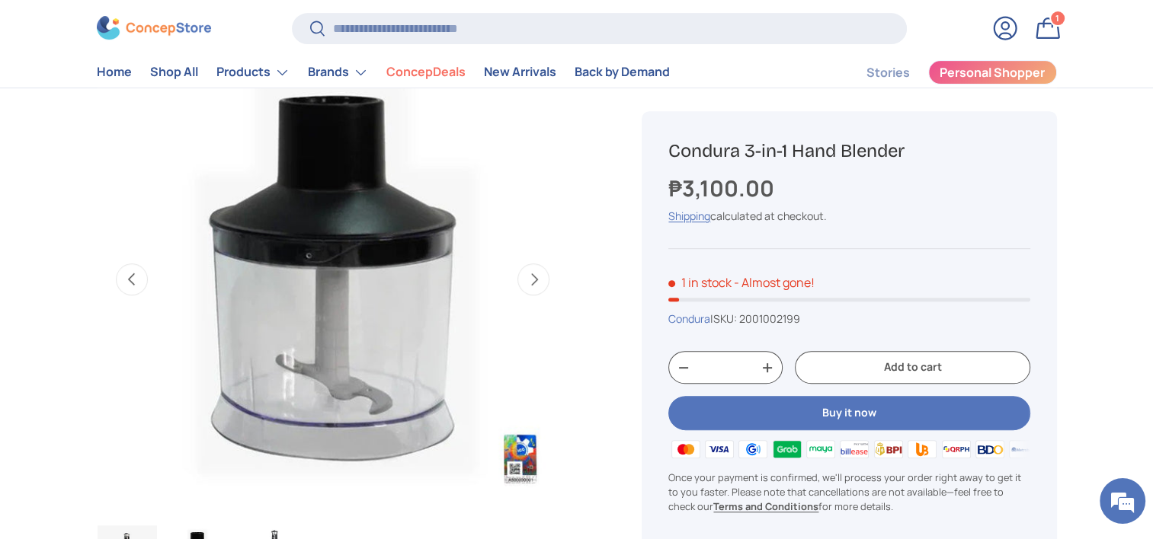
click at [533, 279] on button "Next" at bounding box center [533, 280] width 32 height 32
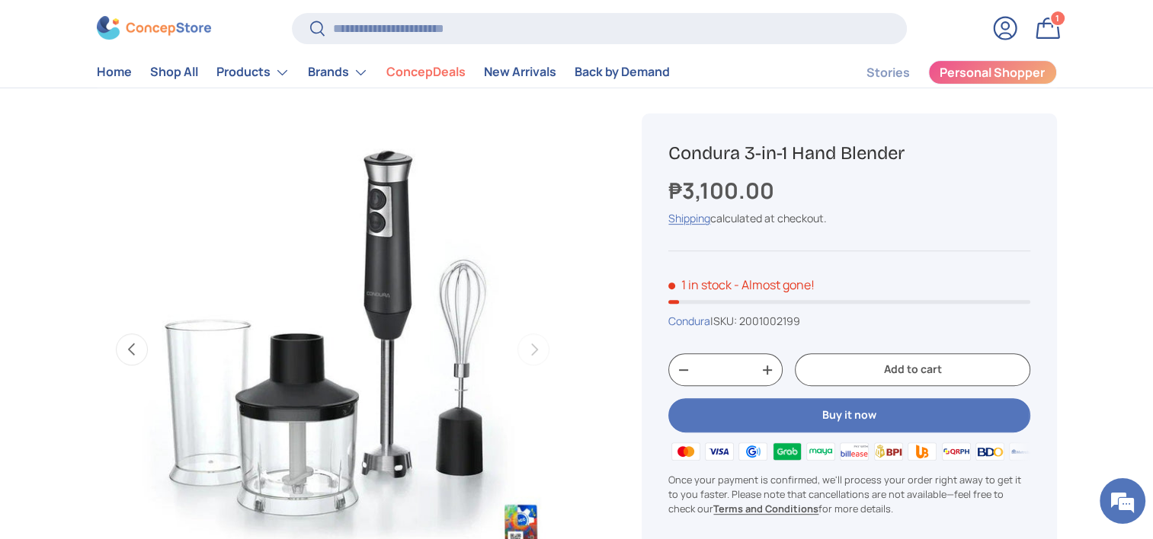
scroll to position [533, 0]
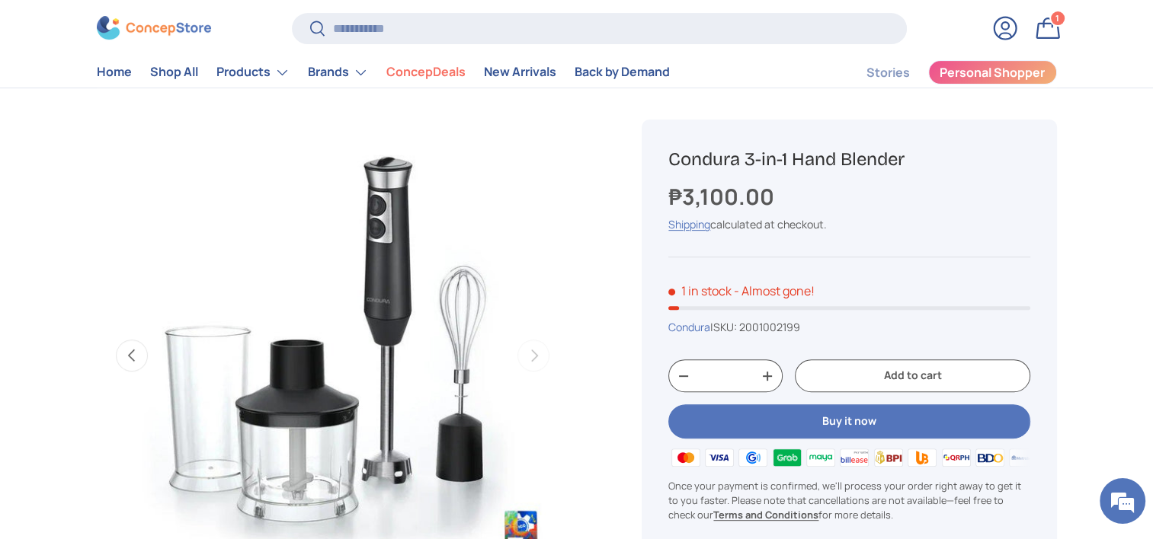
click at [469, 296] on img "Gallery Viewer" at bounding box center [333, 356] width 472 height 472
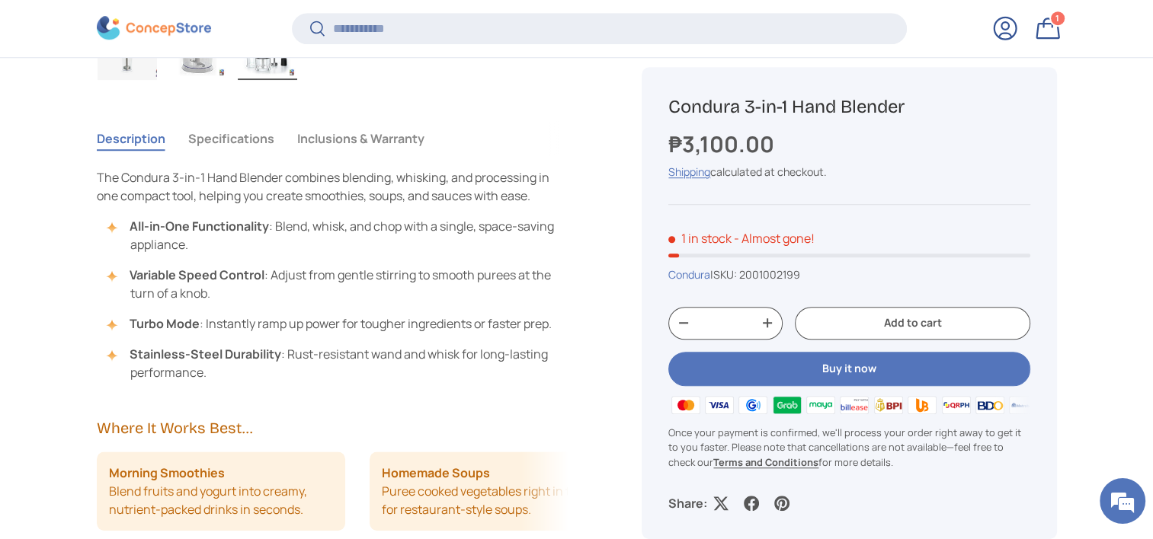
scroll to position [1216, 0]
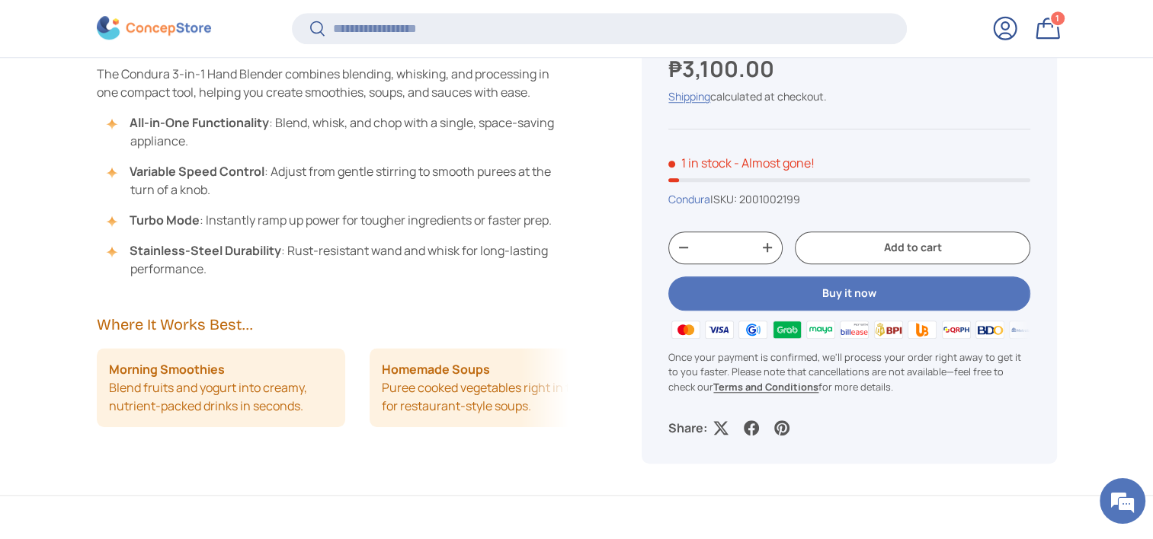
click at [845, 244] on button "Add to cart" at bounding box center [912, 248] width 235 height 33
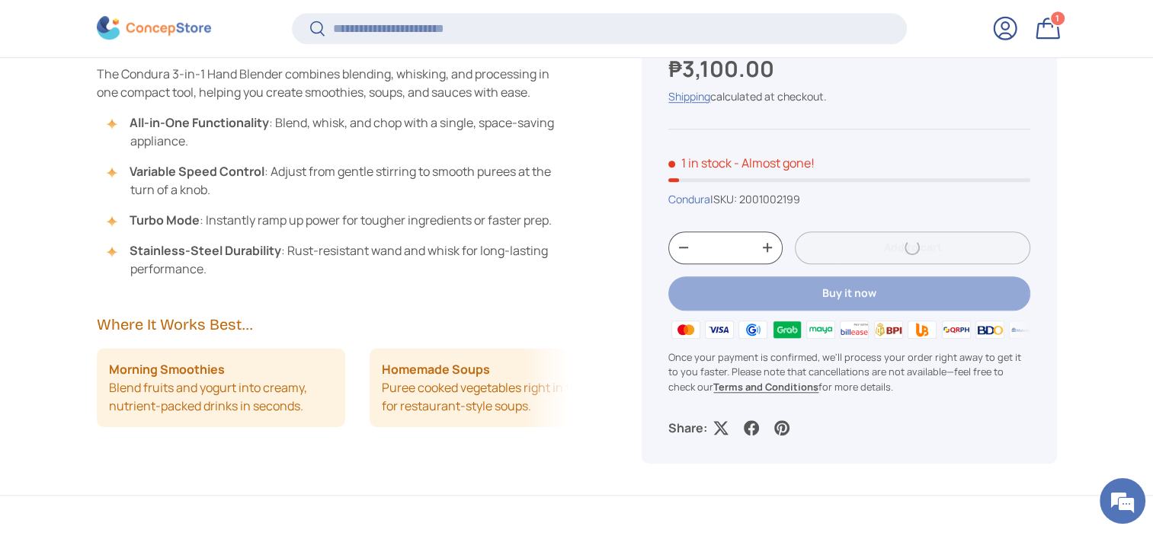
click at [1051, 32] on link "Bag 1 1 item" at bounding box center [1048, 28] width 34 height 34
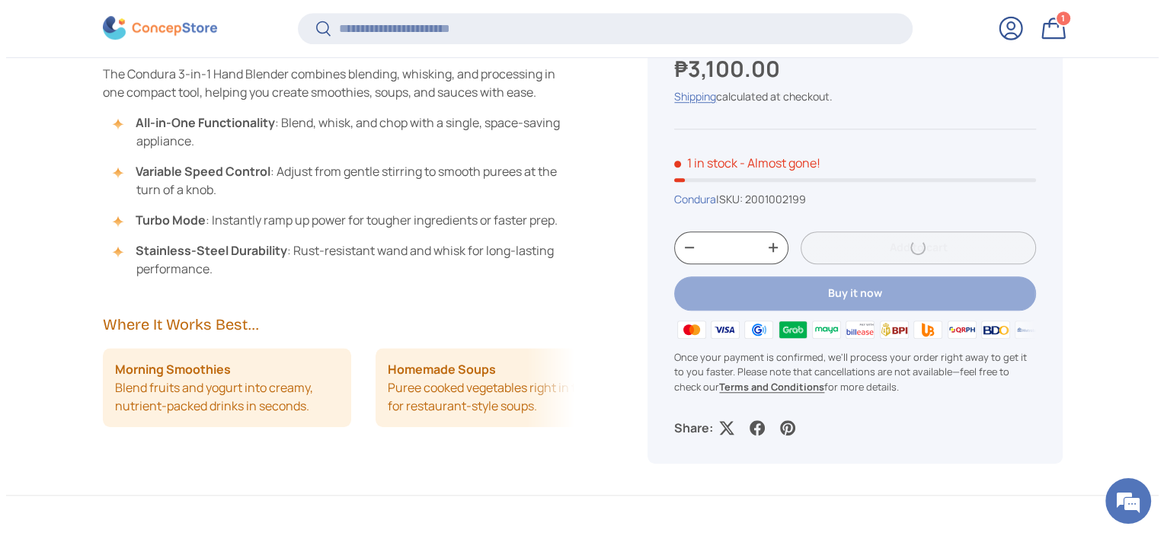
scroll to position [0, 0]
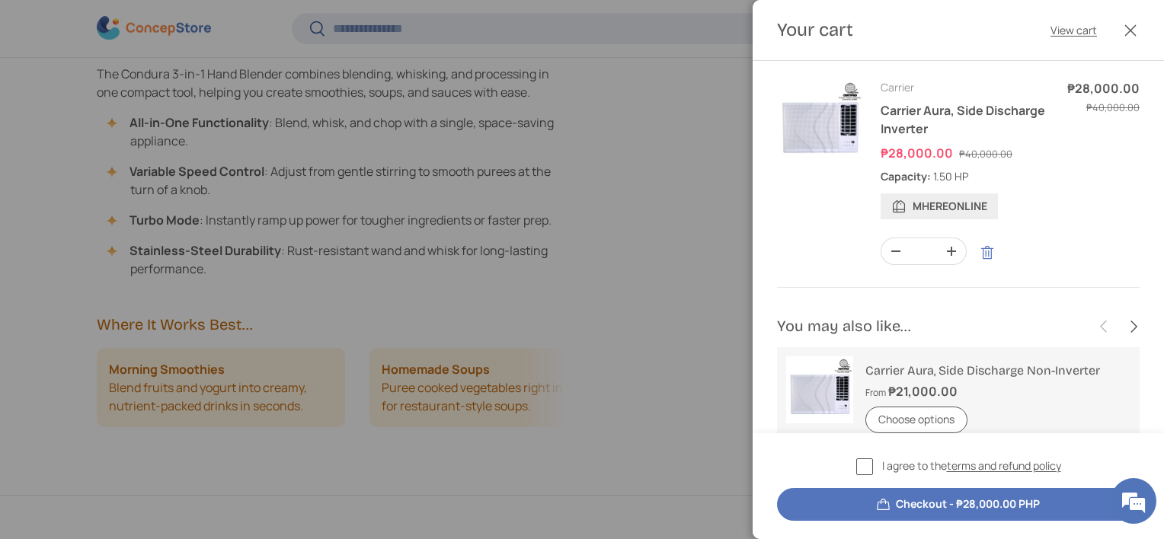
click at [981, 251] on link "Remove" at bounding box center [987, 252] width 29 height 29
click at [979, 250] on link "Remove" at bounding box center [987, 252] width 29 height 29
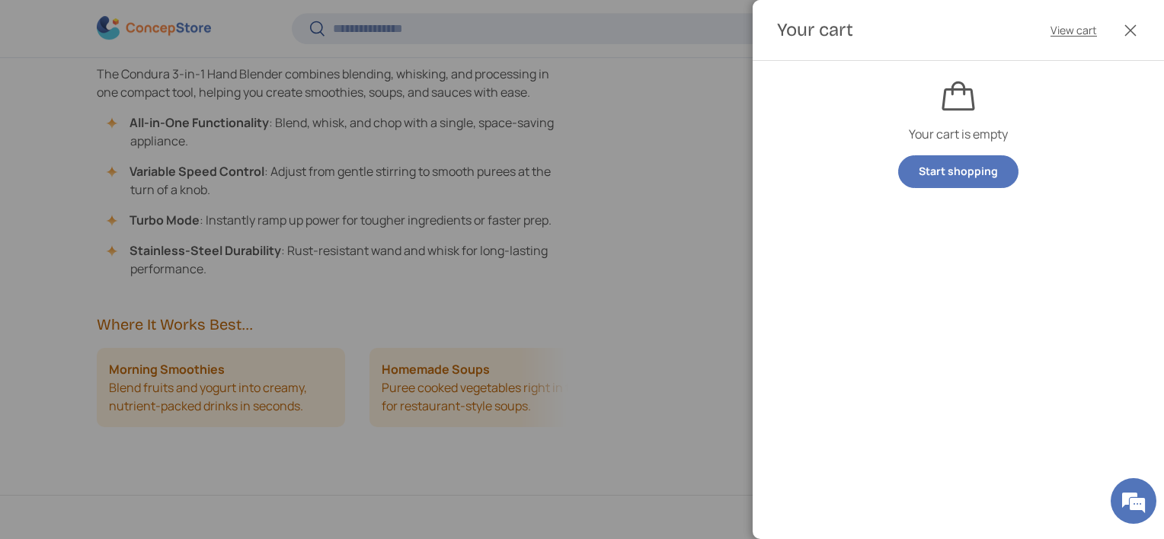
click at [1143, 28] on button "Close" at bounding box center [1131, 31] width 34 height 34
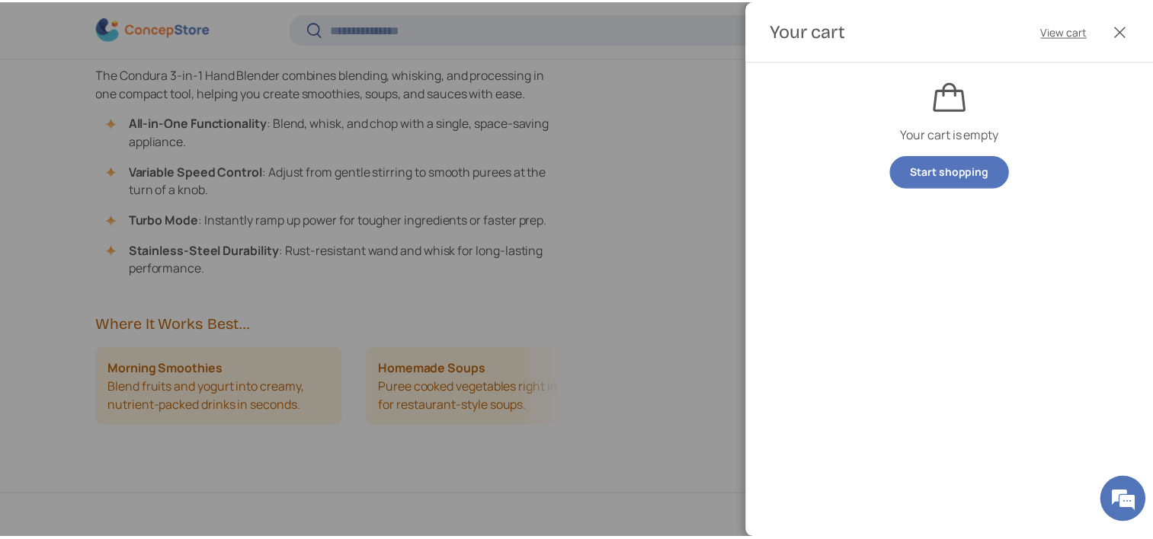
scroll to position [1216, 0]
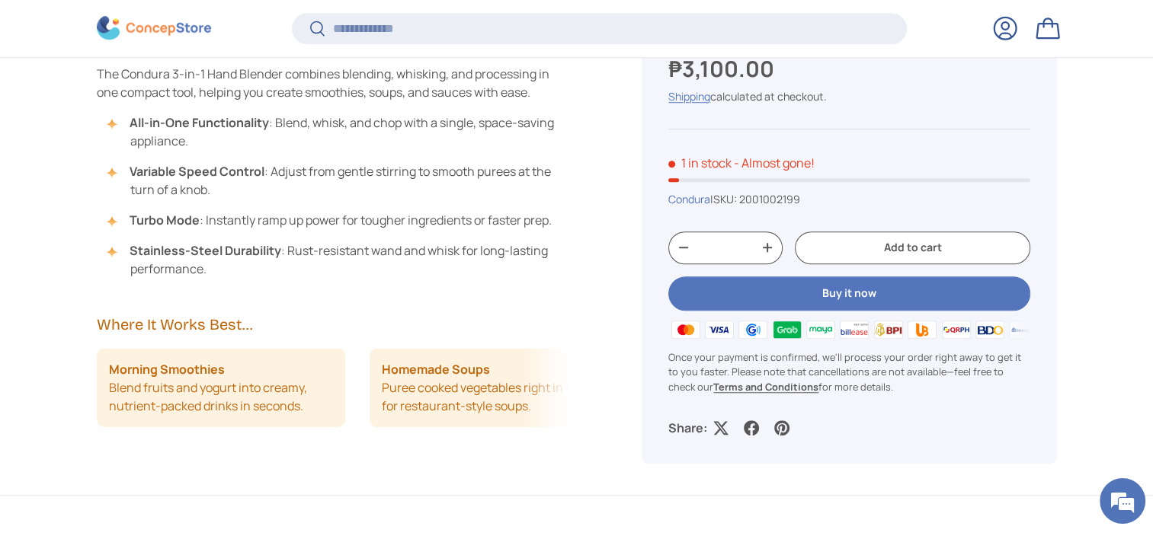
click at [891, 232] on button "Add to cart" at bounding box center [912, 248] width 235 height 33
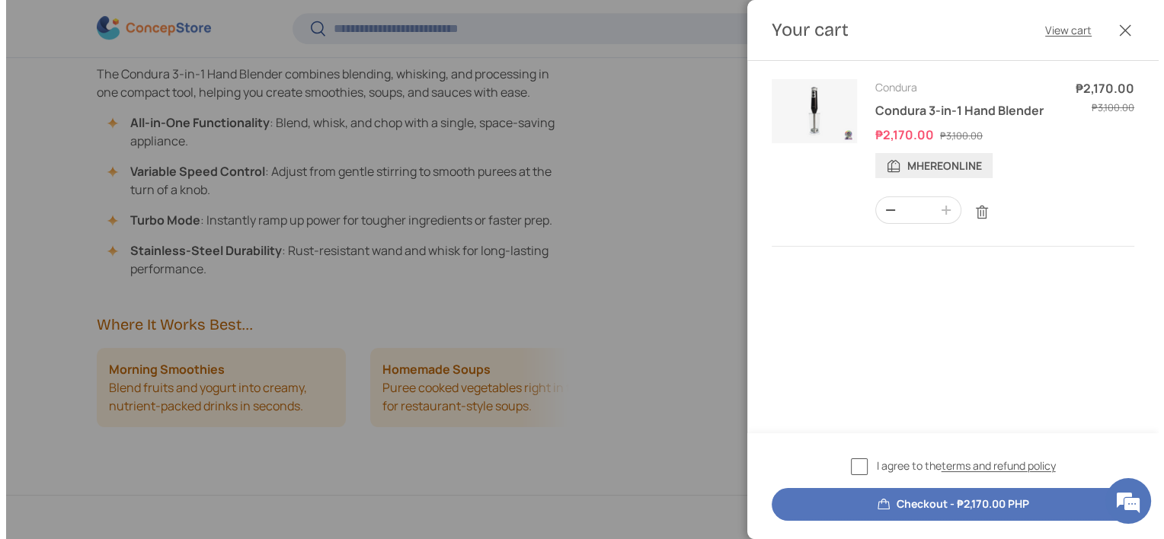
scroll to position [0, 0]
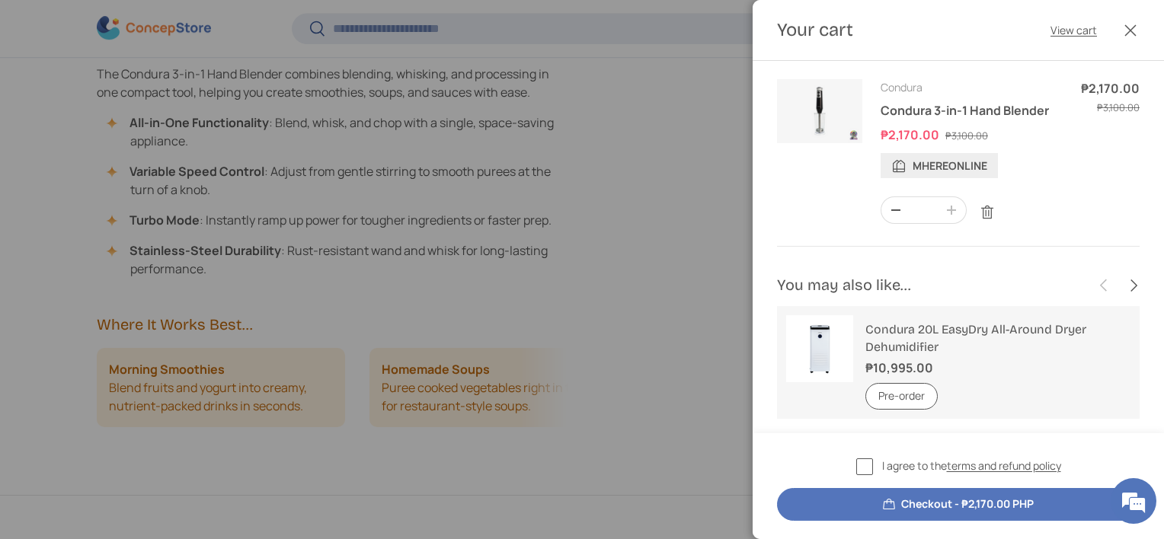
click at [1134, 24] on button "Close" at bounding box center [1131, 31] width 34 height 34
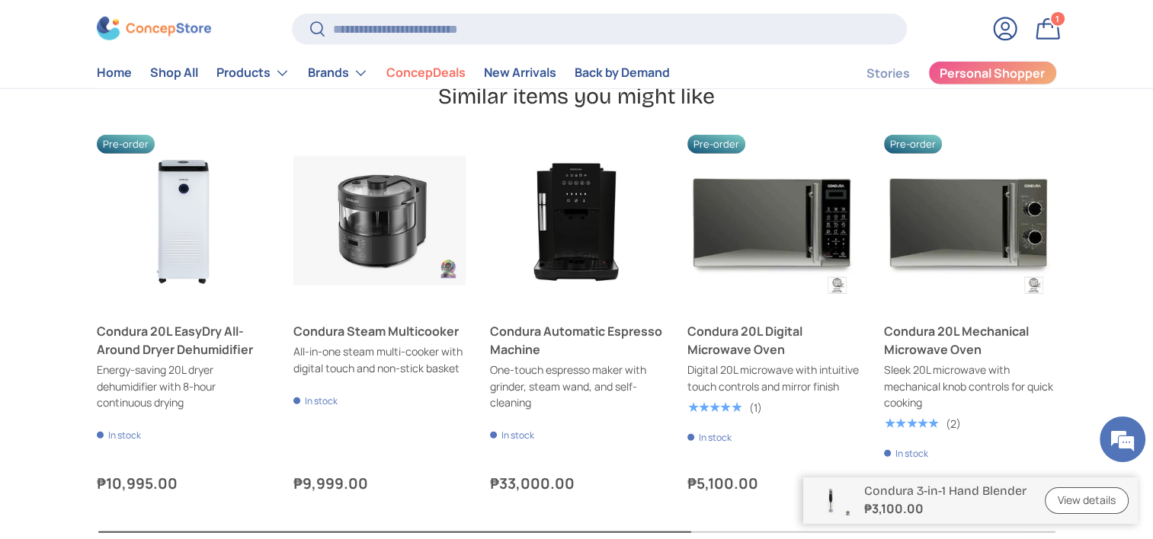
scroll to position [3733, 0]
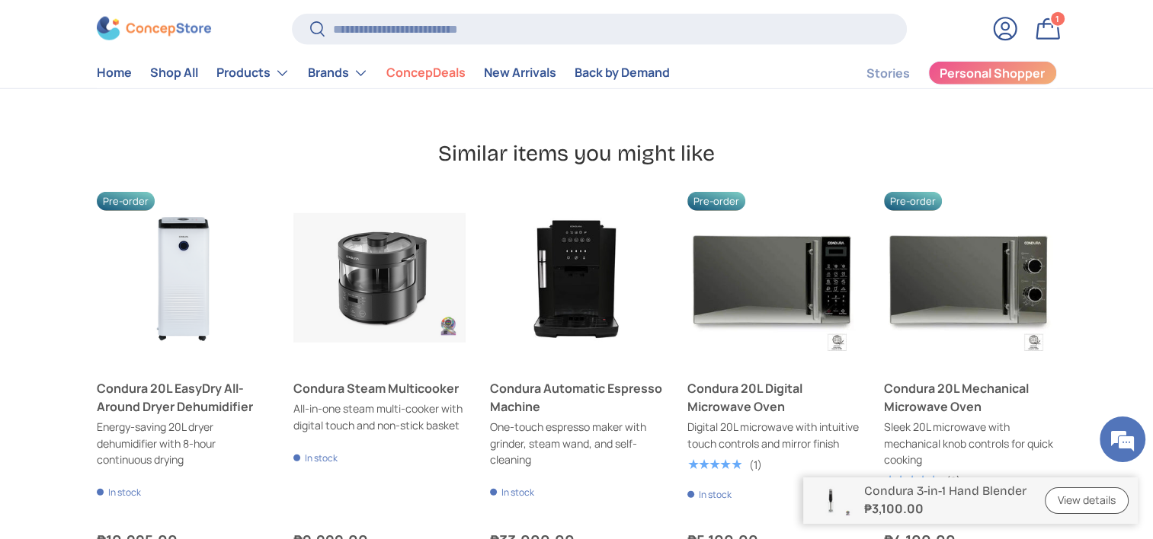
click at [0, 0] on button "Next" at bounding box center [0, 0] width 0 height 0
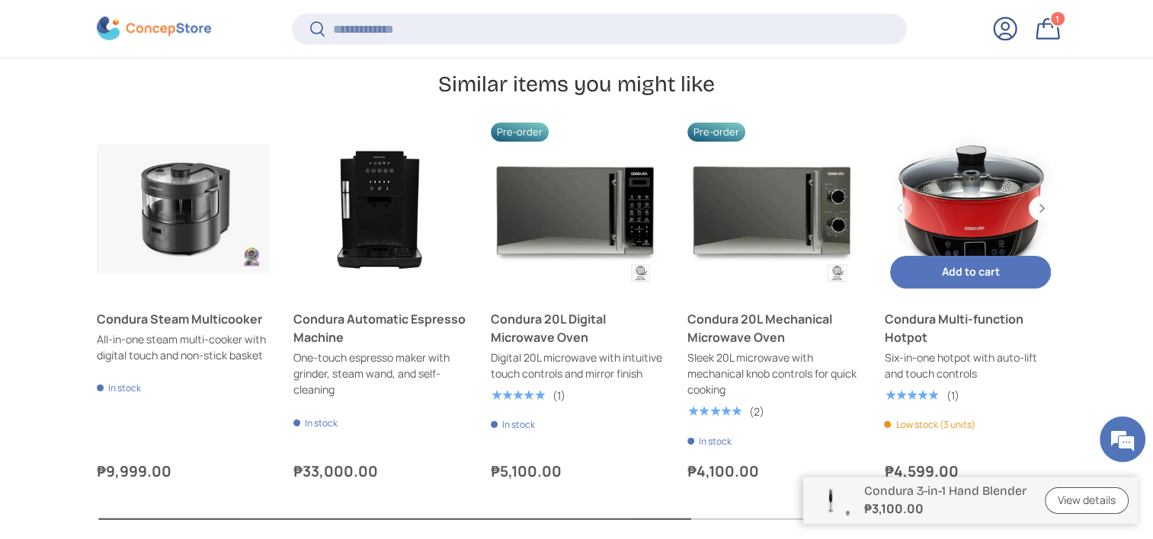
scroll to position [3806, 0]
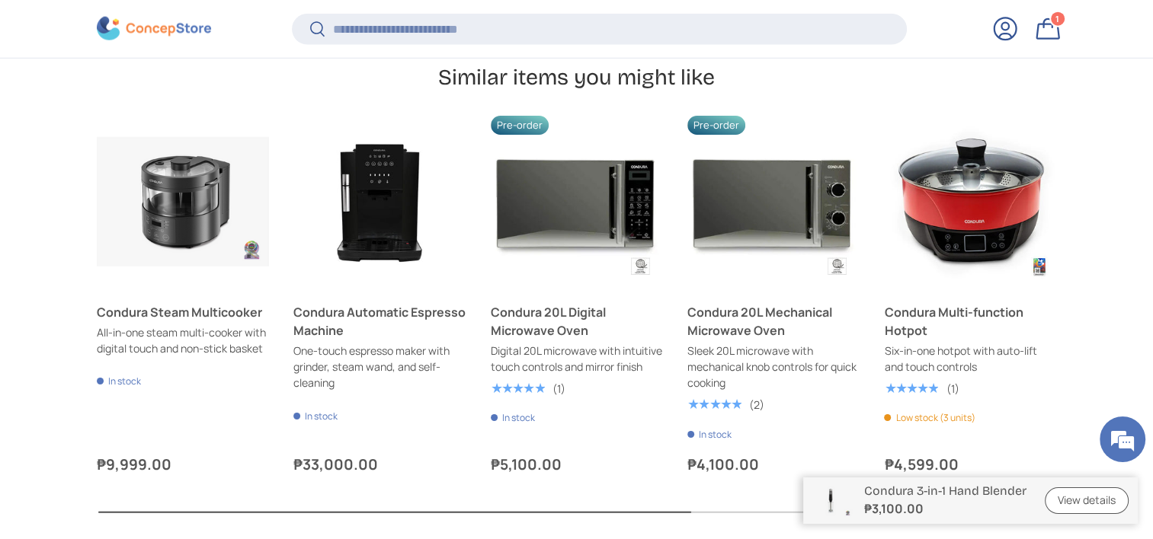
click at [0, 0] on button "Next" at bounding box center [0, 0] width 0 height 0
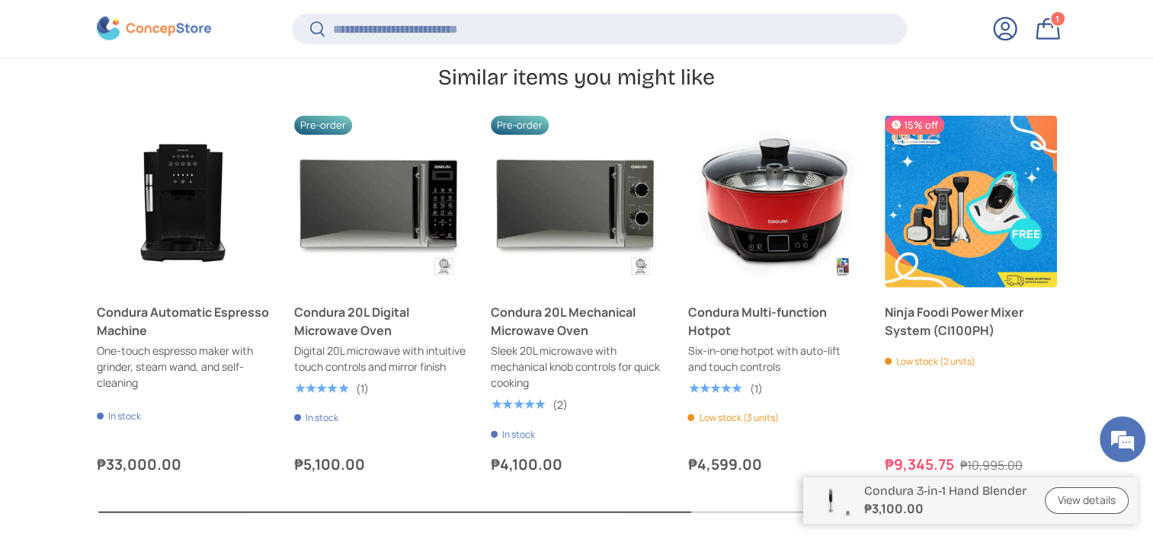
click at [0, 0] on button "Next" at bounding box center [0, 0] width 0 height 0
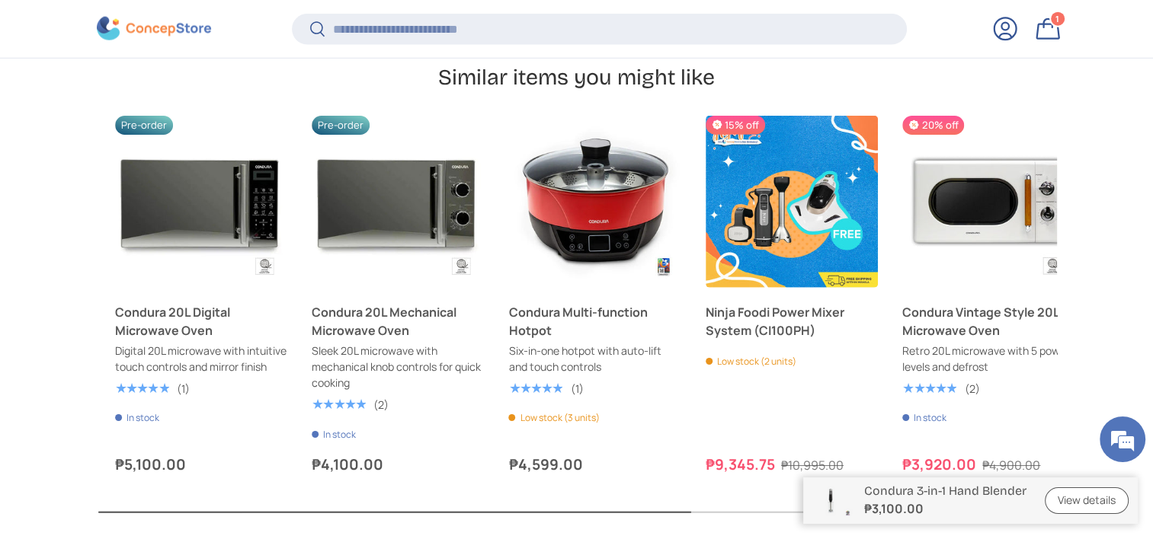
scroll to position [0, 590]
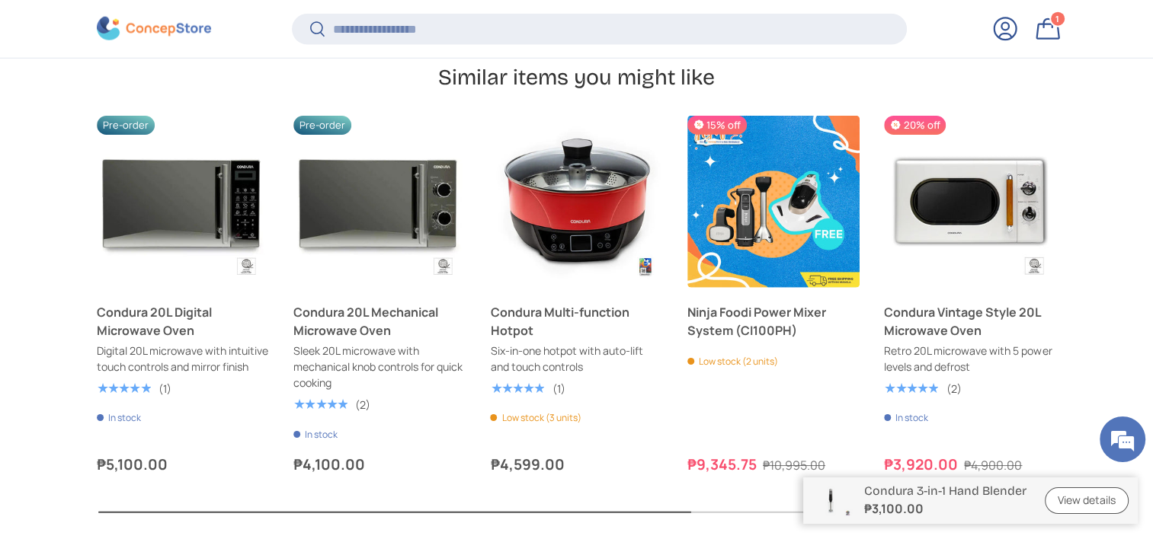
click at [168, 25] on img at bounding box center [154, 29] width 114 height 24
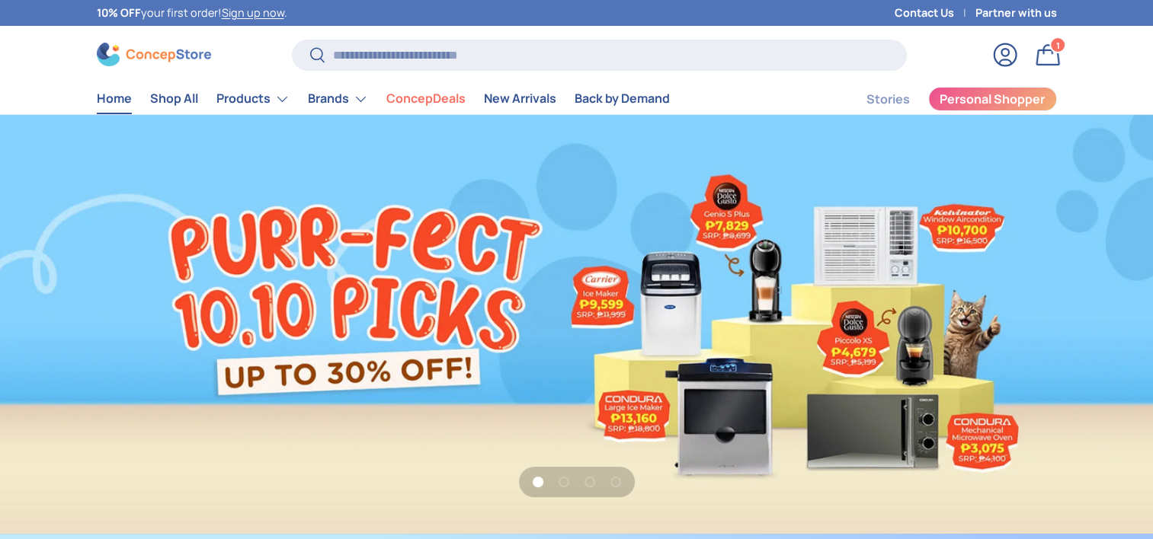
scroll to position [3941, 6229]
click at [524, 96] on link "New Arrivals" at bounding box center [520, 99] width 72 height 30
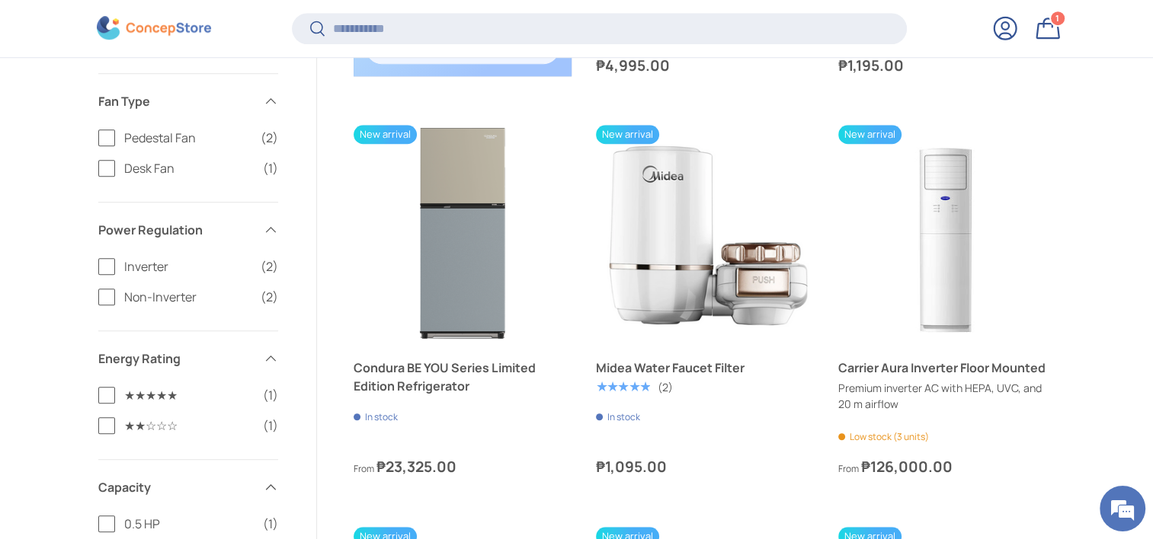
scroll to position [1140, 0]
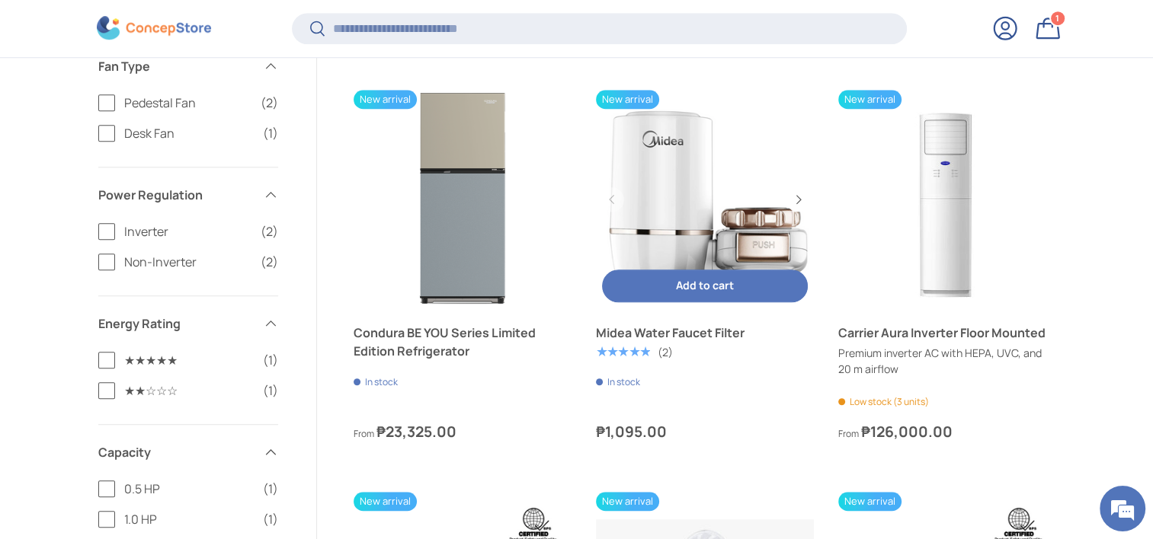
click at [635, 342] on link "Midea Water Faucet Filter" at bounding box center [705, 333] width 218 height 18
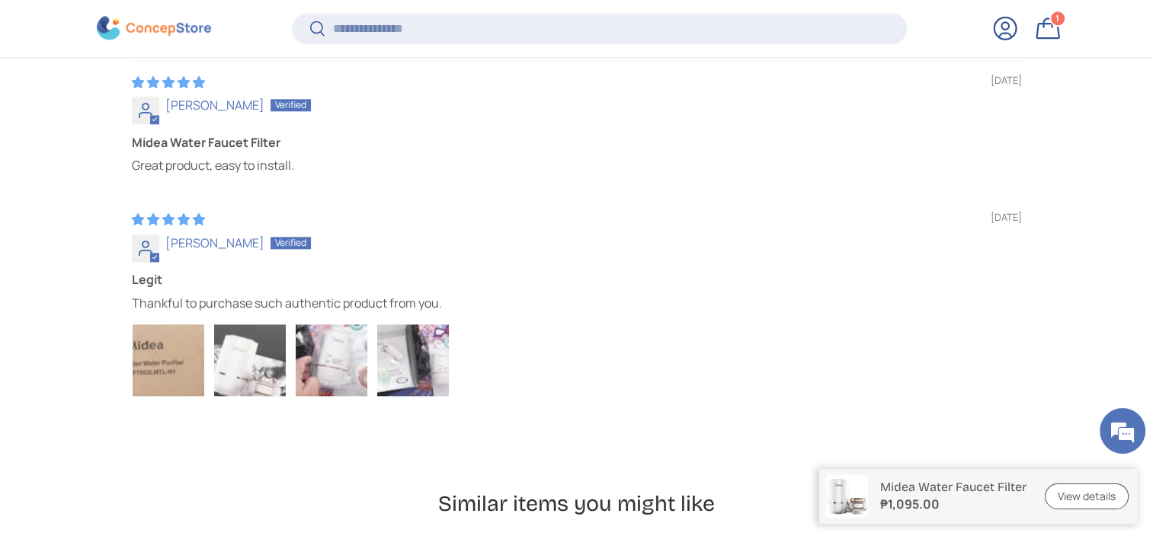
scroll to position [1901, 0]
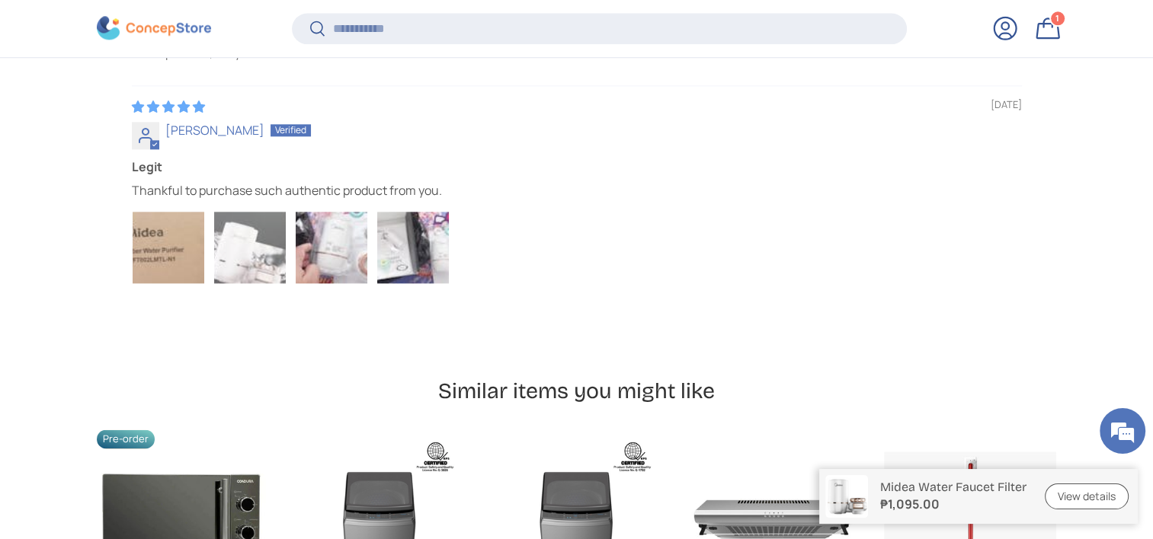
click at [243, 270] on img "Link to user picture 2" at bounding box center [250, 248] width 72 height 72
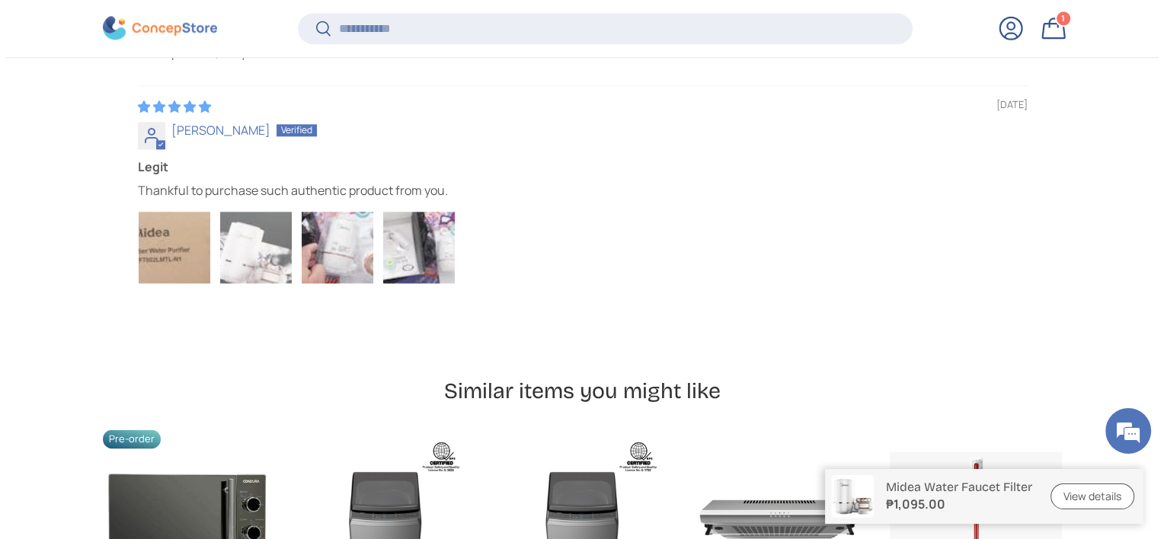
scroll to position [0, 0]
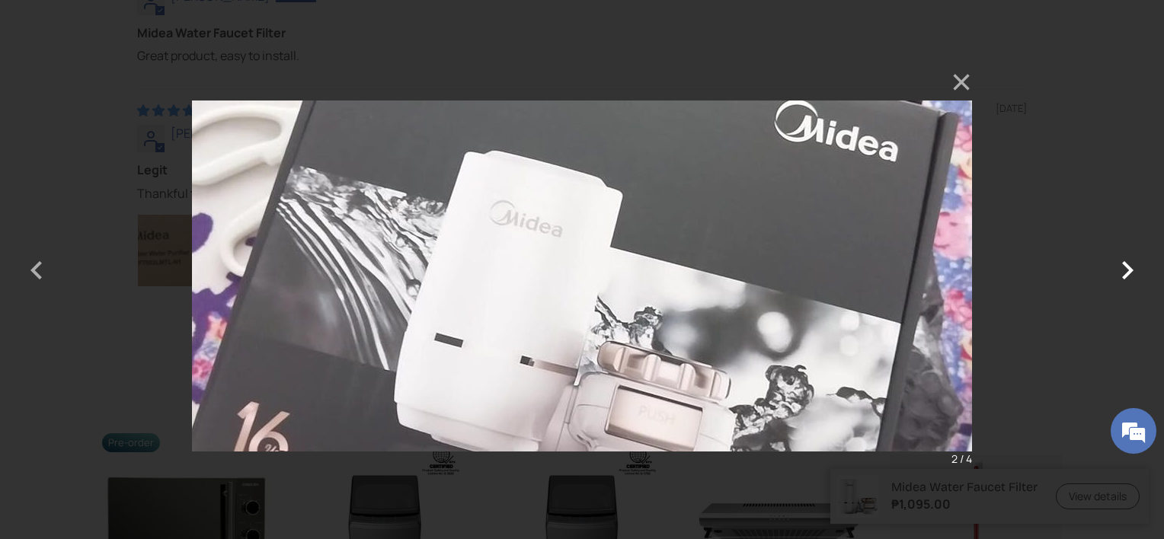
click at [1112, 277] on button "button" at bounding box center [1127, 269] width 37 height 37
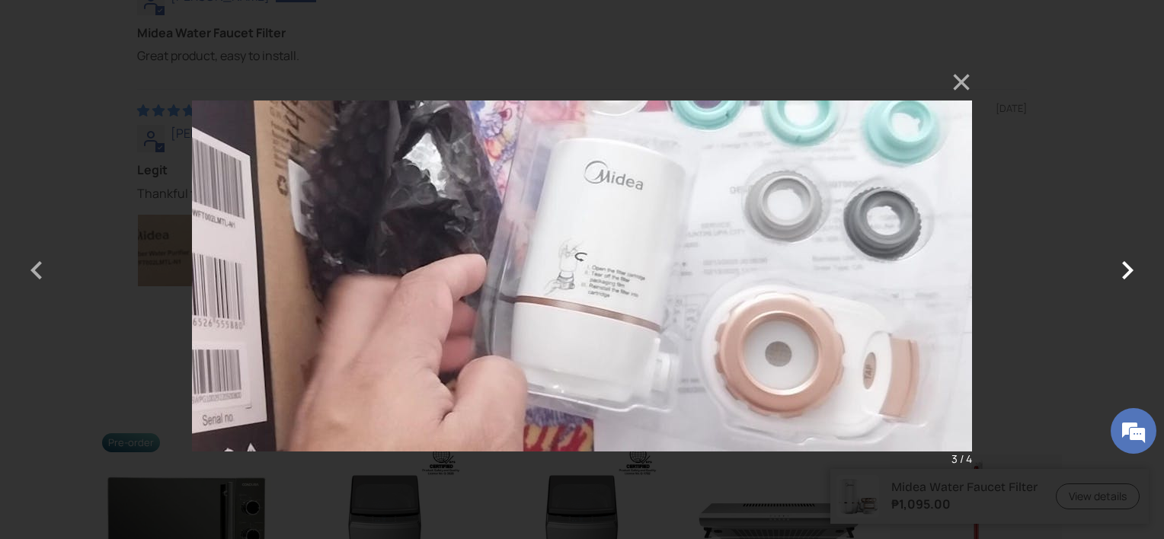
click at [1112, 277] on button "button" at bounding box center [1127, 269] width 37 height 37
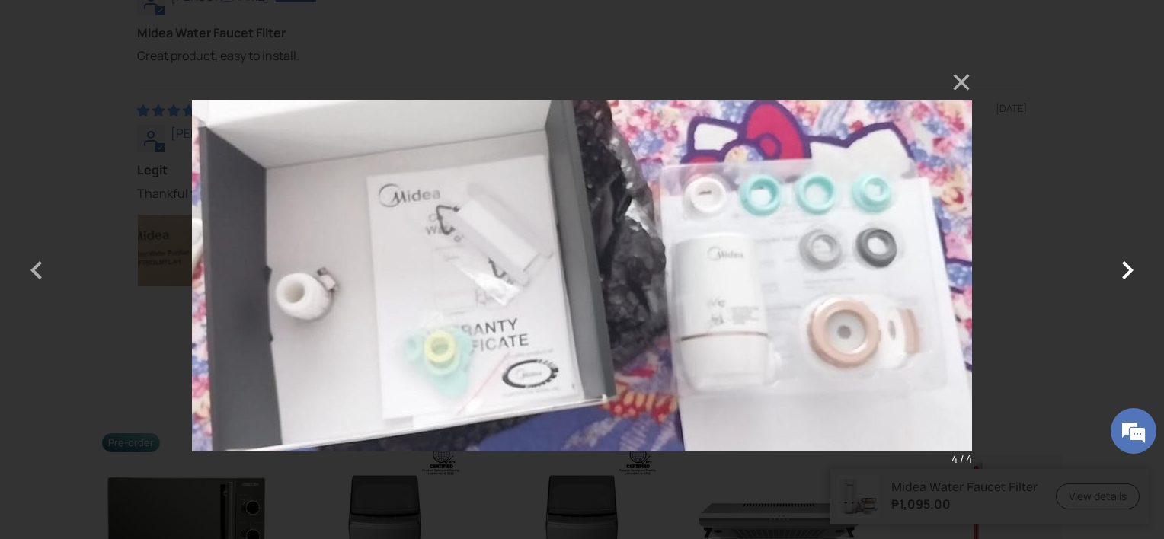
click at [1112, 276] on button "button" at bounding box center [1127, 269] width 37 height 37
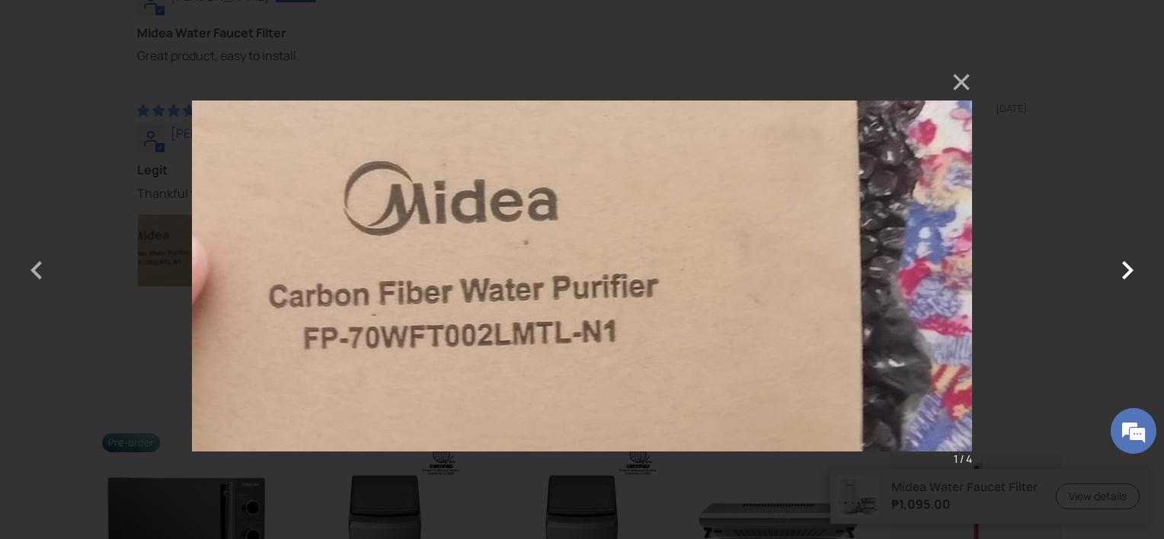
click at [1113, 274] on button "button" at bounding box center [1127, 269] width 37 height 37
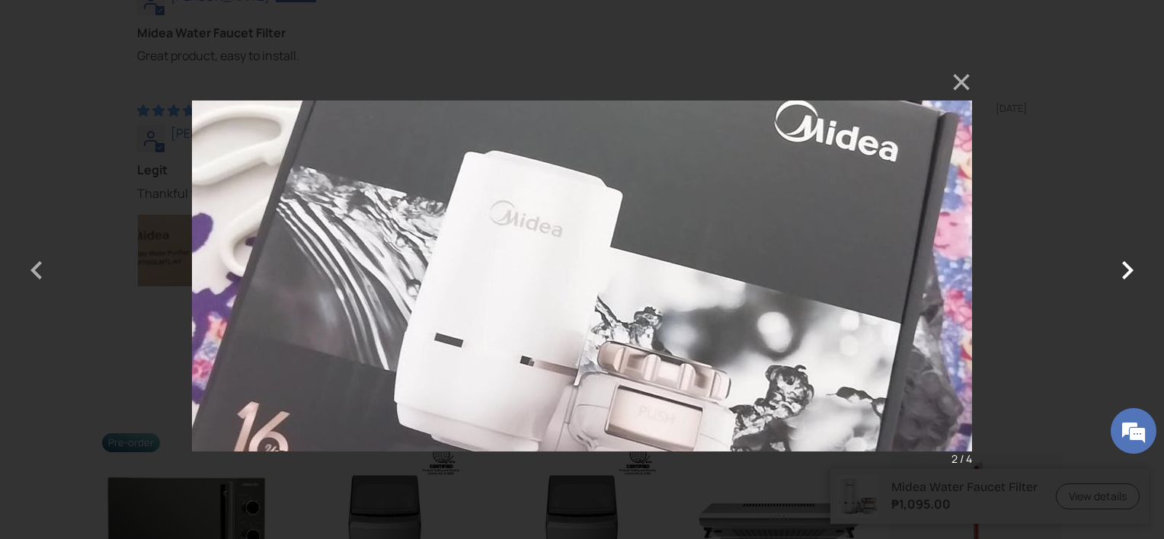
click at [1113, 274] on button "button" at bounding box center [1127, 269] width 37 height 37
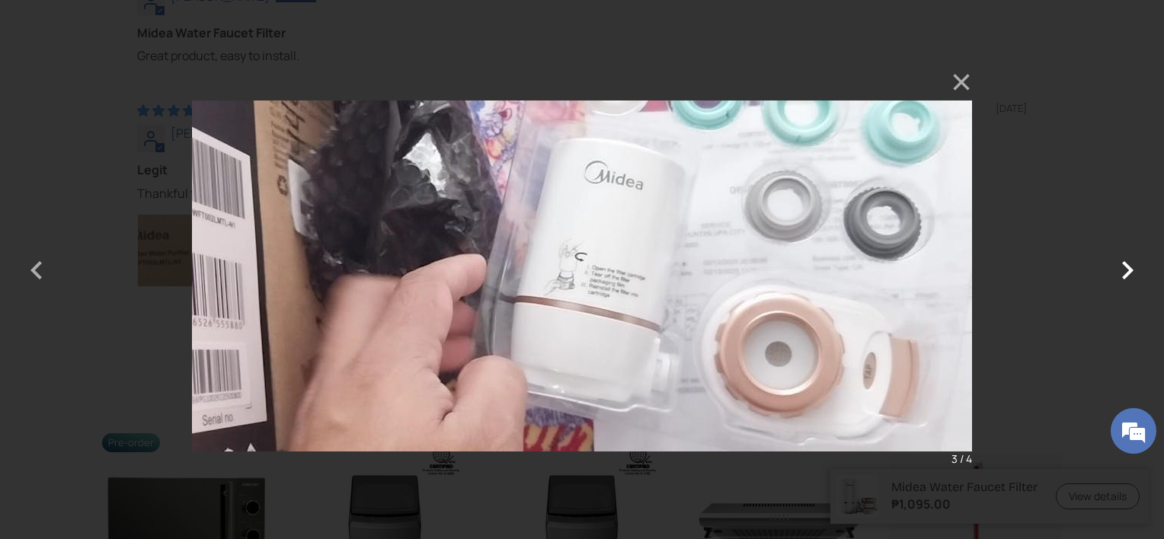
click at [1113, 274] on button "button" at bounding box center [1127, 269] width 37 height 37
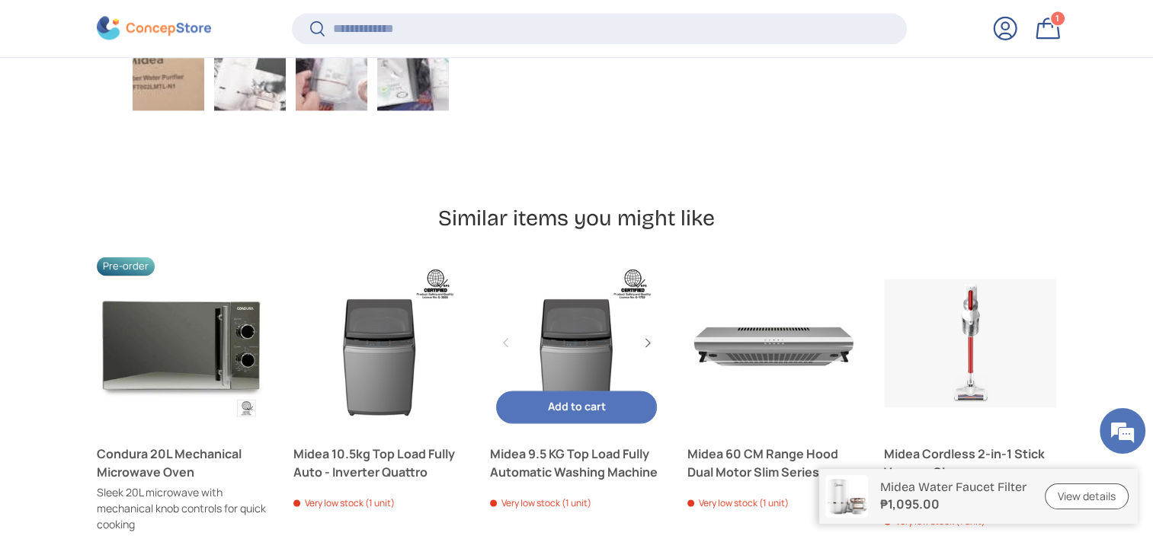
scroll to position [2126, 0]
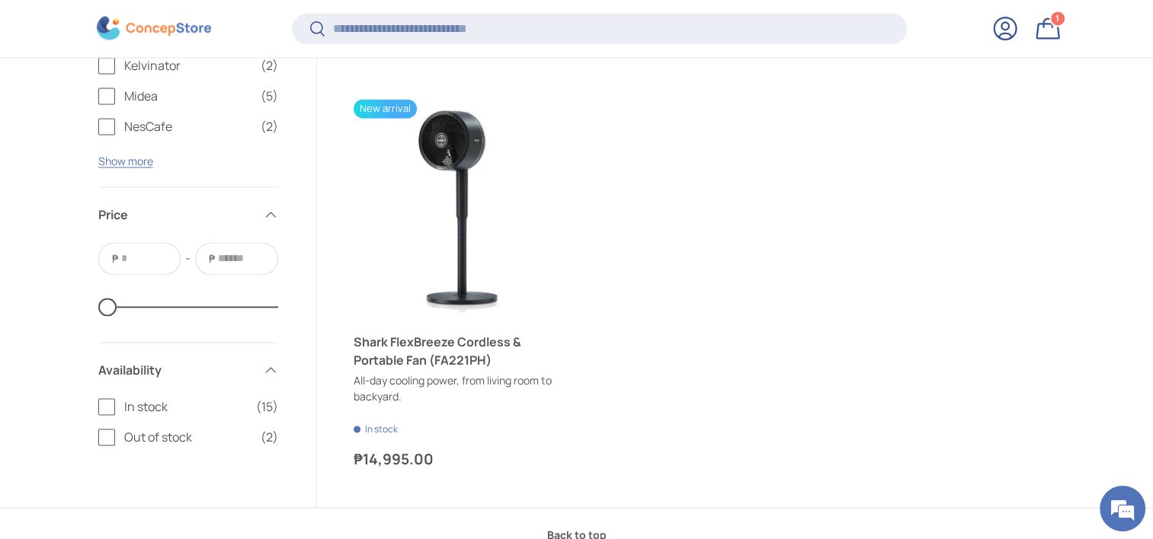
scroll to position [2432, 0]
